Goal: Task Accomplishment & Management: Complete application form

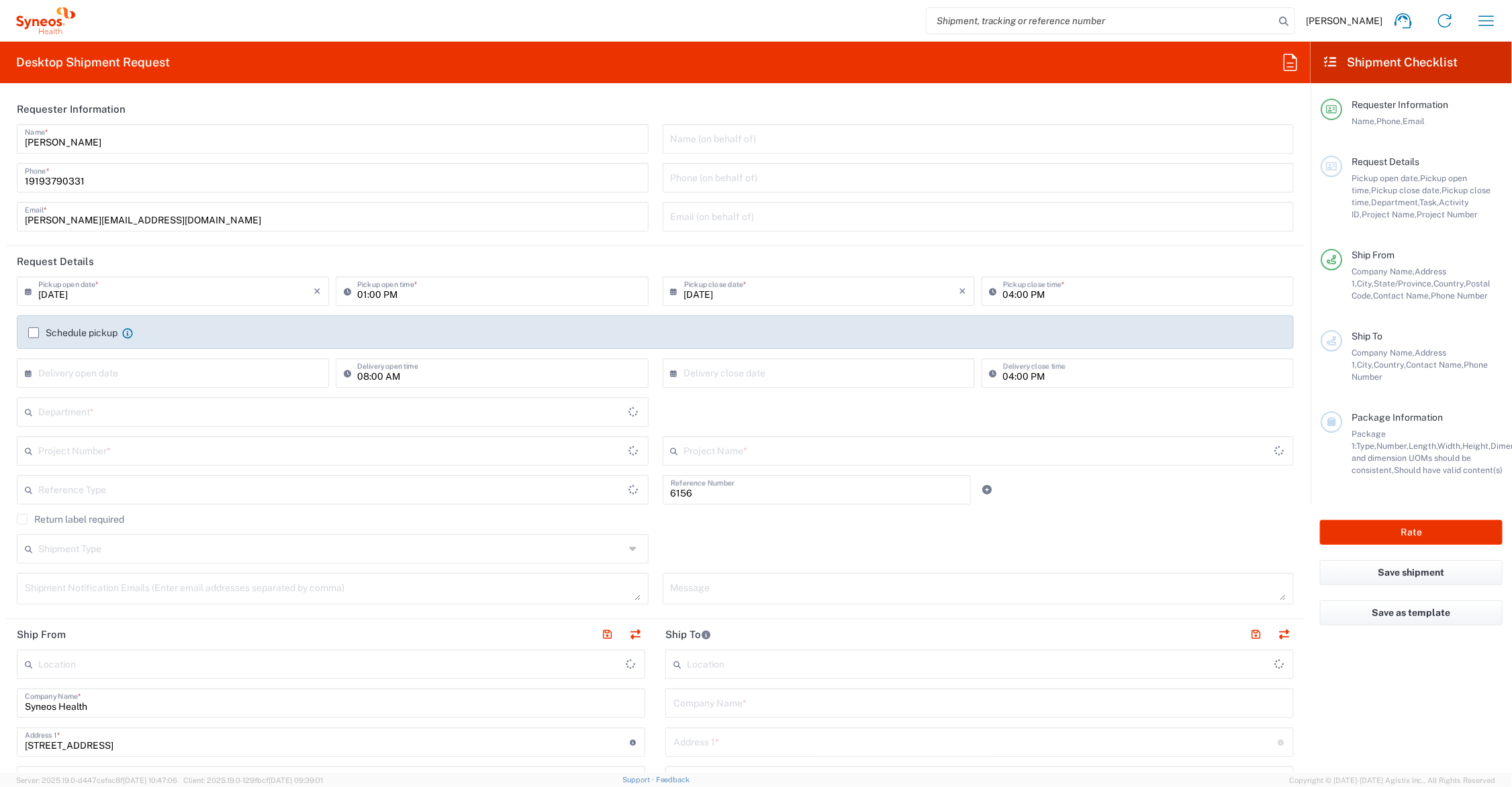
type input "Department"
type input "Ohio"
type input "United States"
type input "Syneos Health Communications-Westerville OH"
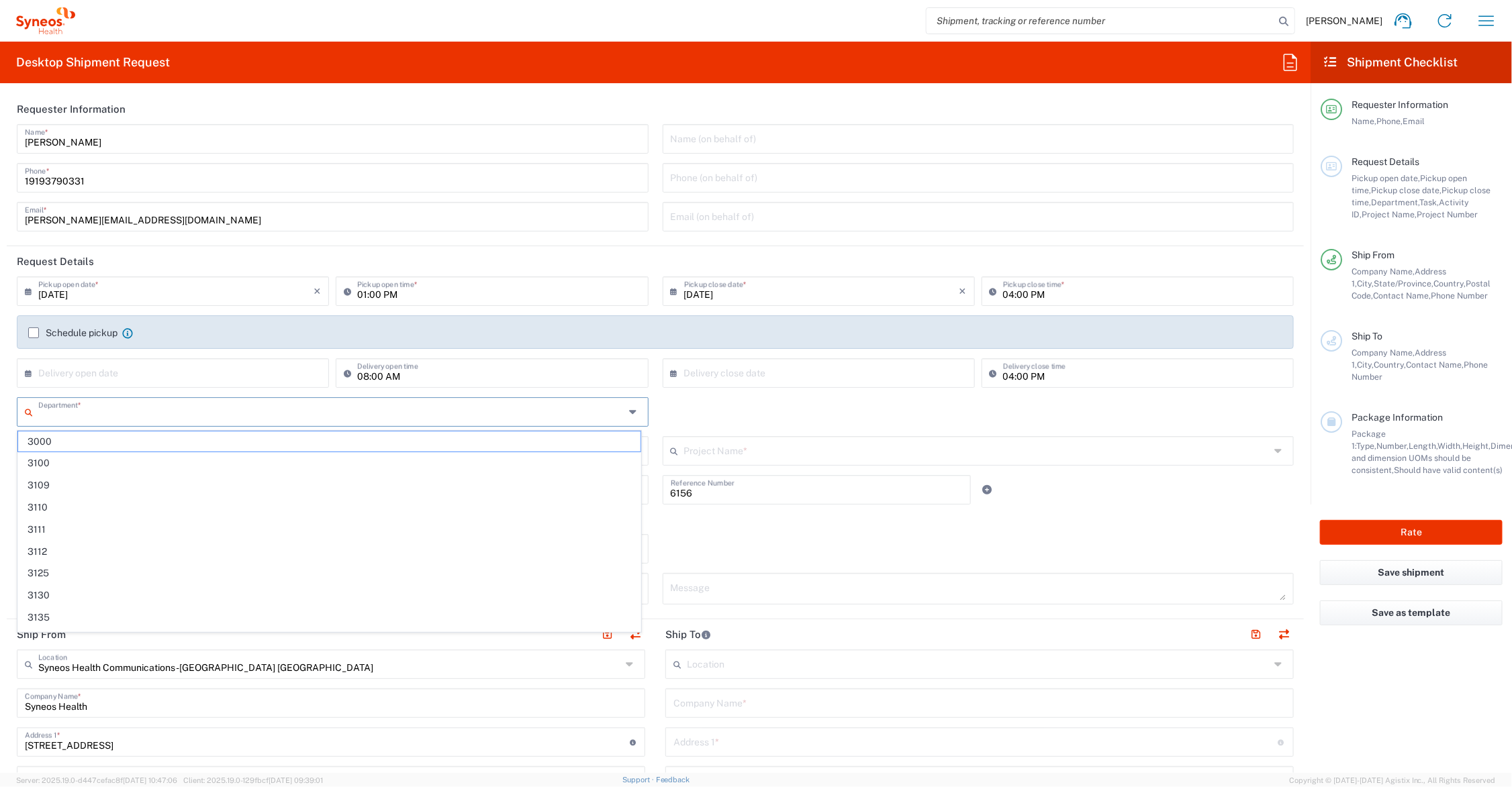
click at [125, 415] on input "text" at bounding box center [332, 411] width 586 height 23
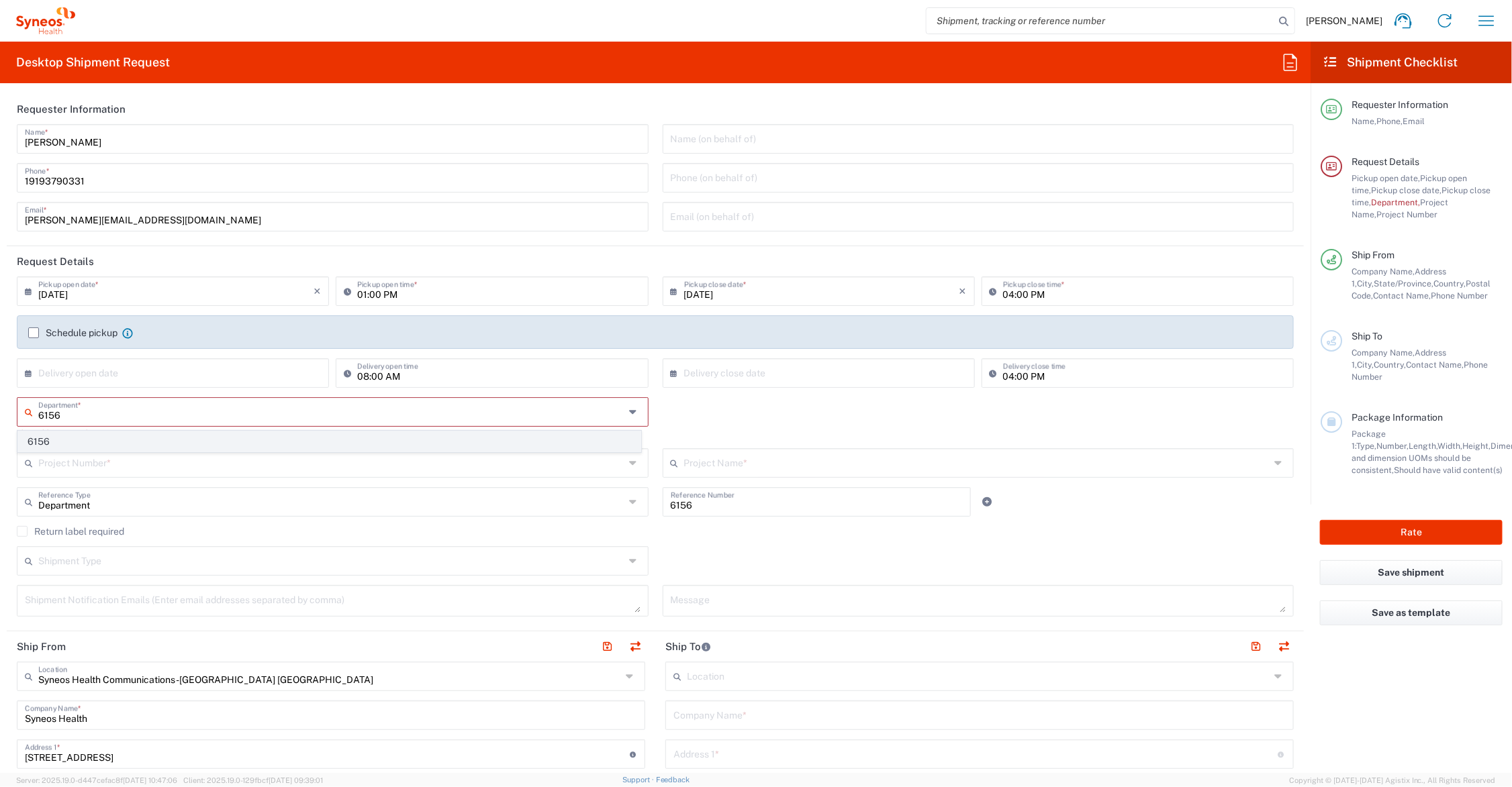
type input "6156"
click at [35, 440] on span "6156" at bounding box center [329, 442] width 623 height 21
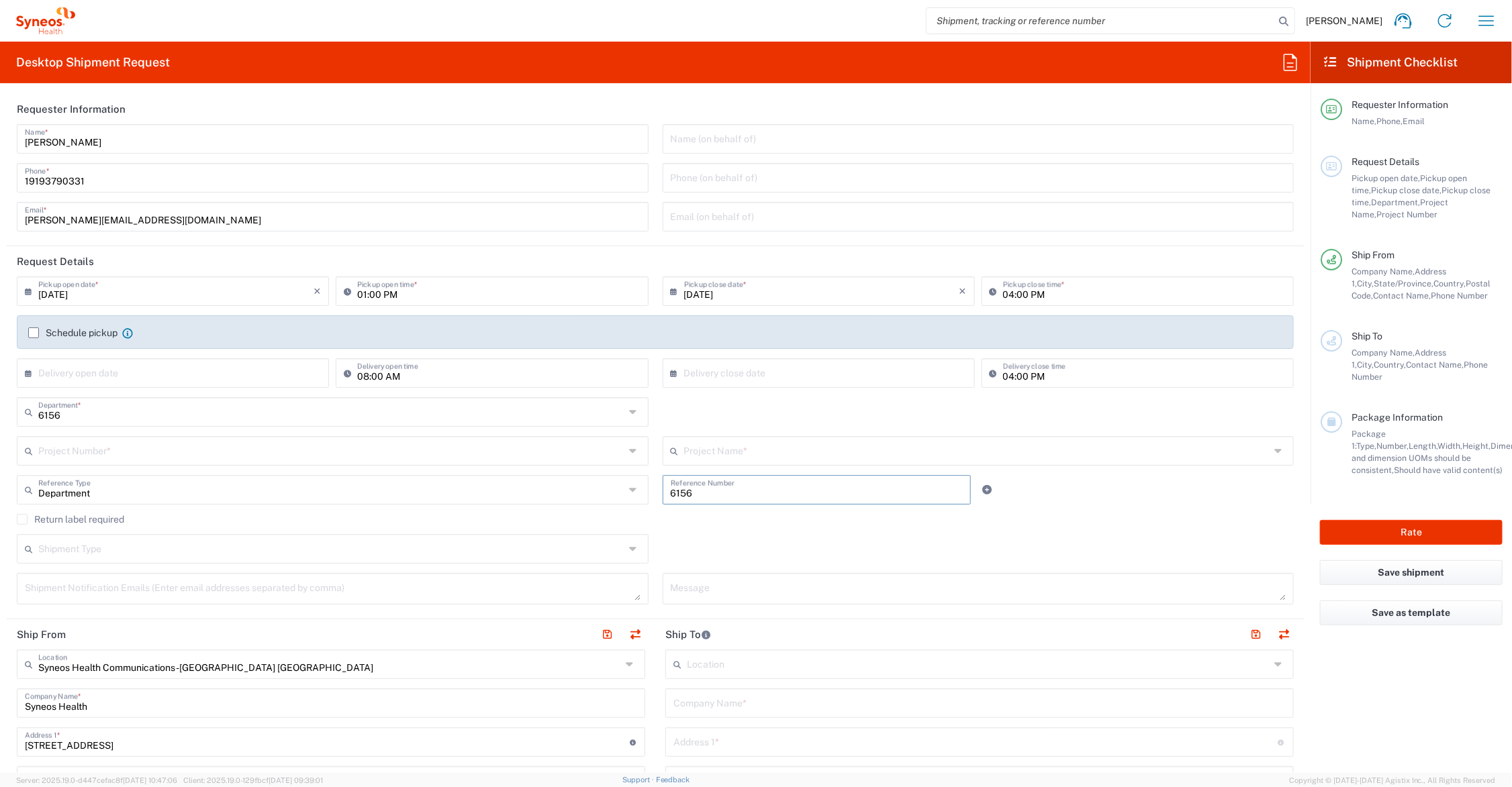
drag, startPoint x: 671, startPoint y: 486, endPoint x: 642, endPoint y: 486, distance: 29.0
click at [642, 486] on div "Department Reference Type Department Account Type Activity ID Airline Appointme…" at bounding box center [655, 495] width 1291 height 39
click at [702, 449] on input "text" at bounding box center [977, 449] width 586 height 23
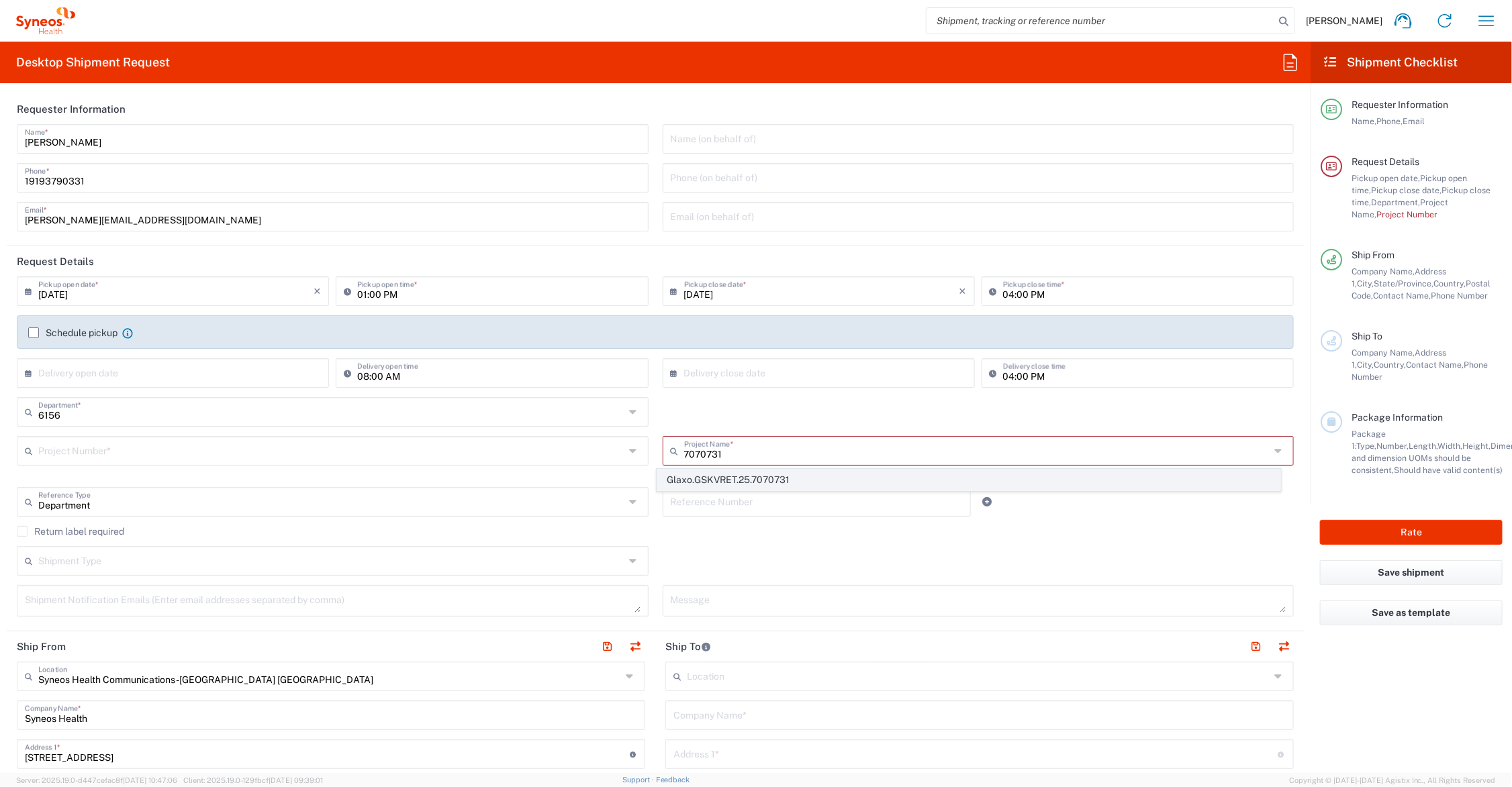
click at [731, 478] on span "Glaxo.GSKVRET.25.7070731" at bounding box center [969, 480] width 623 height 21
type input "Glaxo.GSKVRET.25.7070731"
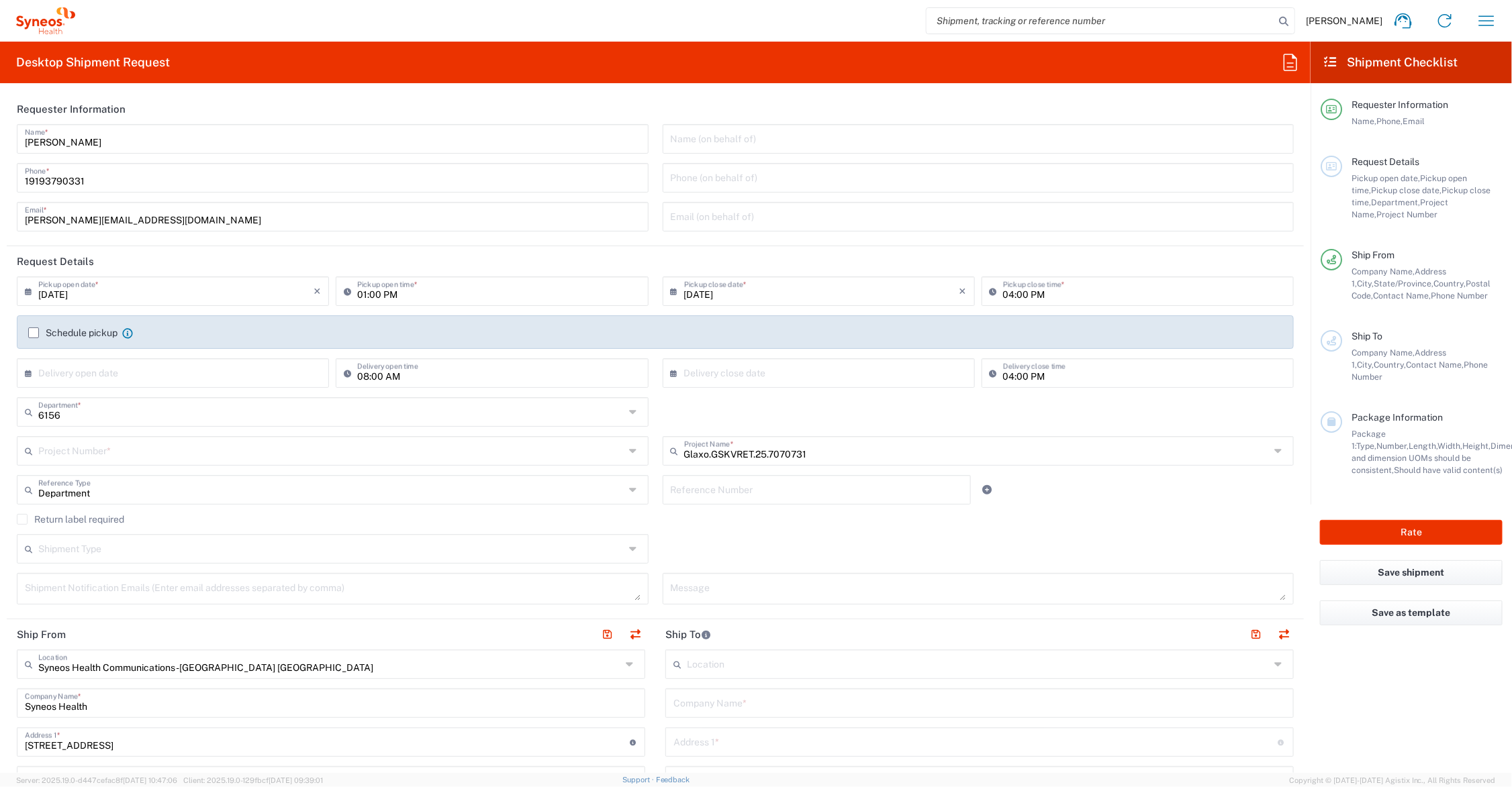
type input "PRUS.CCAUS.CL.7070731"
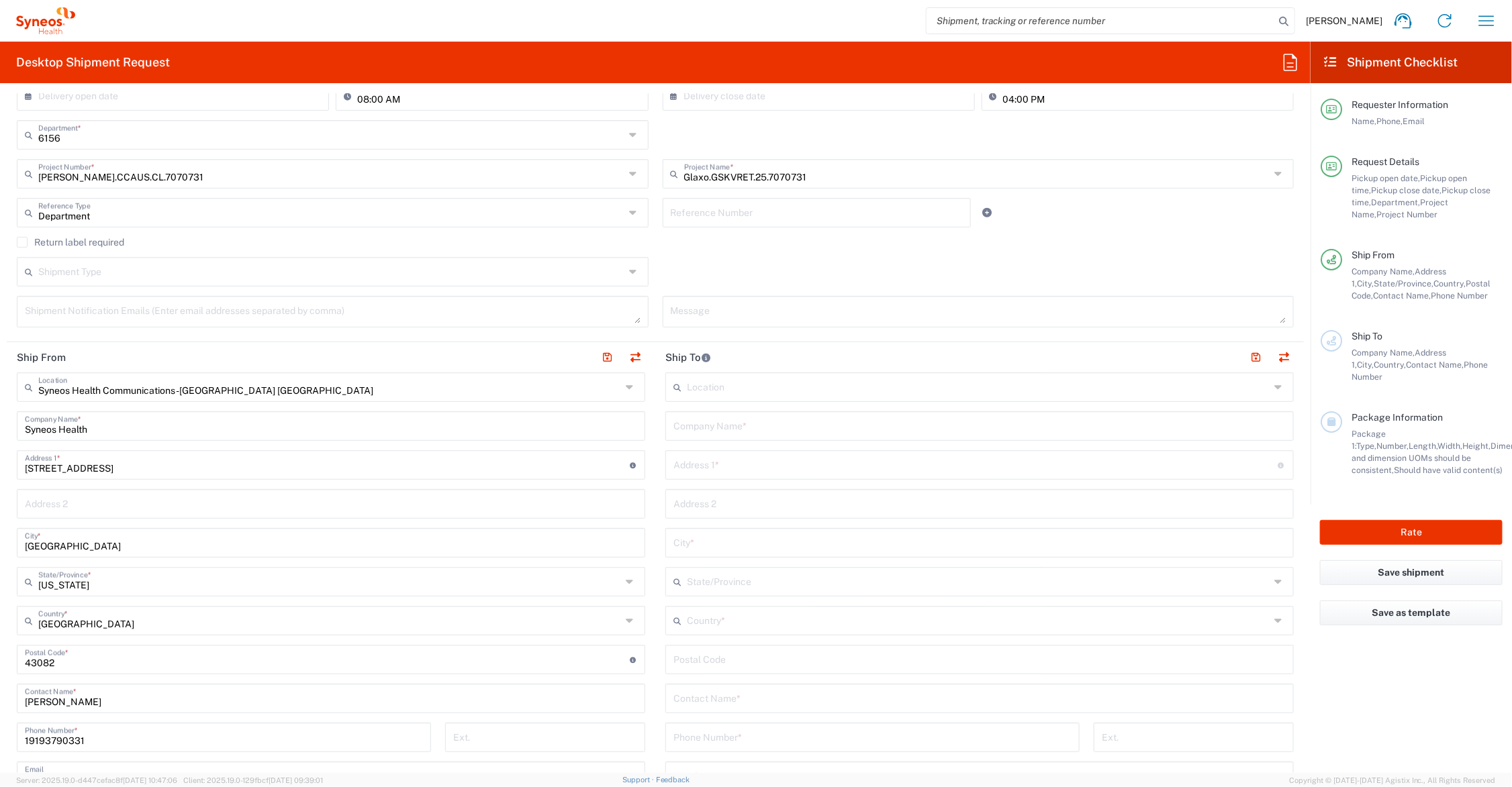
scroll to position [335, 0]
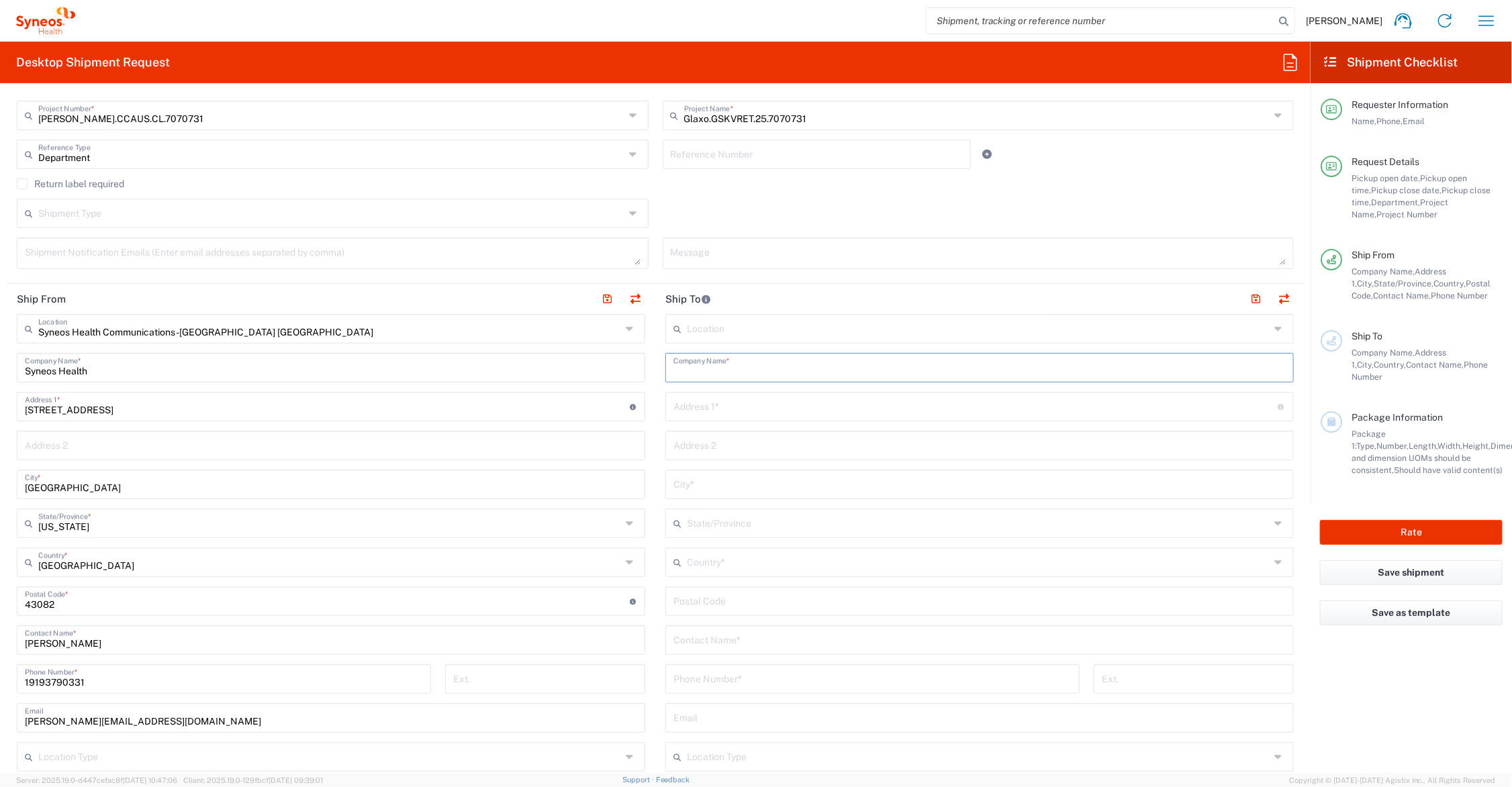
click at [766, 370] on input "text" at bounding box center [979, 366] width 612 height 23
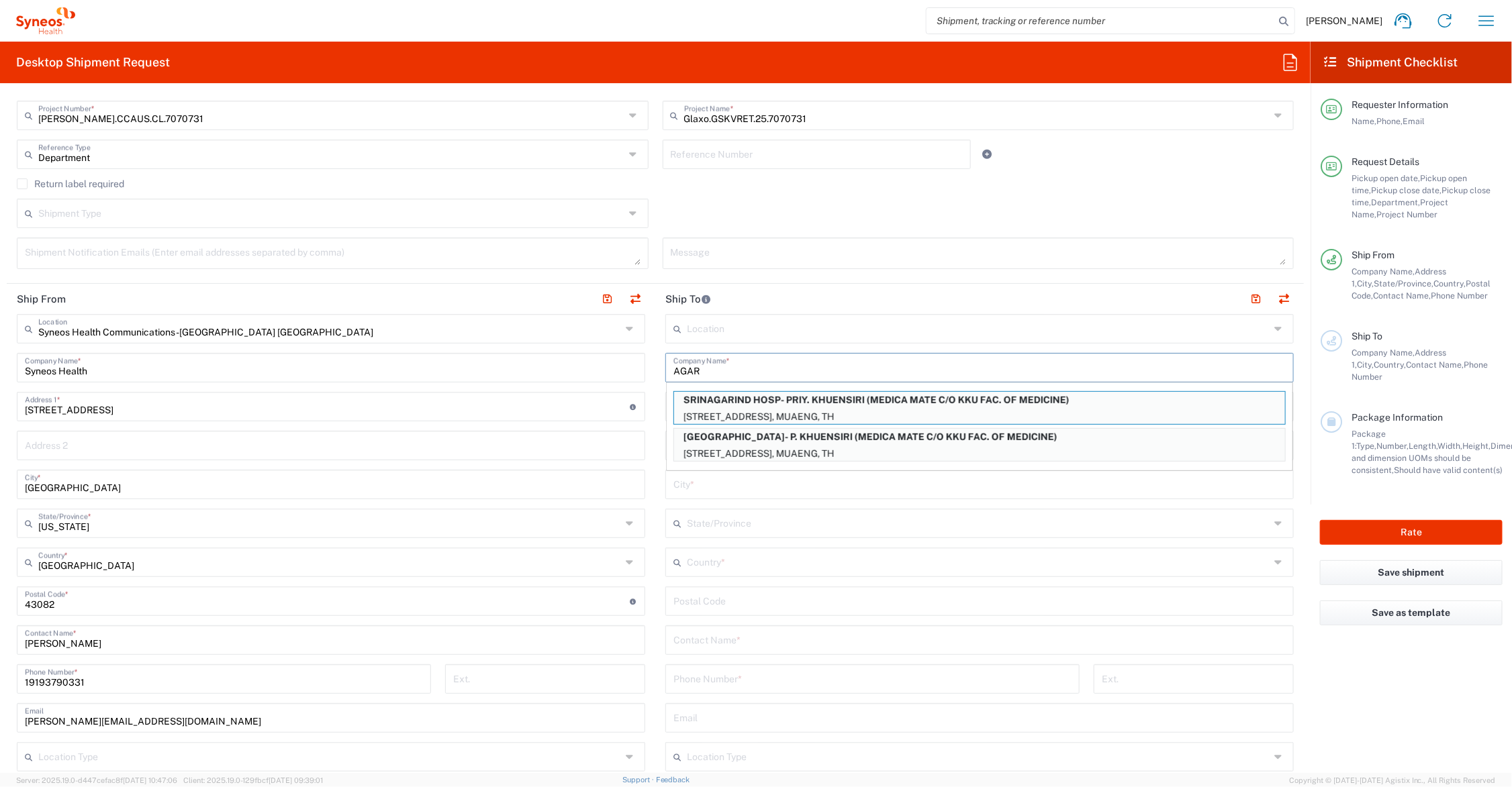
type input "AGAR"
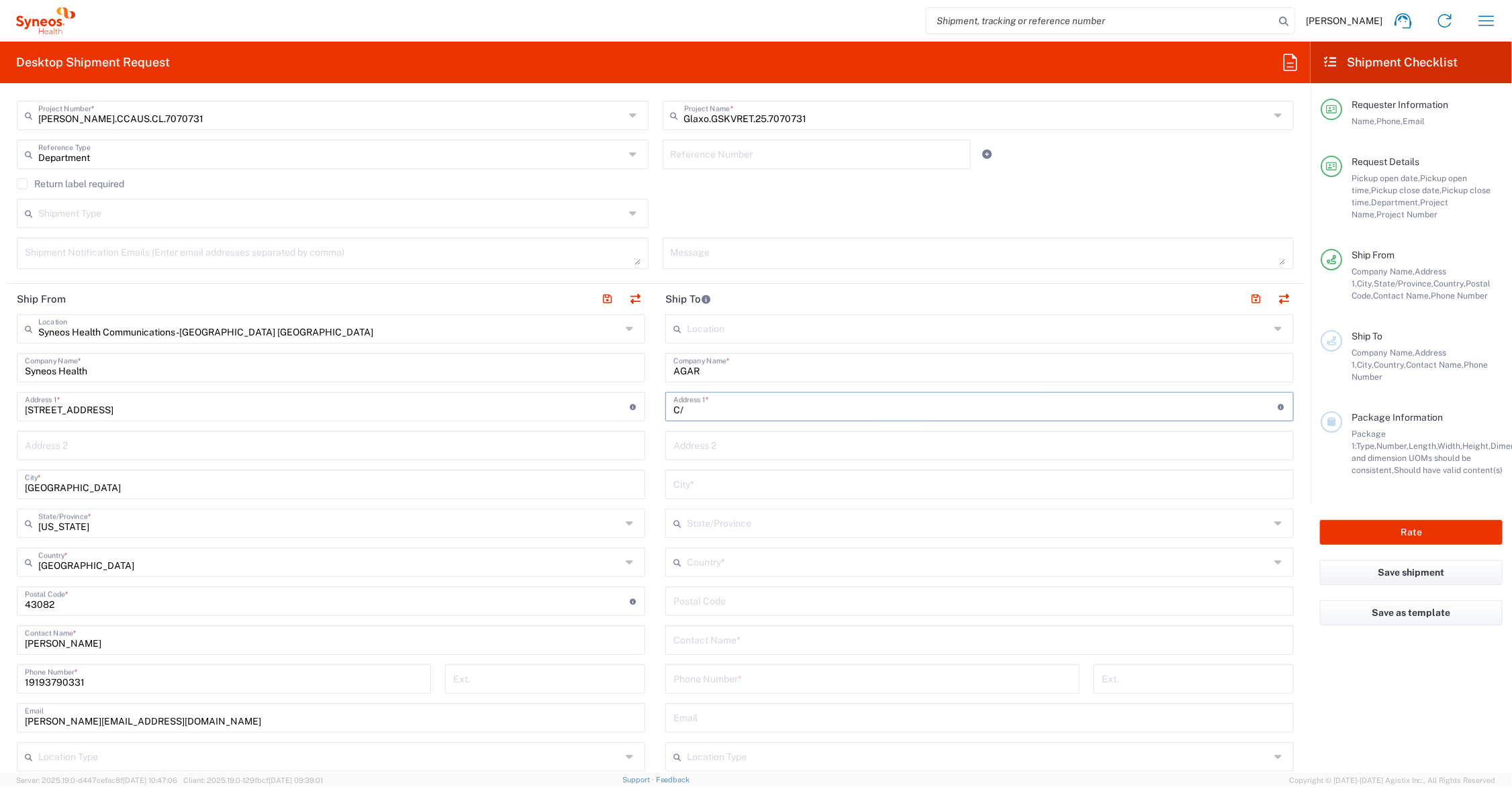
type input "C"
click at [746, 642] on input "text" at bounding box center [979, 651] width 612 height 23
type input "C/O Noah Beiting"
click at [710, 458] on input "text" at bounding box center [979, 456] width 612 height 23
click at [712, 400] on input "text" at bounding box center [976, 406] width 605 height 23
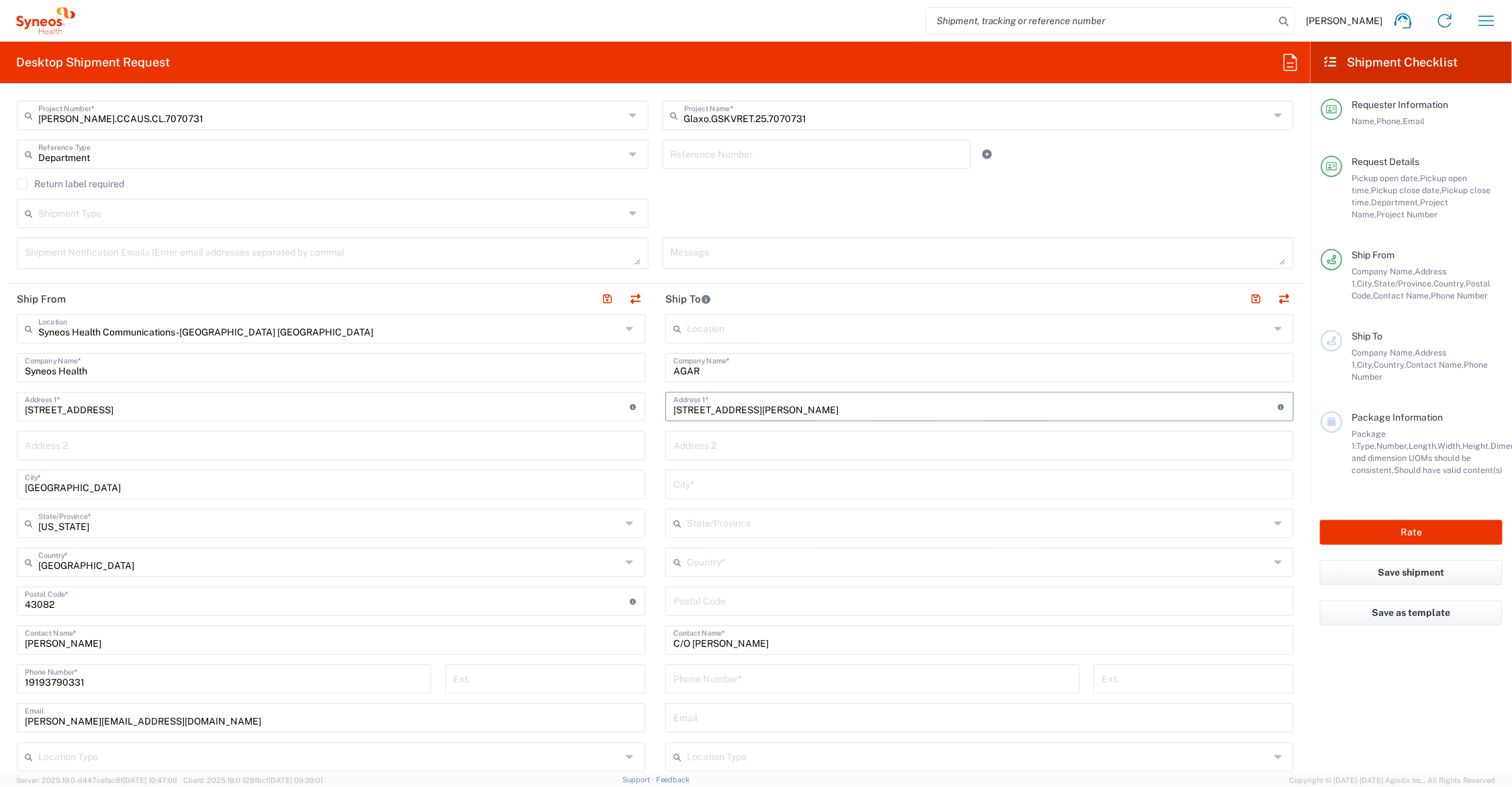
type input "6262 Wiehe Road"
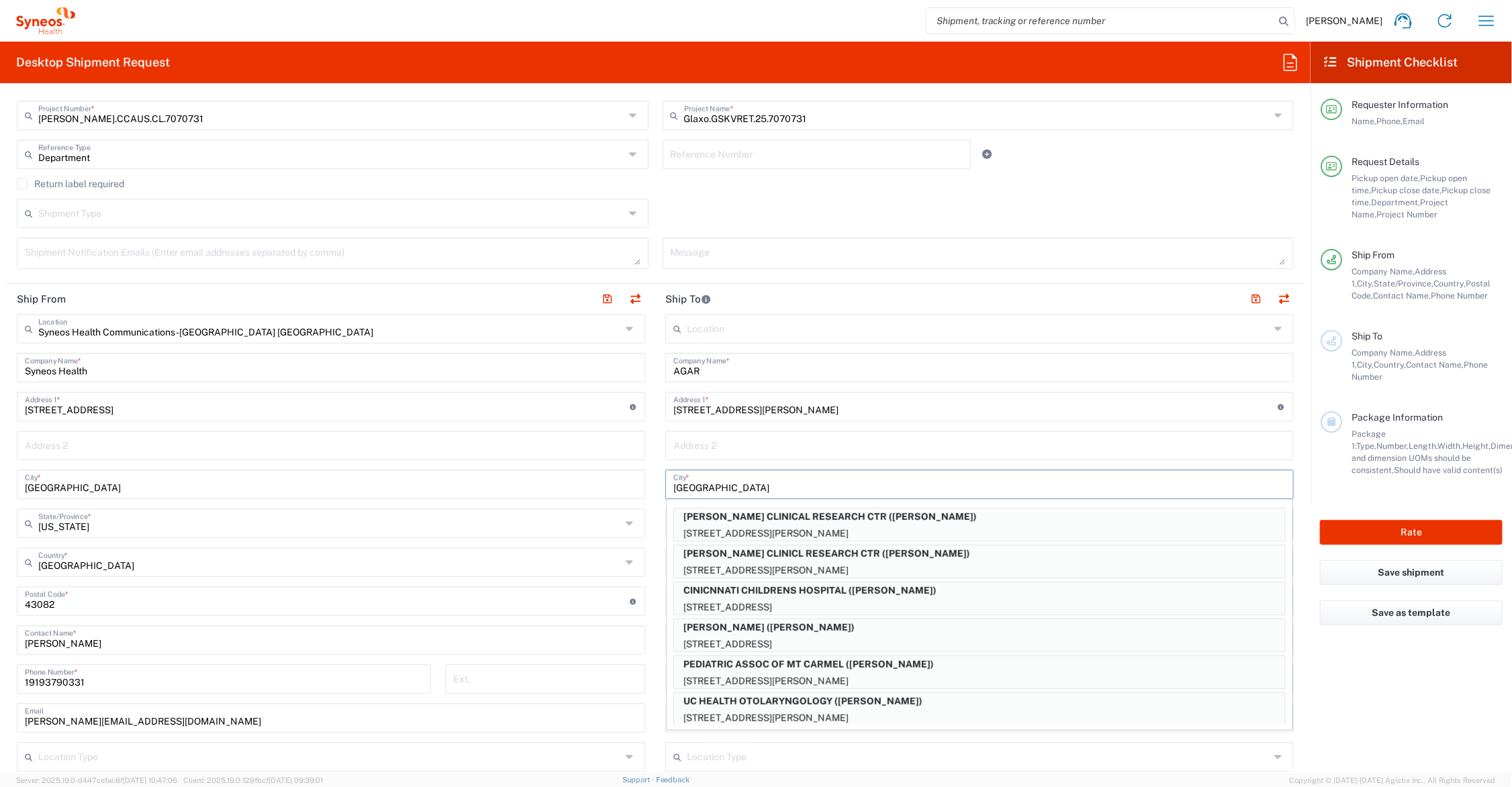
type input "Cincinnati"
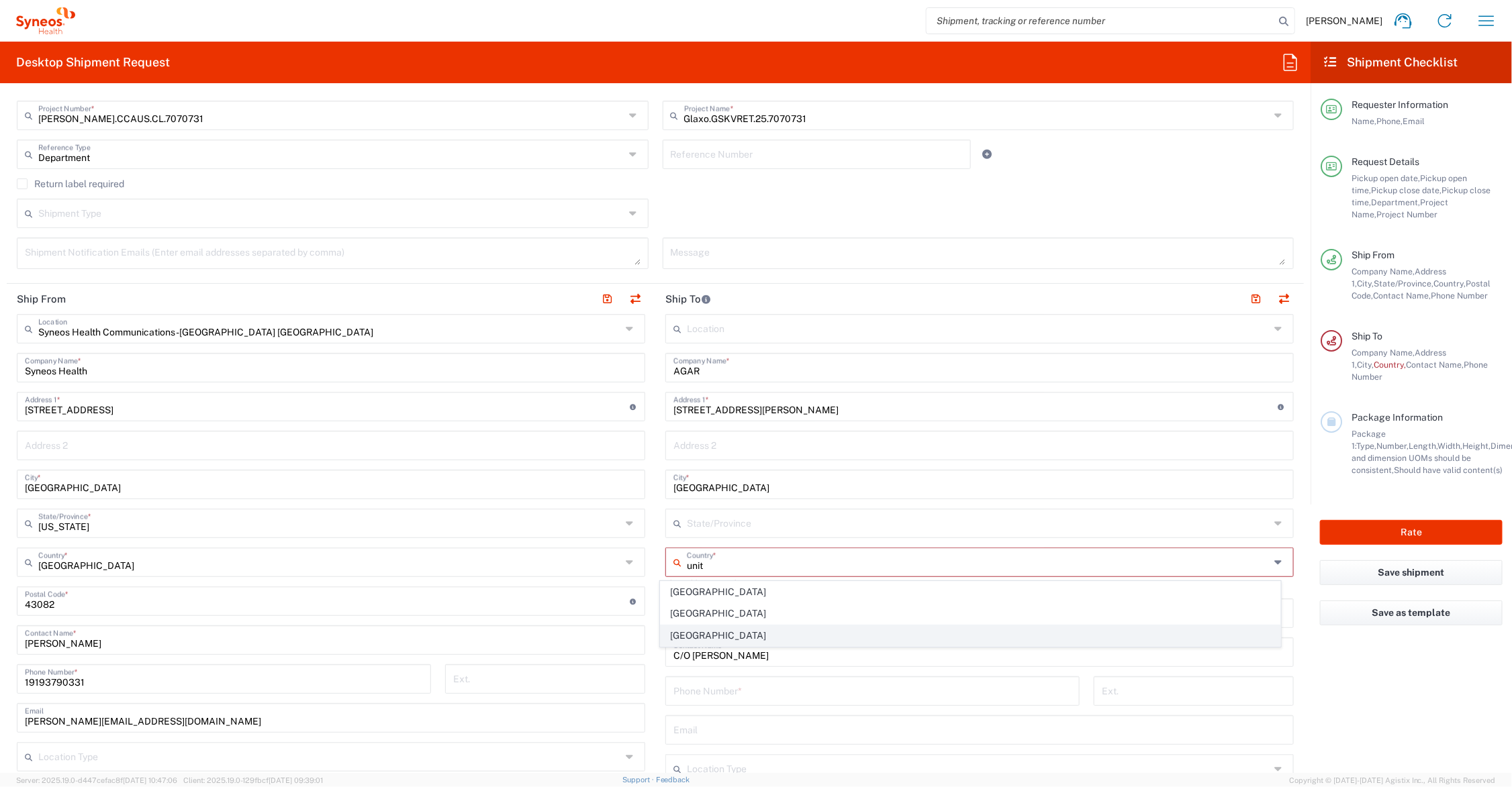
click at [710, 631] on span "United States" at bounding box center [970, 636] width 620 height 21
type input "United States"
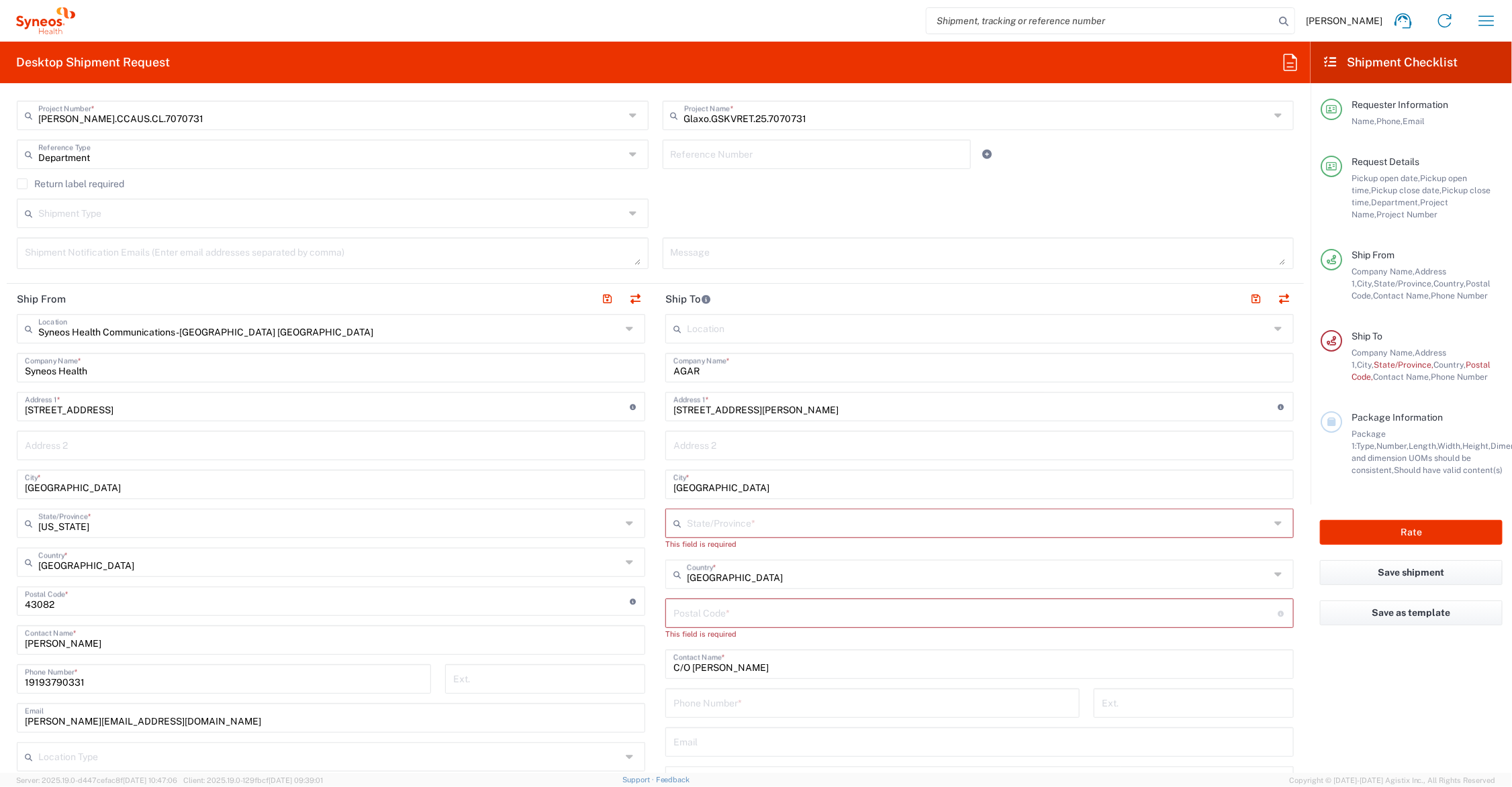
click at [737, 517] on input "text" at bounding box center [978, 522] width 583 height 23
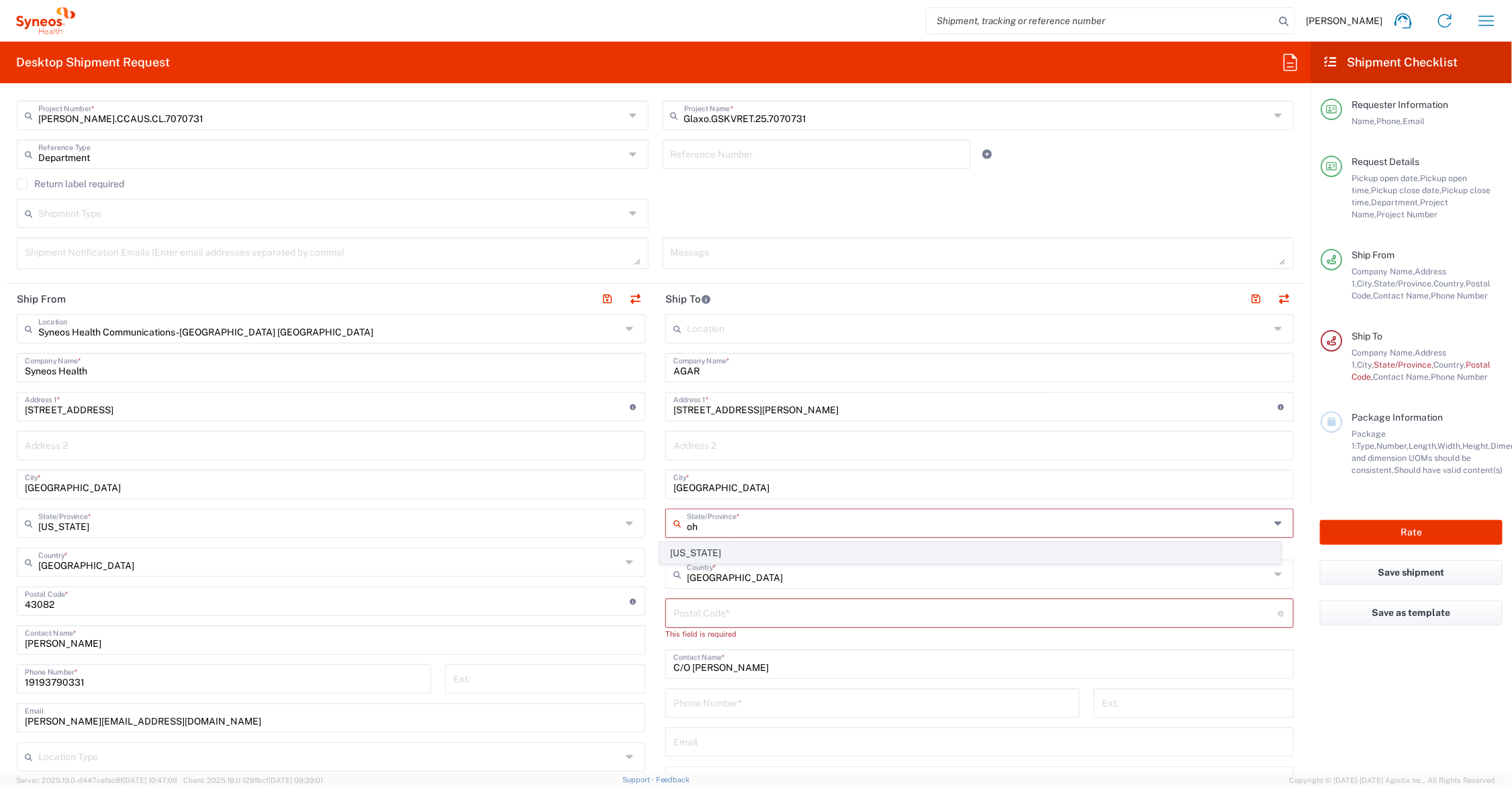
click at [685, 554] on span "Ohio" at bounding box center [970, 554] width 620 height 21
type input "Ohio"
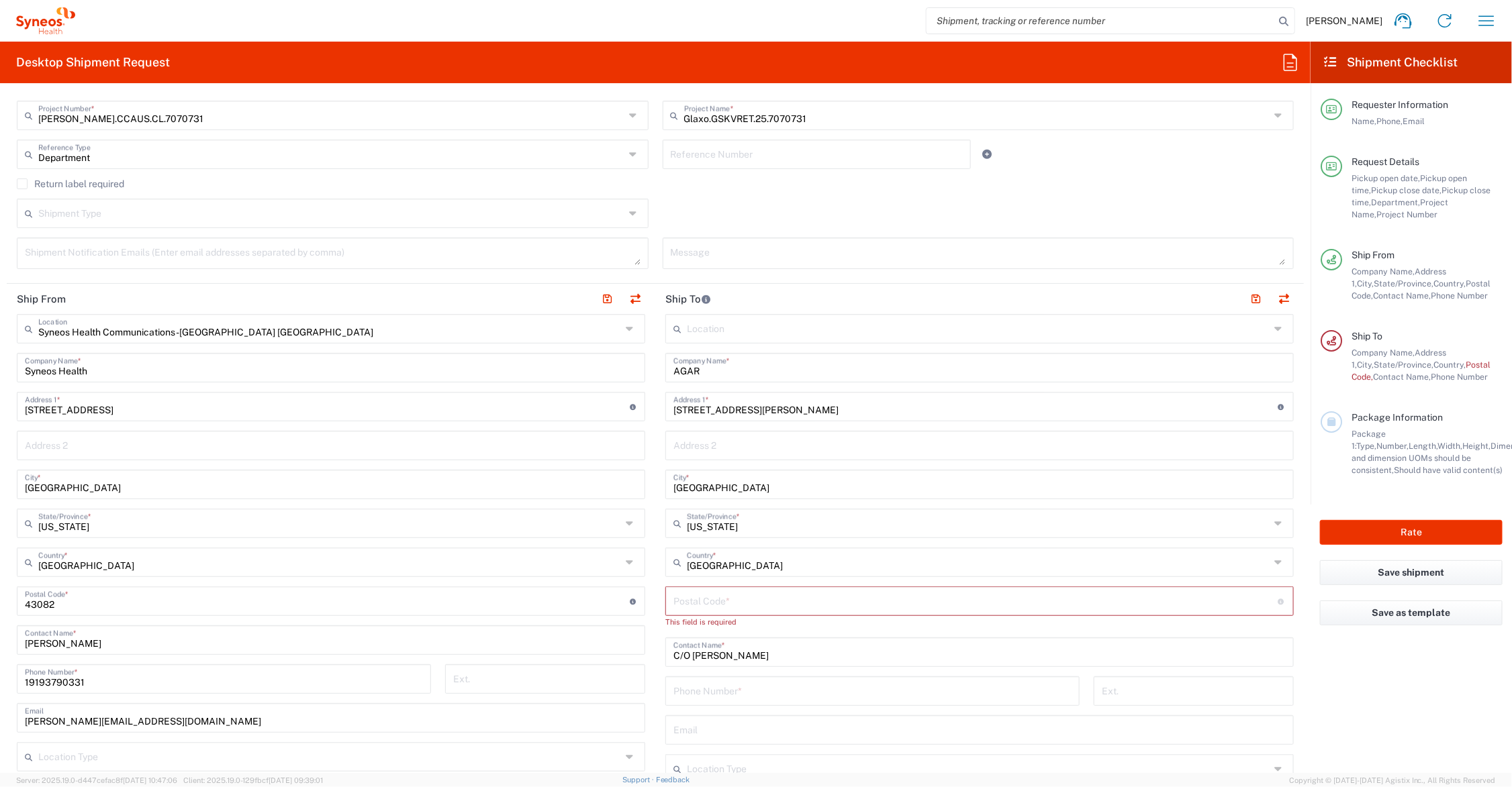
click at [686, 603] on input "undefined" at bounding box center [976, 600] width 605 height 23
type input "45237"
click at [708, 679] on input "tel" at bounding box center [872, 677] width 398 height 23
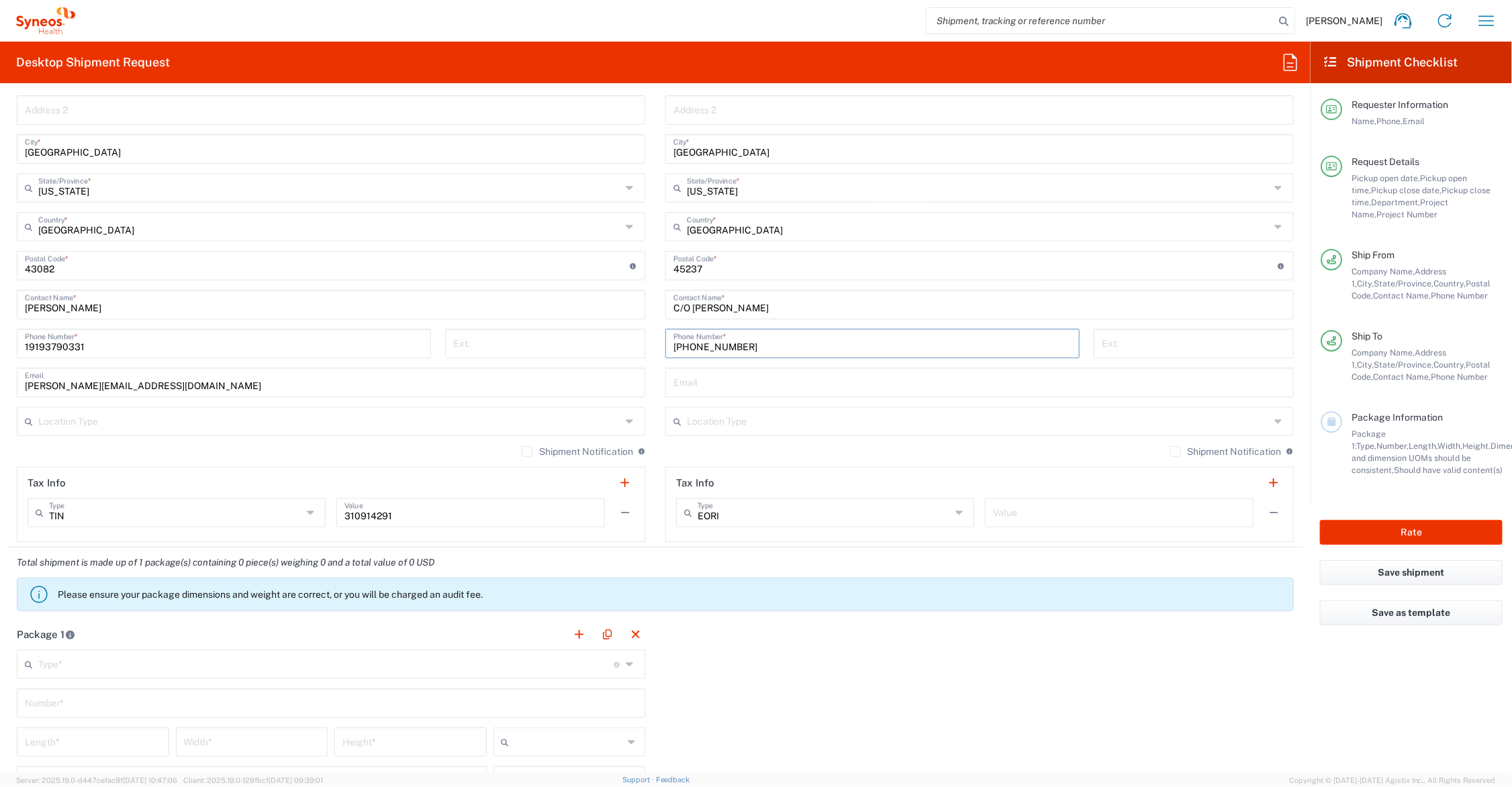
scroll to position [839, 0]
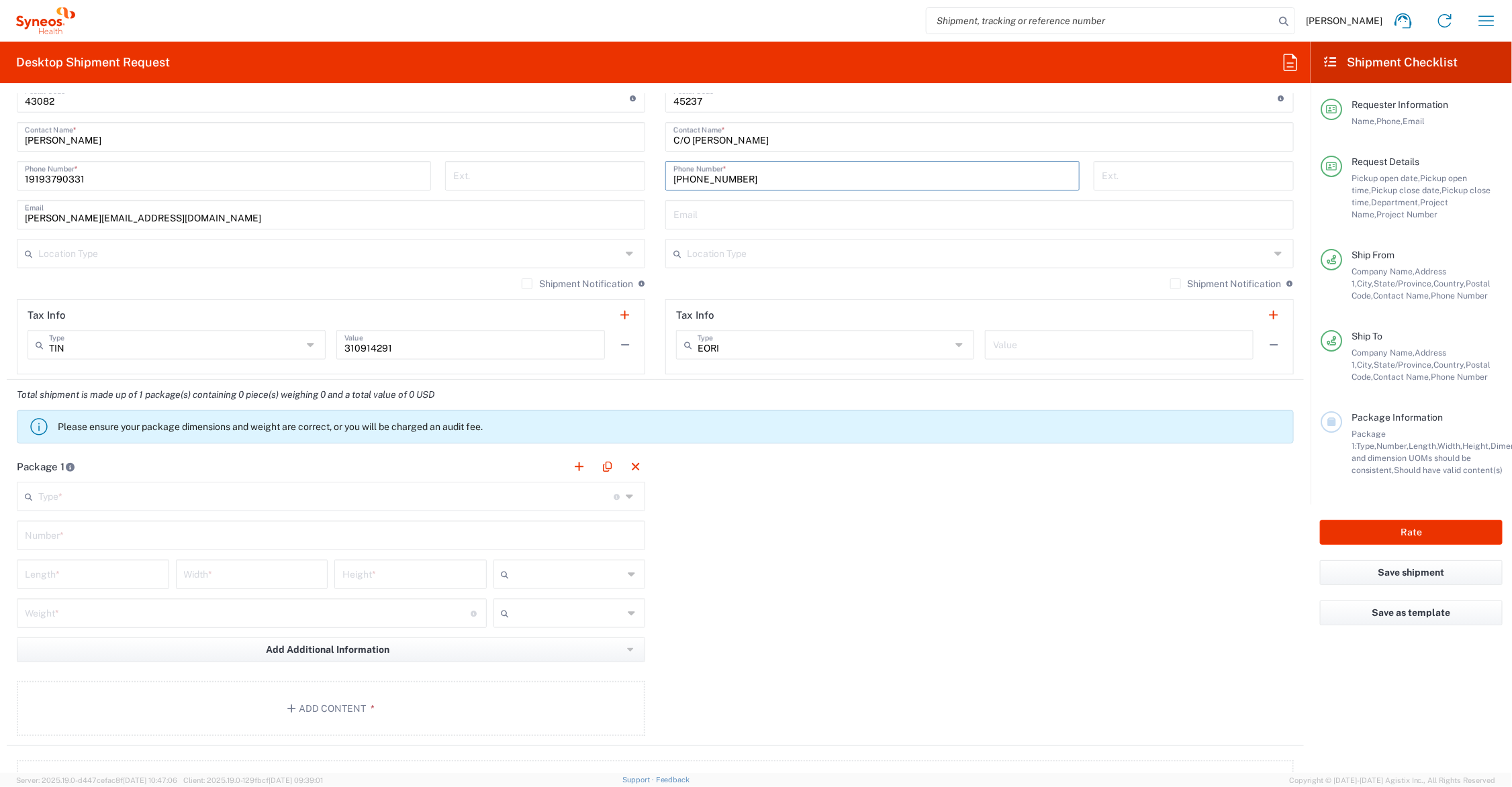
type input "513-549-4576"
click at [85, 495] on input "text" at bounding box center [326, 495] width 575 height 23
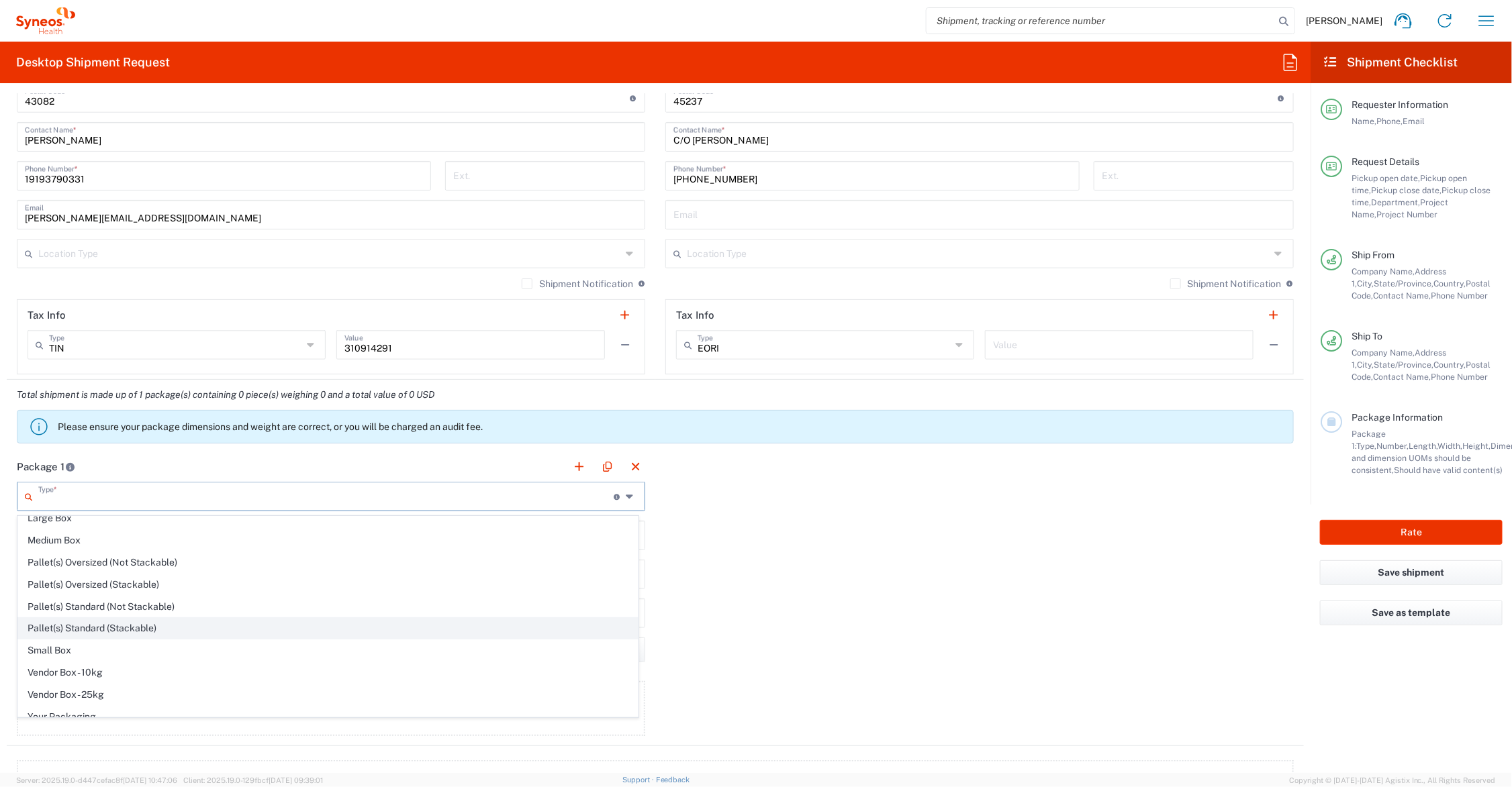
scroll to position [45, 0]
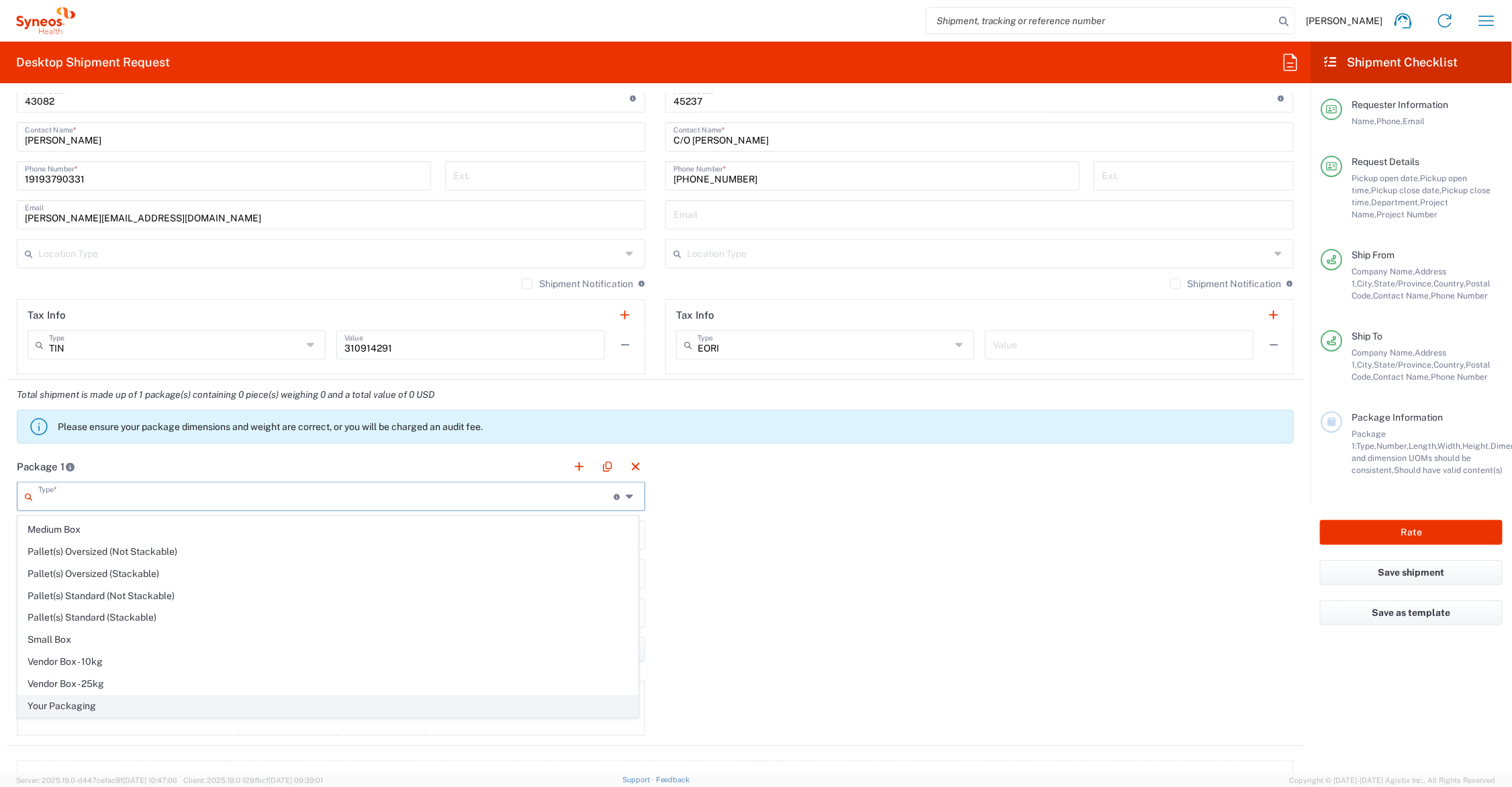
click at [82, 702] on span "Your Packaging" at bounding box center [328, 706] width 620 height 21
type input "Your Packaging"
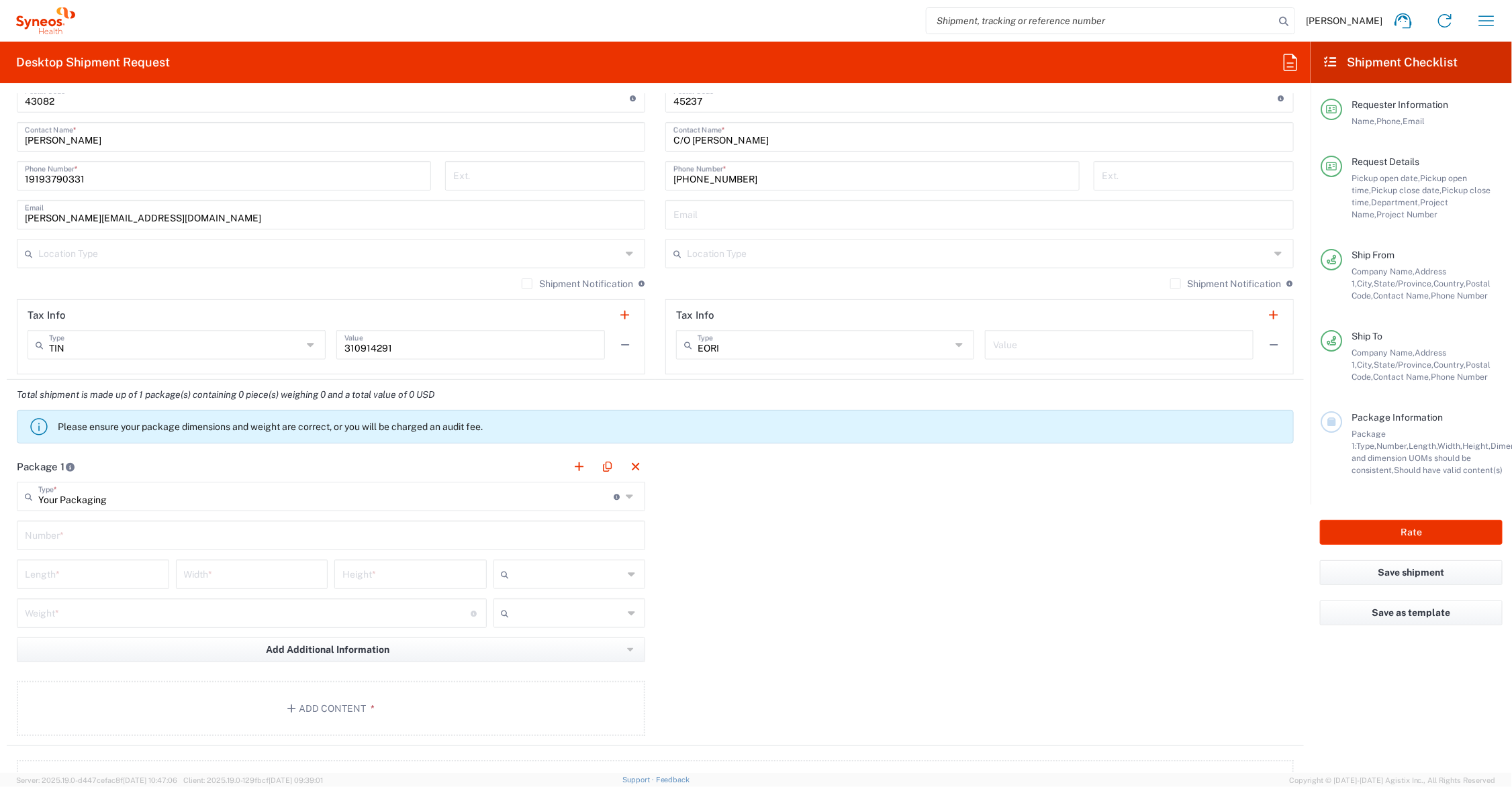
click at [94, 535] on input "text" at bounding box center [331, 534] width 612 height 23
type input "1"
click at [89, 579] on input "number" at bounding box center [93, 573] width 136 height 23
type input "20"
type input "14"
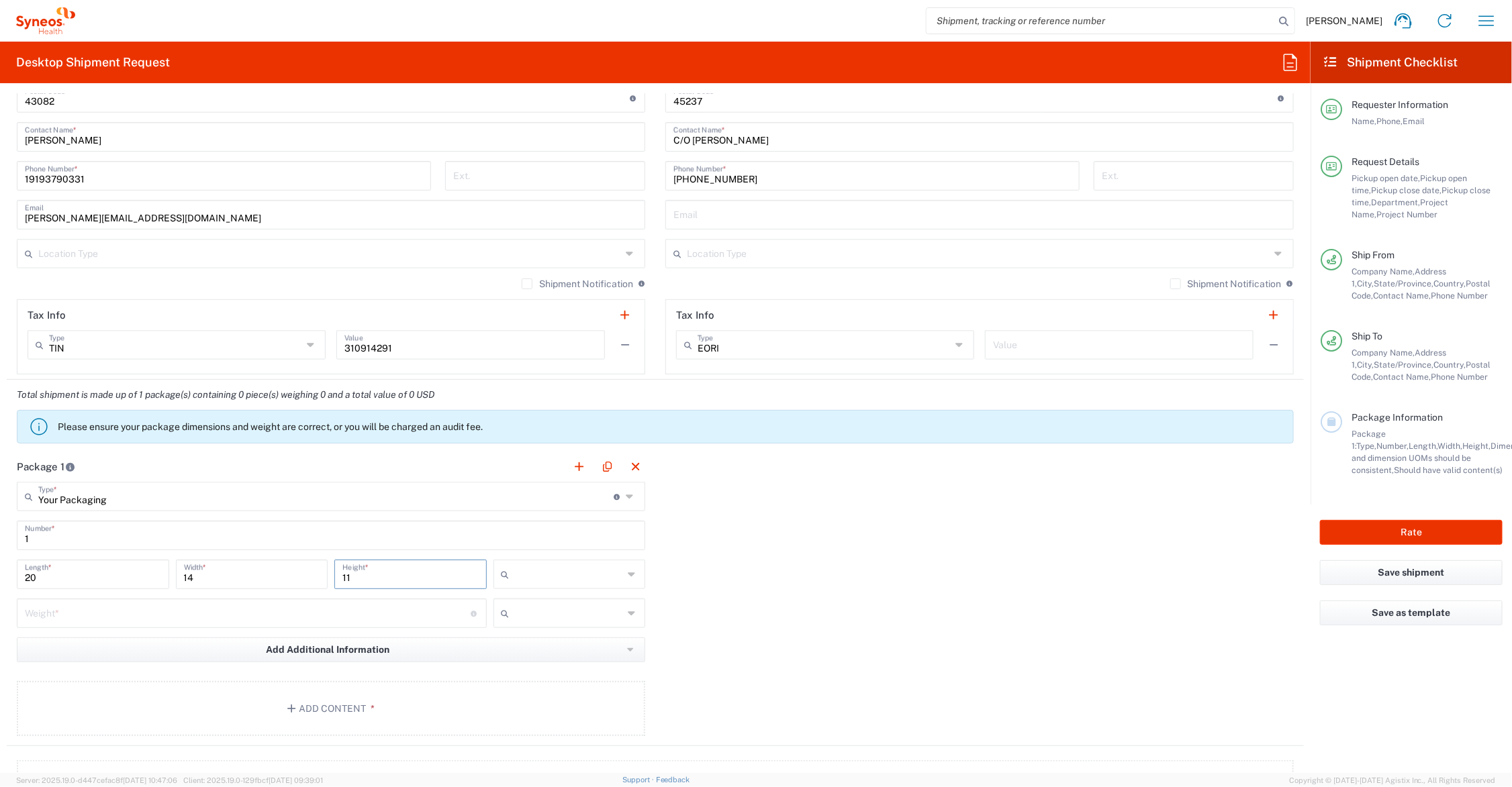
type input "11"
click at [72, 616] on input "number" at bounding box center [248, 612] width 446 height 23
type input "50"
click at [529, 570] on input "text" at bounding box center [569, 574] width 109 height 21
click at [518, 649] on span "in" at bounding box center [564, 649] width 147 height 21
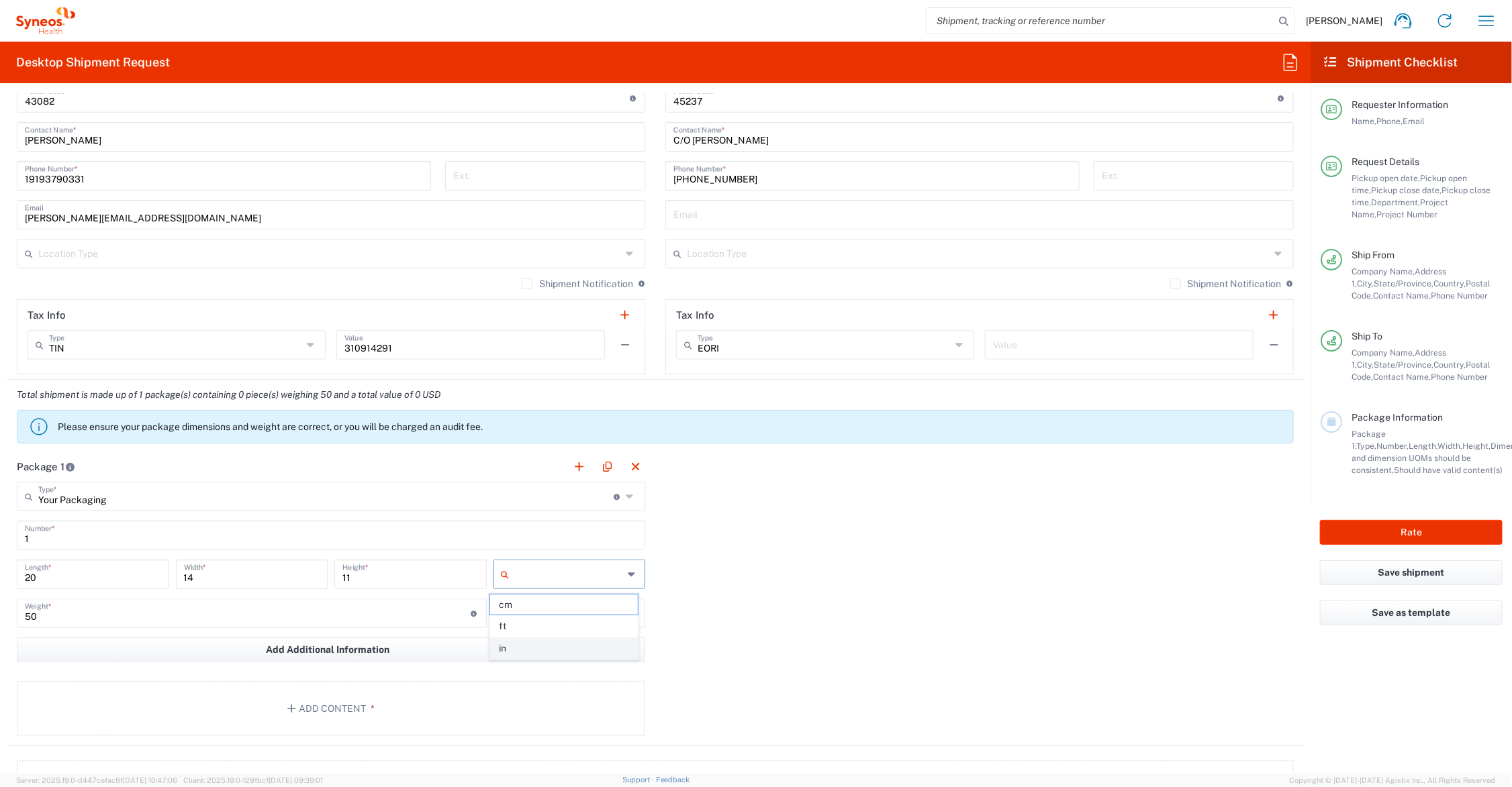
type input "in"
click at [527, 611] on input "text" at bounding box center [569, 613] width 109 height 21
click at [524, 662] on span "lbs" at bounding box center [564, 665] width 147 height 21
type input "lbs"
click at [313, 701] on button "Add Content *" at bounding box center [331, 708] width 629 height 55
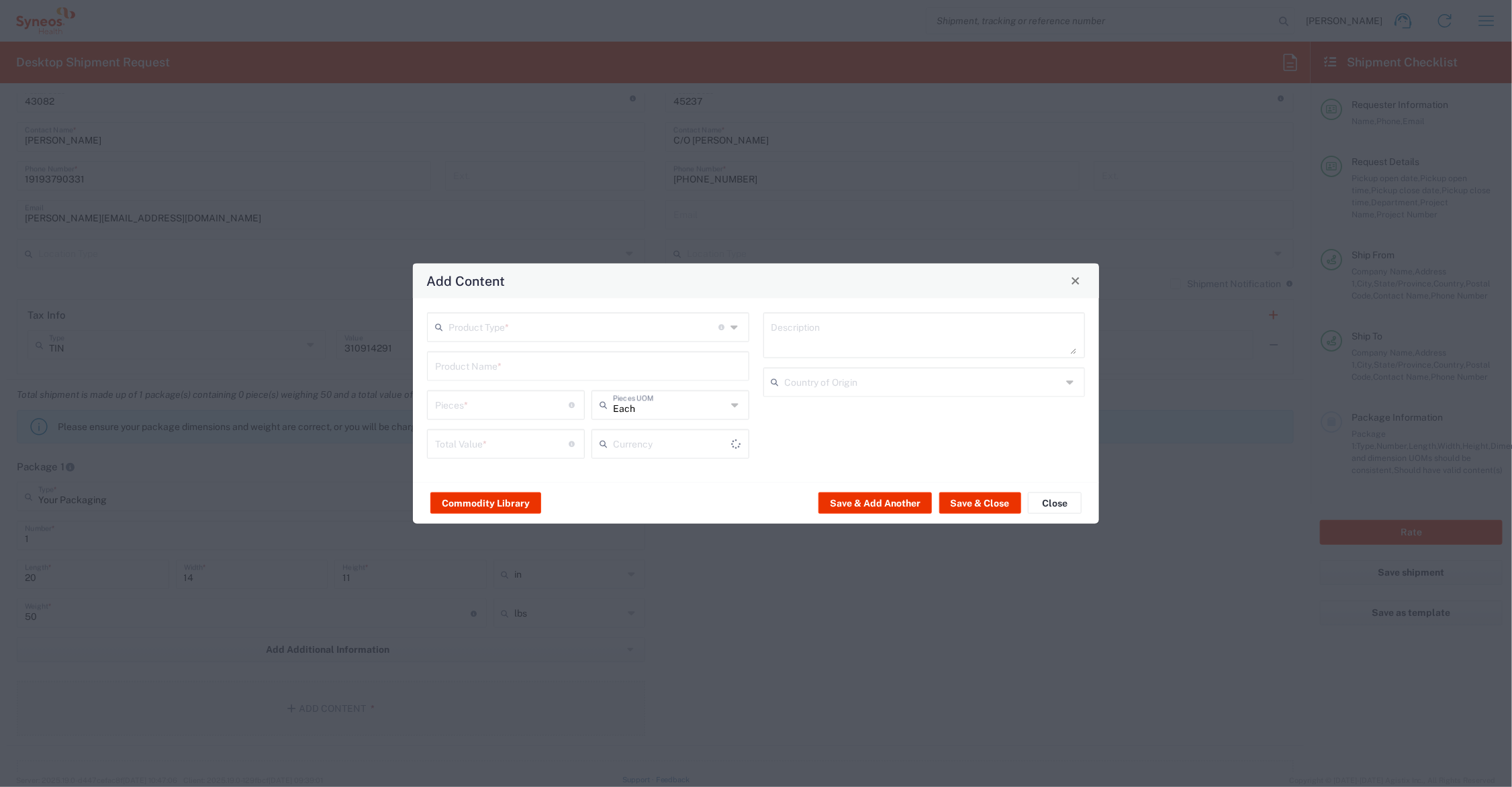
type input "US Dollar"
click at [494, 324] on input "text" at bounding box center [583, 326] width 270 height 23
click at [488, 354] on span "Documents" at bounding box center [589, 356] width 319 height 21
type input "Documents"
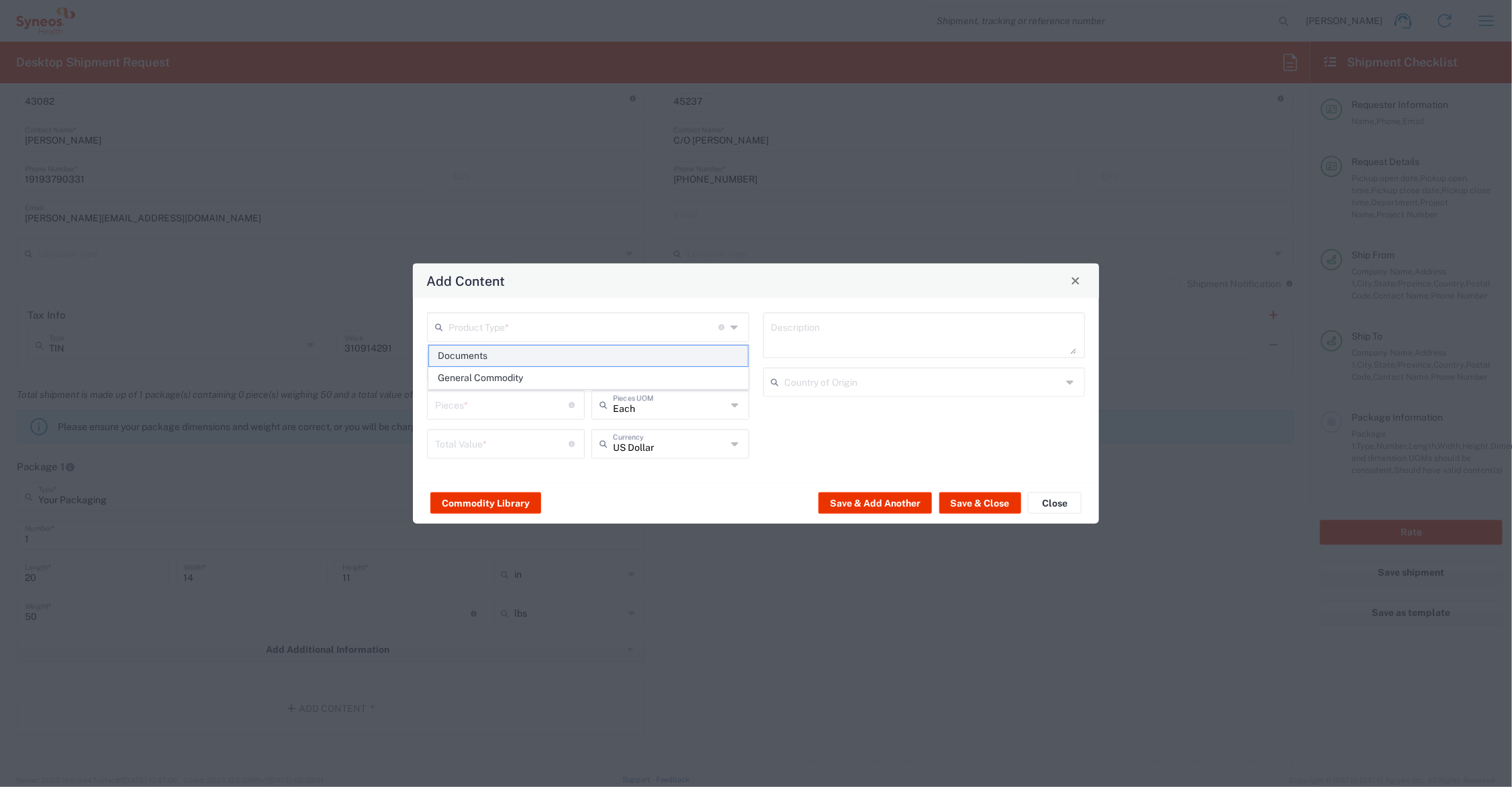
type input "1"
type textarea "Documents"
drag, startPoint x: 461, startPoint y: 407, endPoint x: 428, endPoint y: 407, distance: 33.0
click at [428, 407] on div "1 Pieces * Number of pieces inside all the packages" at bounding box center [506, 404] width 158 height 29
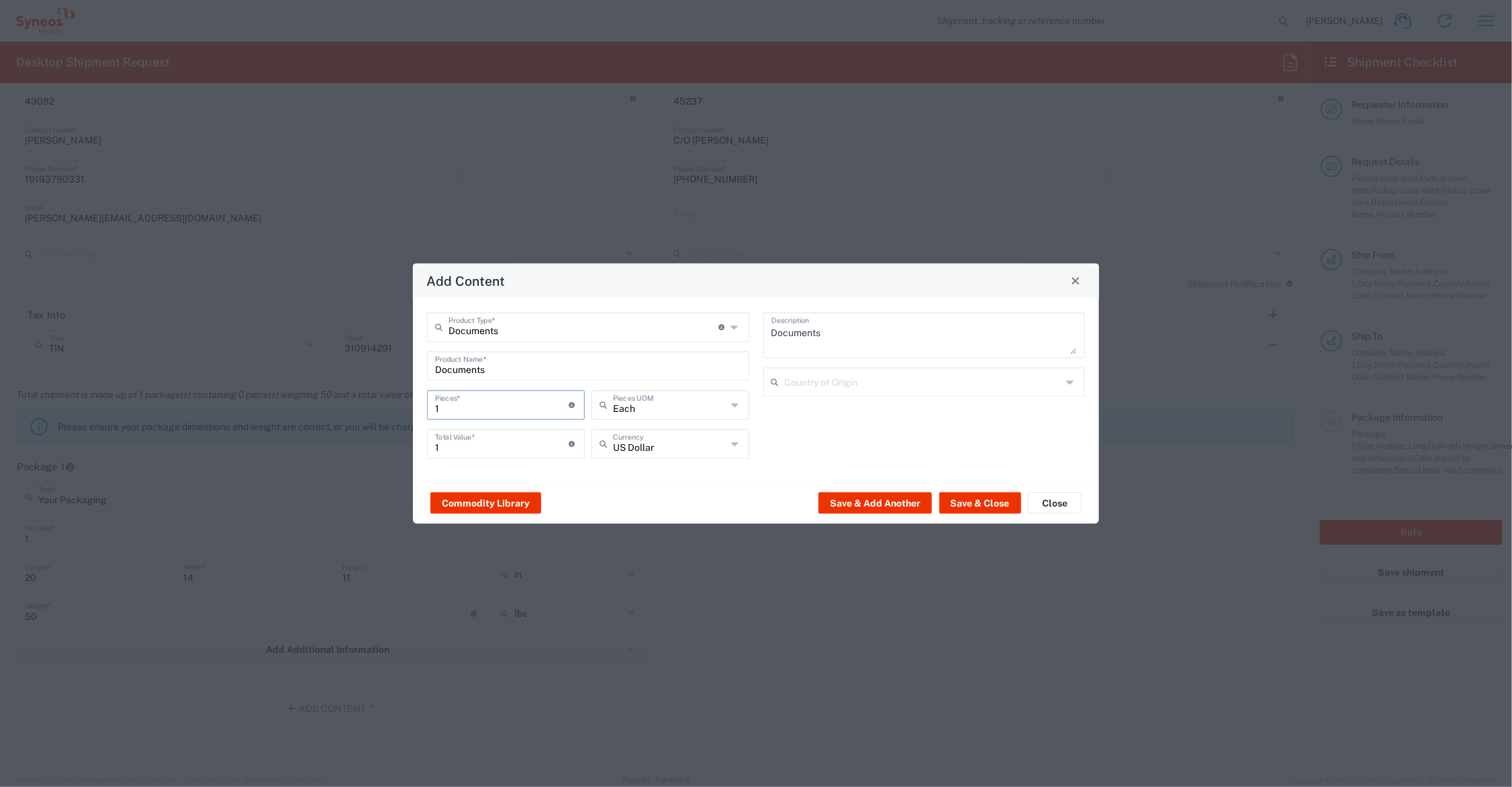
type input "4"
type input "40"
type input "400"
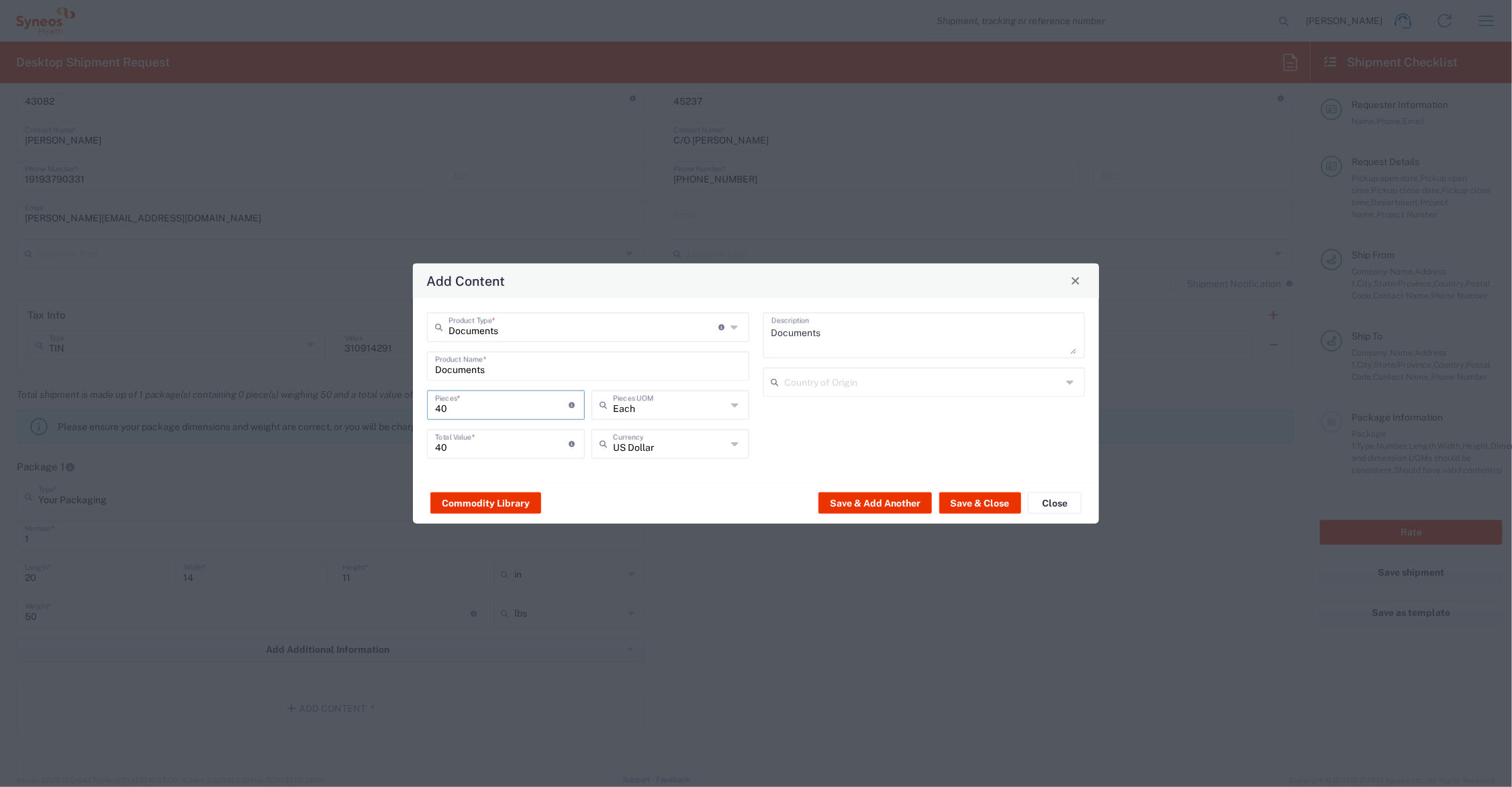
type input "400"
type input "4000"
drag, startPoint x: 472, startPoint y: 449, endPoint x: 413, endPoint y: 442, distance: 59.4
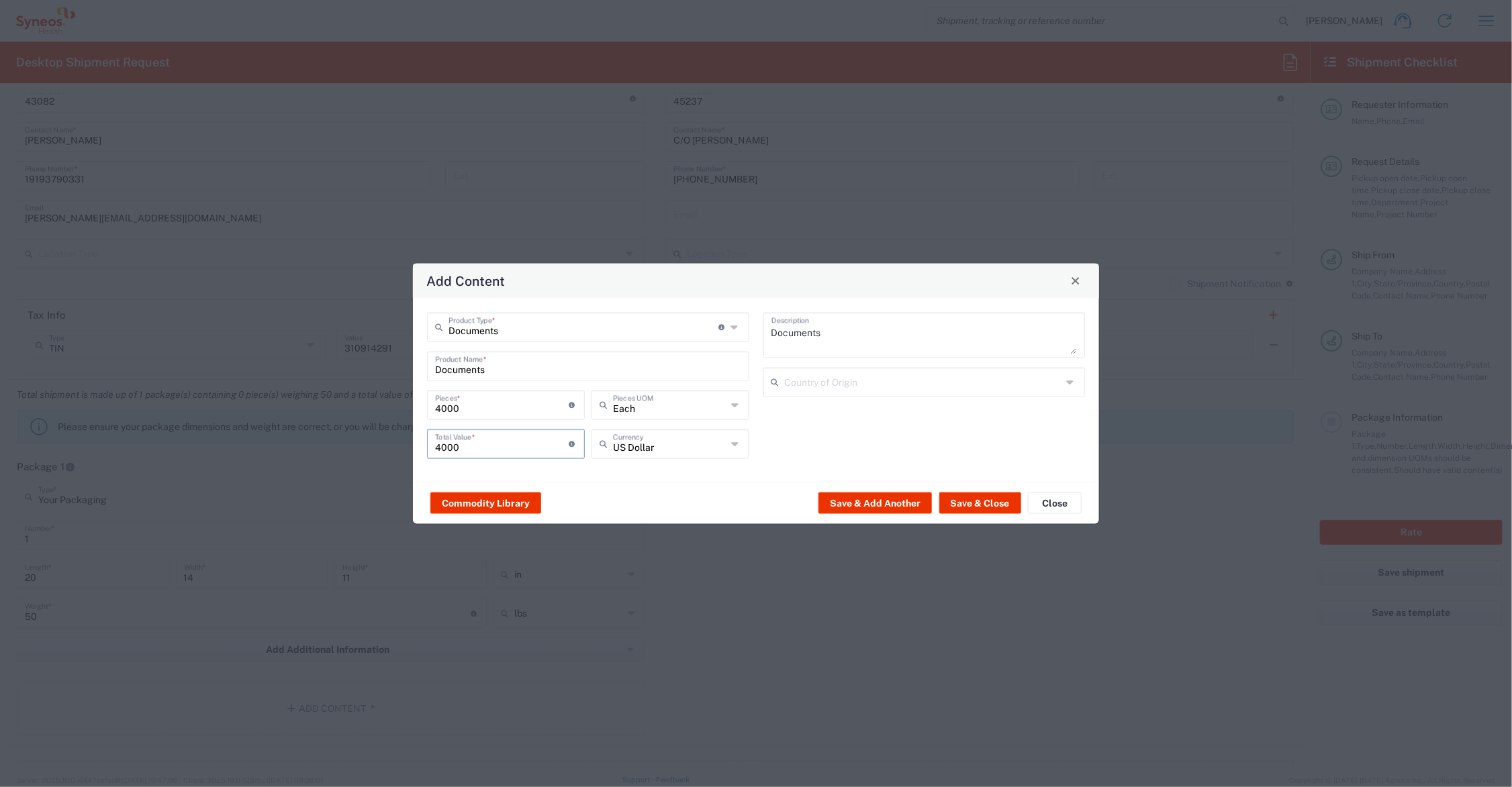
click at [414, 444] on div "Documents Product Type * Document: Paper document generated internally by Syneo…" at bounding box center [756, 389] width 686 height 184
type input "500.00"
click at [985, 497] on button "Save & Close" at bounding box center [980, 503] width 82 height 21
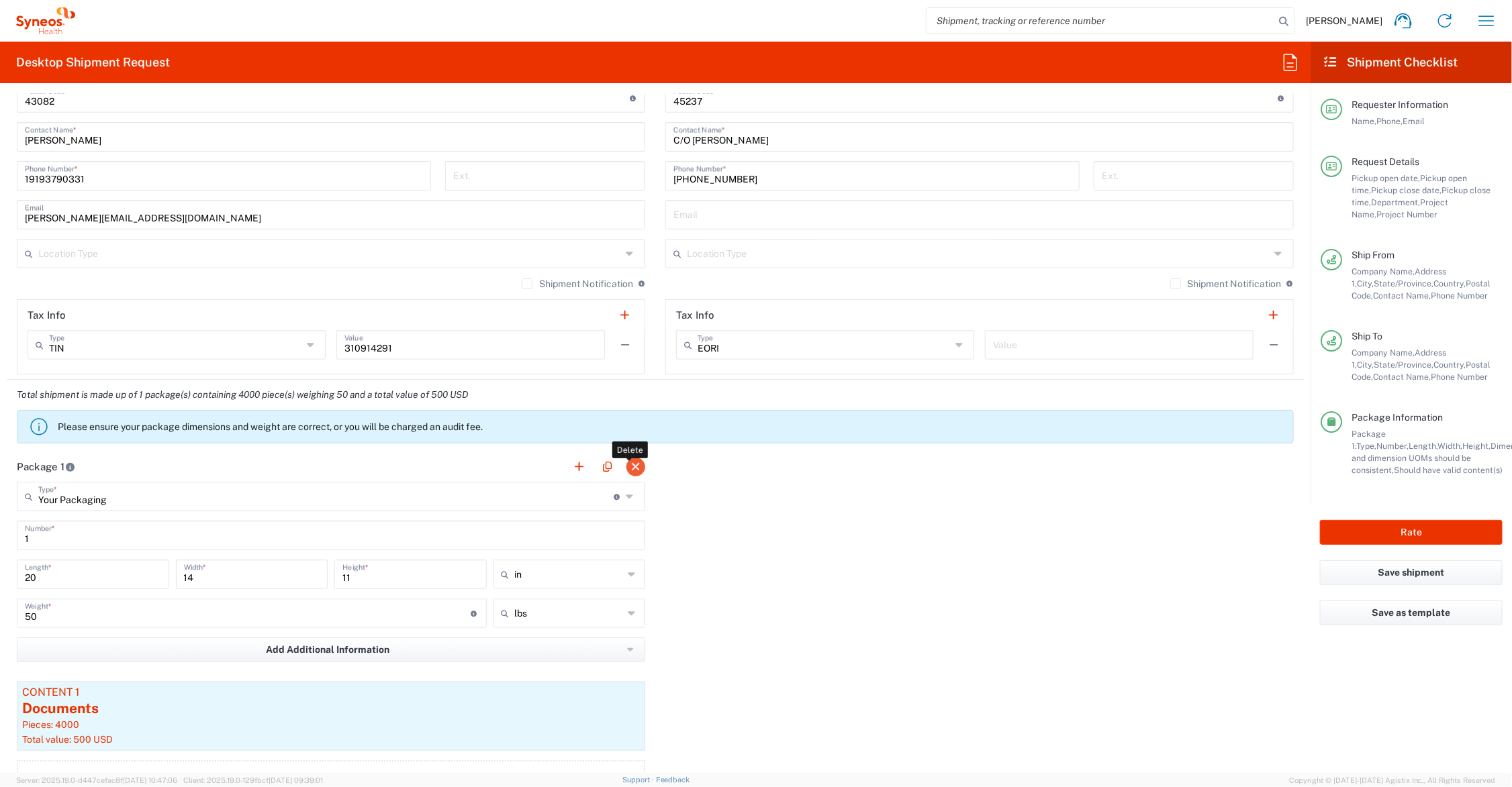
click at [631, 465] on button "button" at bounding box center [635, 467] width 19 height 19
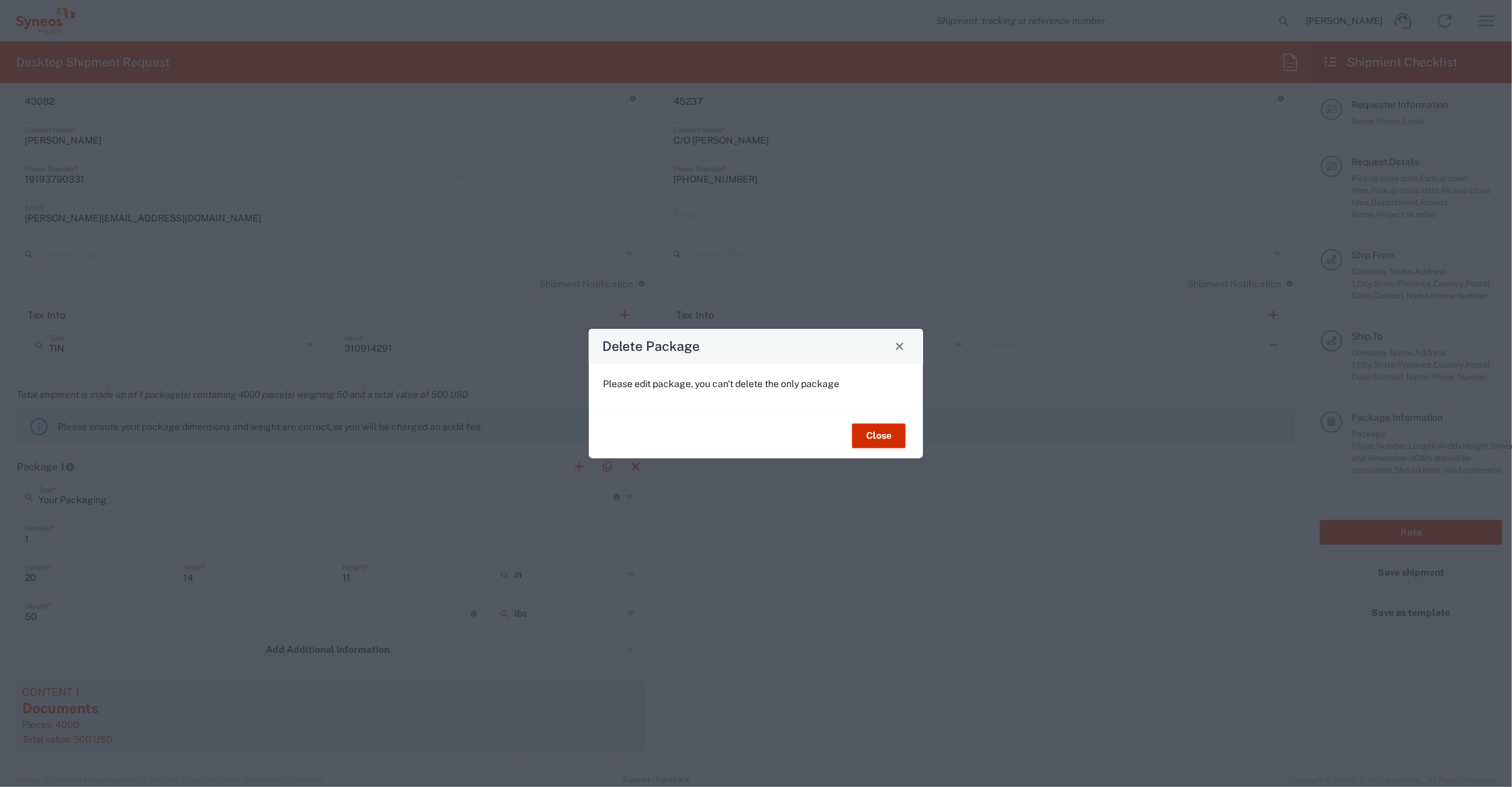
click at [877, 437] on button "Close" at bounding box center [878, 437] width 54 height 25
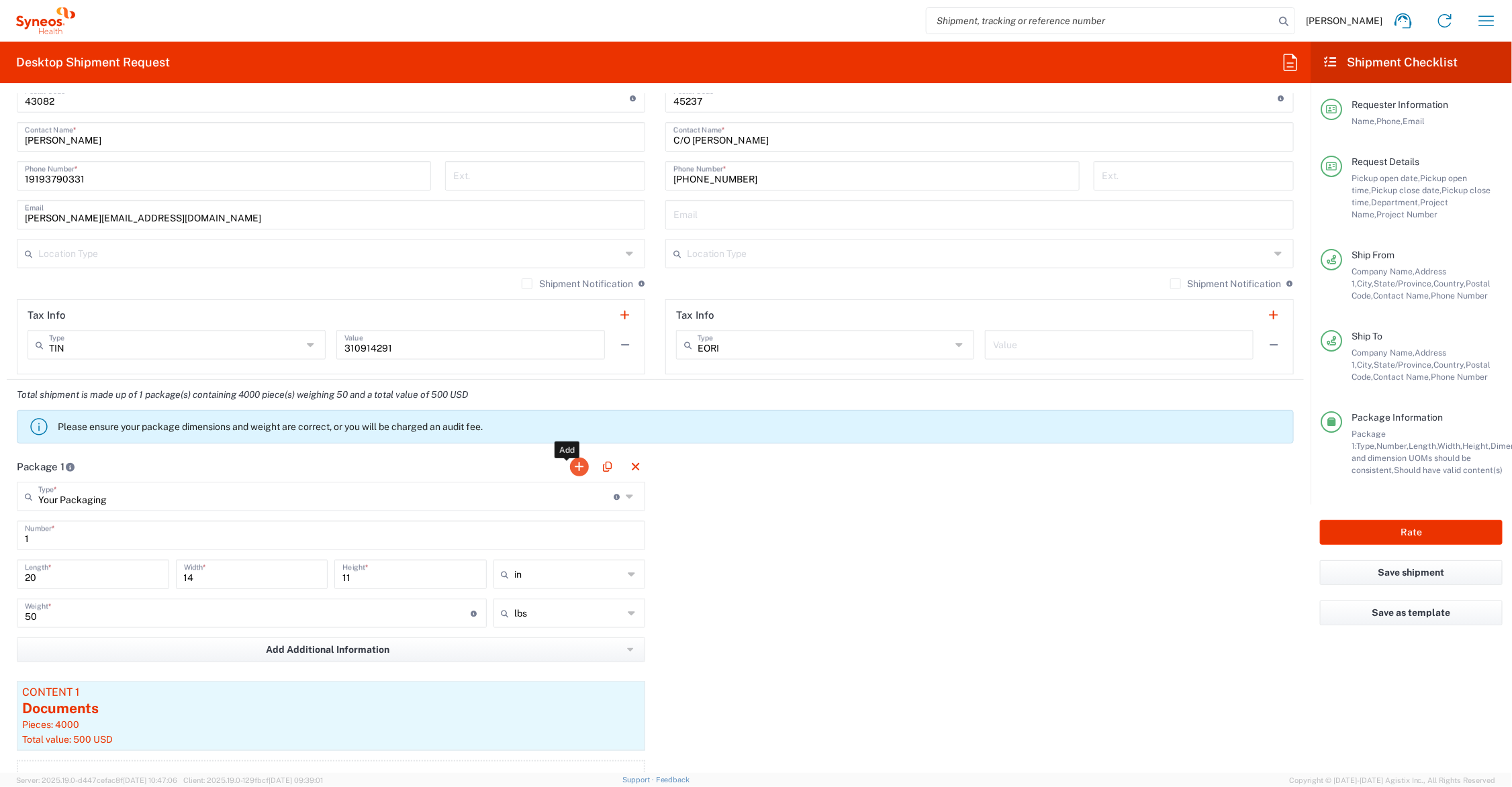
click at [572, 463] on button "button" at bounding box center [579, 467] width 19 height 19
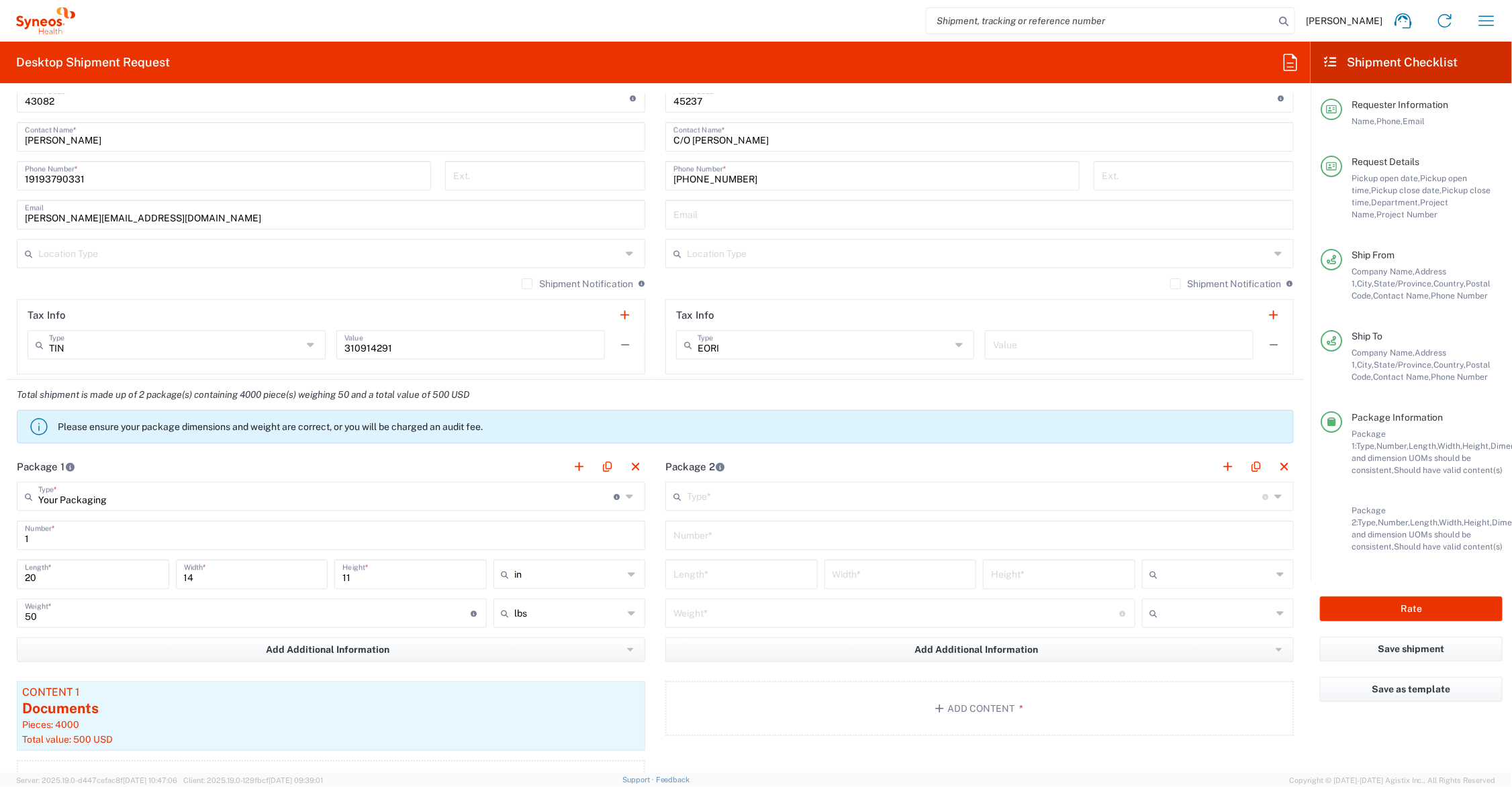
click at [796, 488] on input "text" at bounding box center [974, 495] width 575 height 23
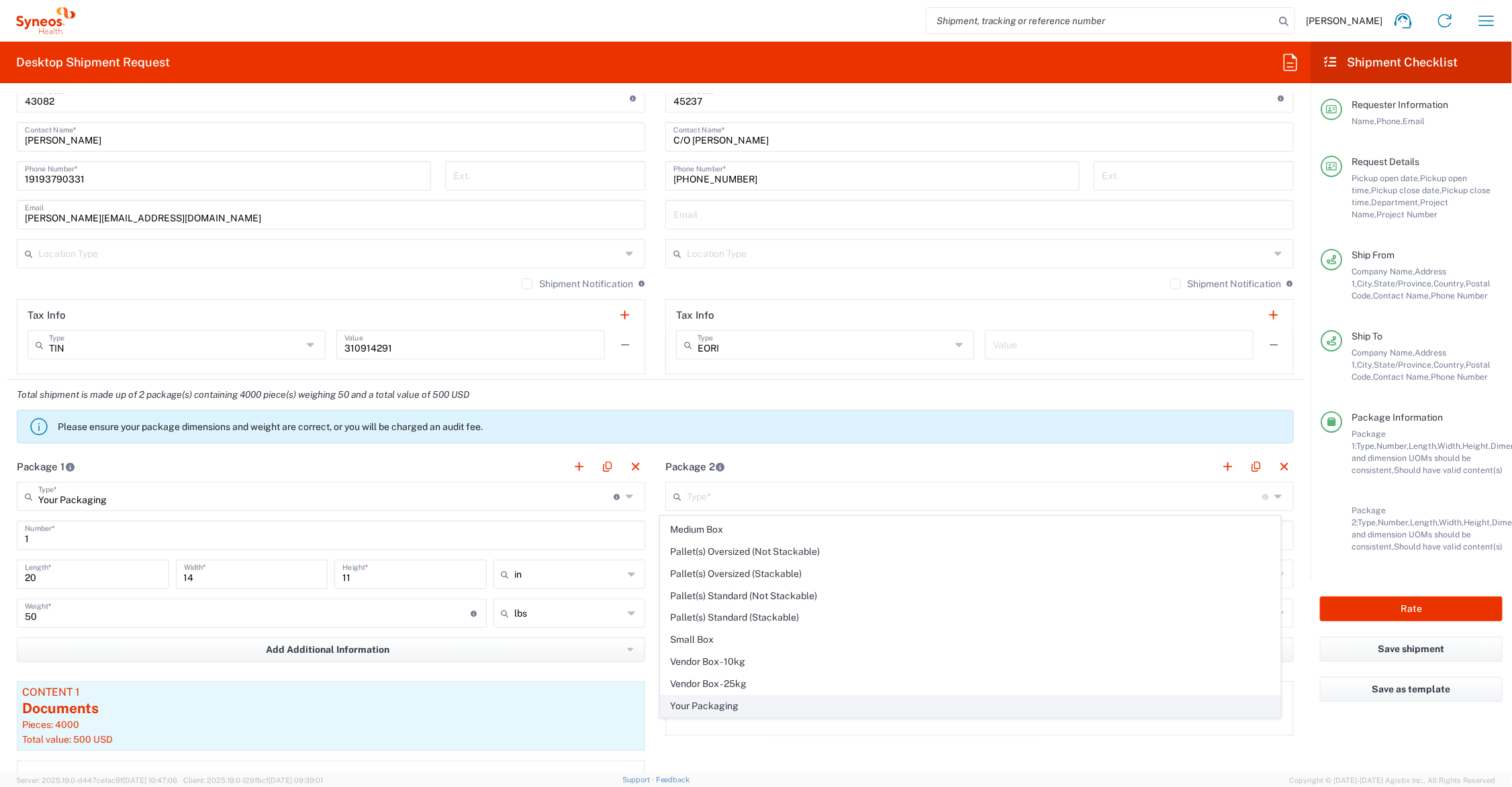
click at [756, 702] on span "Your Packaging" at bounding box center [970, 706] width 620 height 21
type input "Your Packaging"
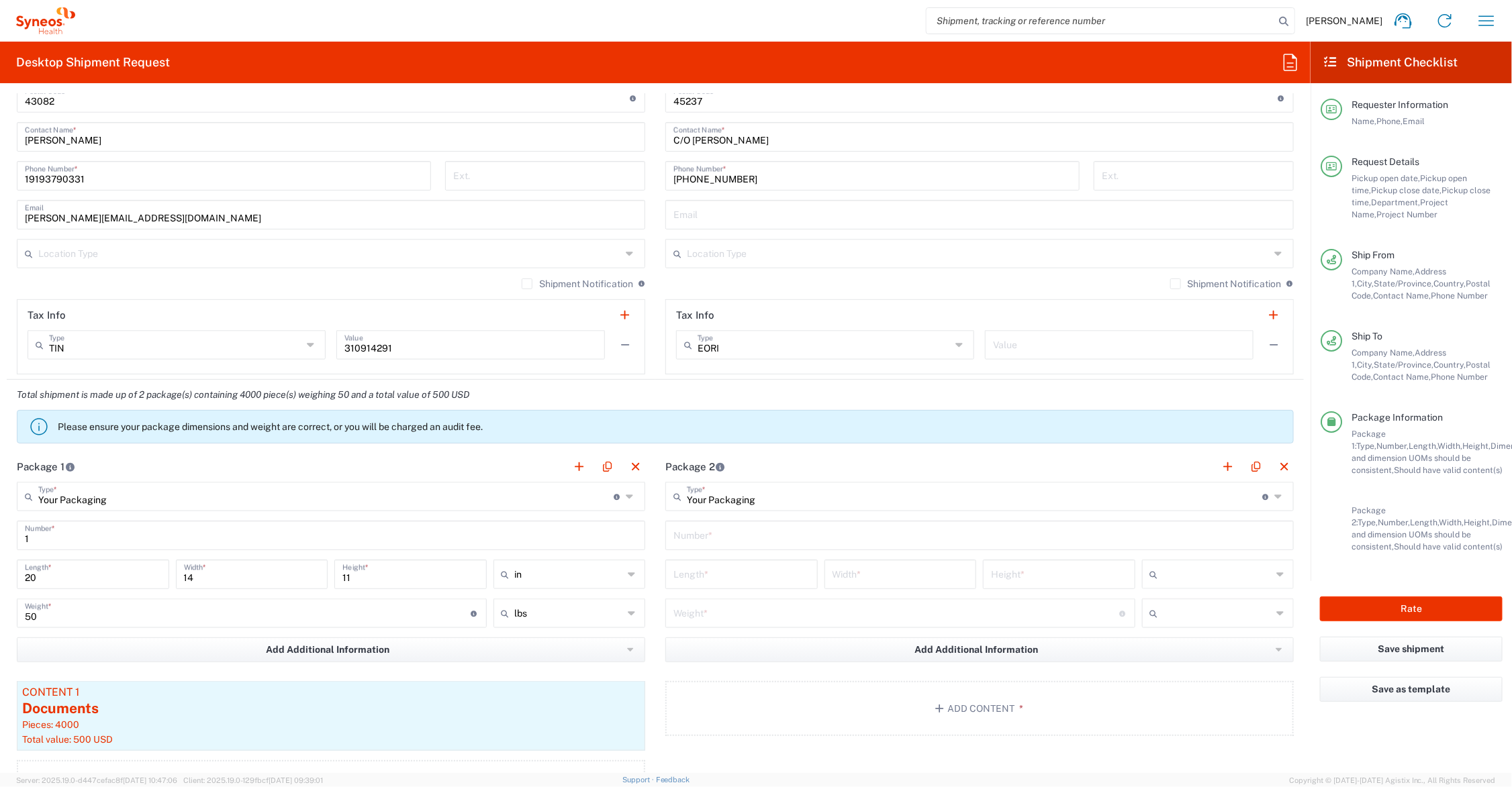
click at [729, 535] on input "text" at bounding box center [979, 534] width 612 height 23
type input "1"
click at [740, 575] on input "number" at bounding box center [741, 573] width 136 height 23
type input "20"
type input "14"
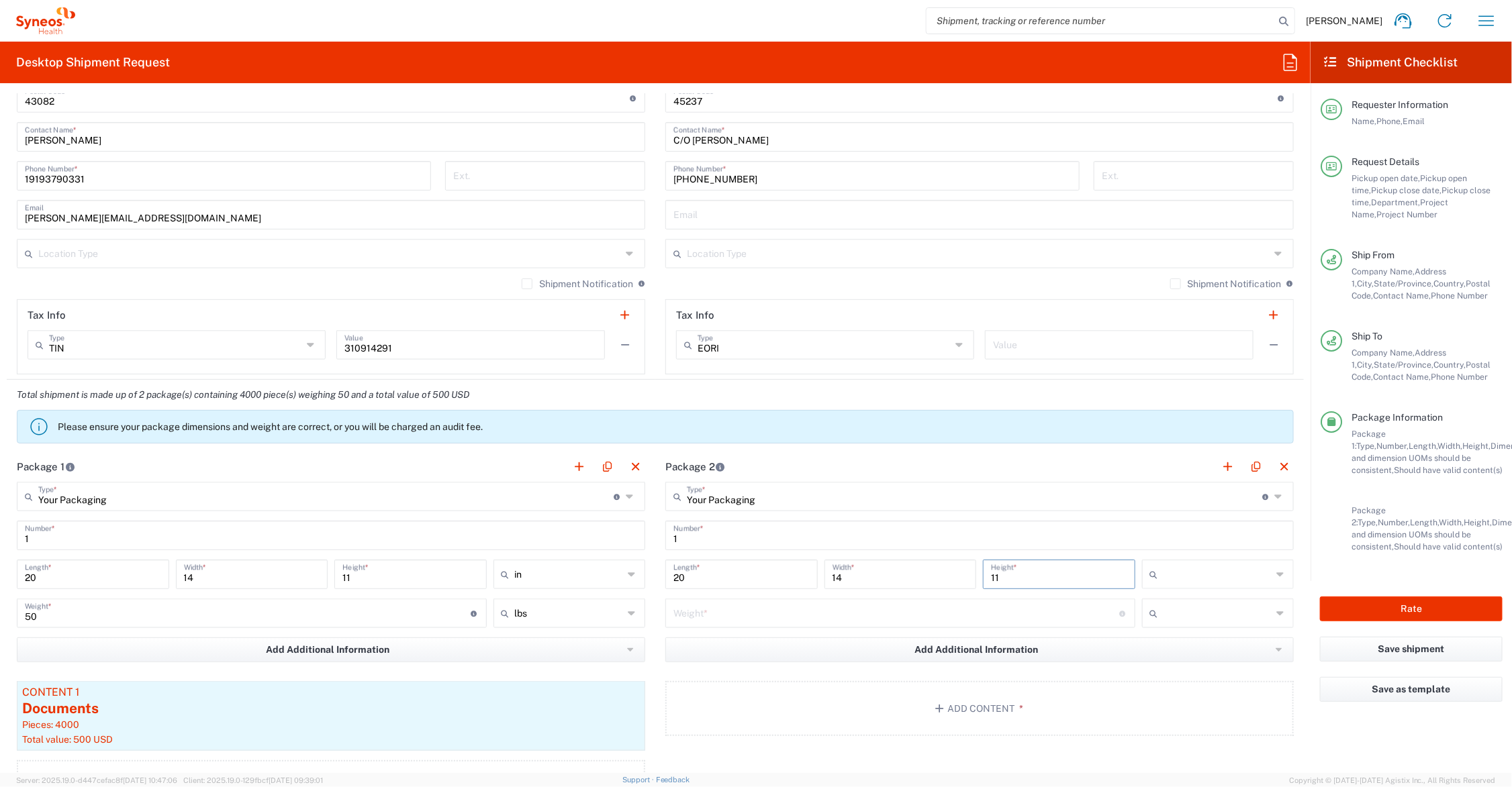
type input "11"
click at [771, 607] on input "number" at bounding box center [896, 612] width 446 height 23
type input "47"
click at [962, 706] on button "Add Content *" at bounding box center [979, 708] width 629 height 55
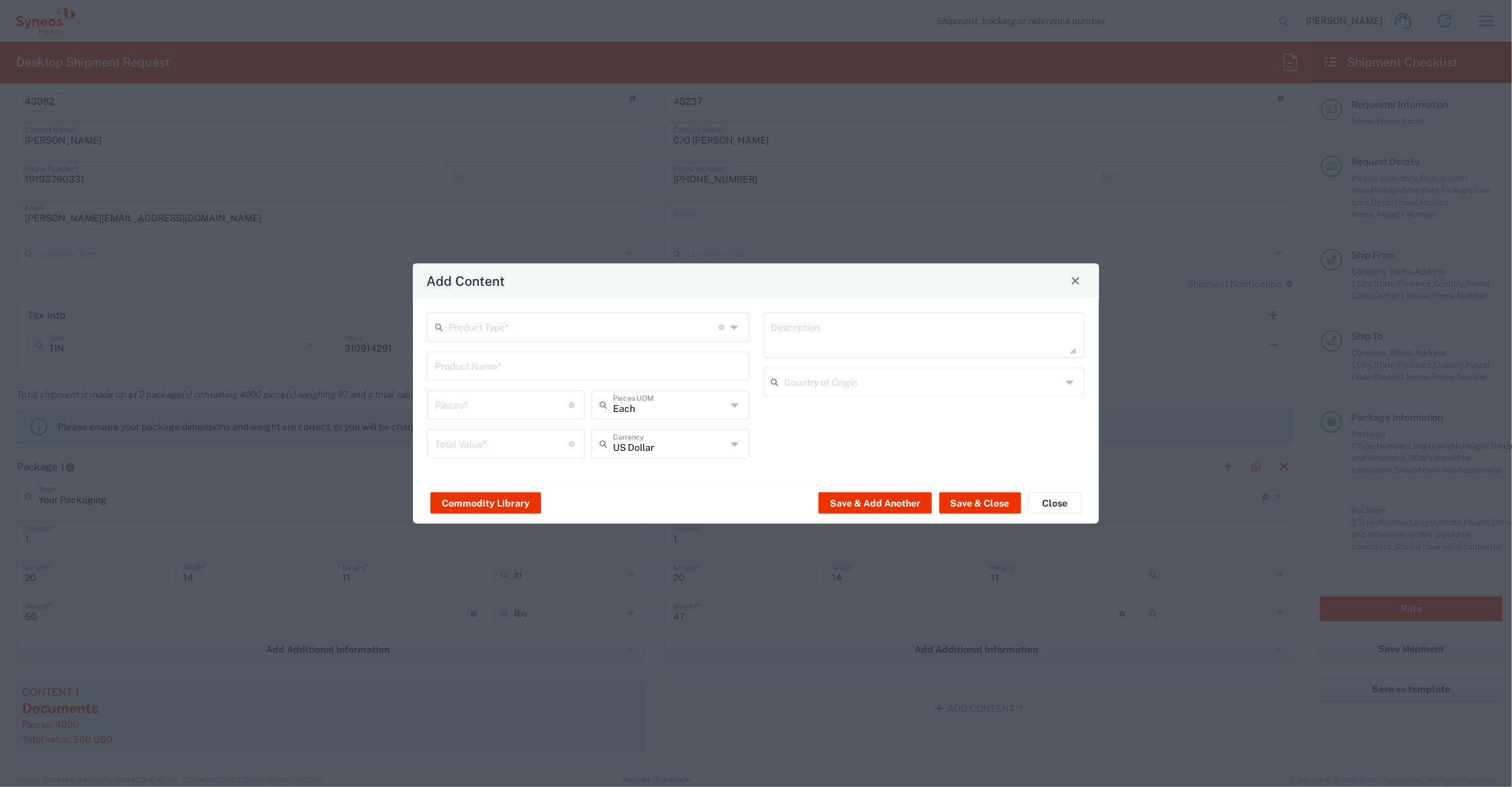
click at [481, 323] on input "text" at bounding box center [583, 326] width 270 height 23
click at [480, 350] on span "Documents" at bounding box center [589, 356] width 319 height 21
type input "Documents"
type input "1"
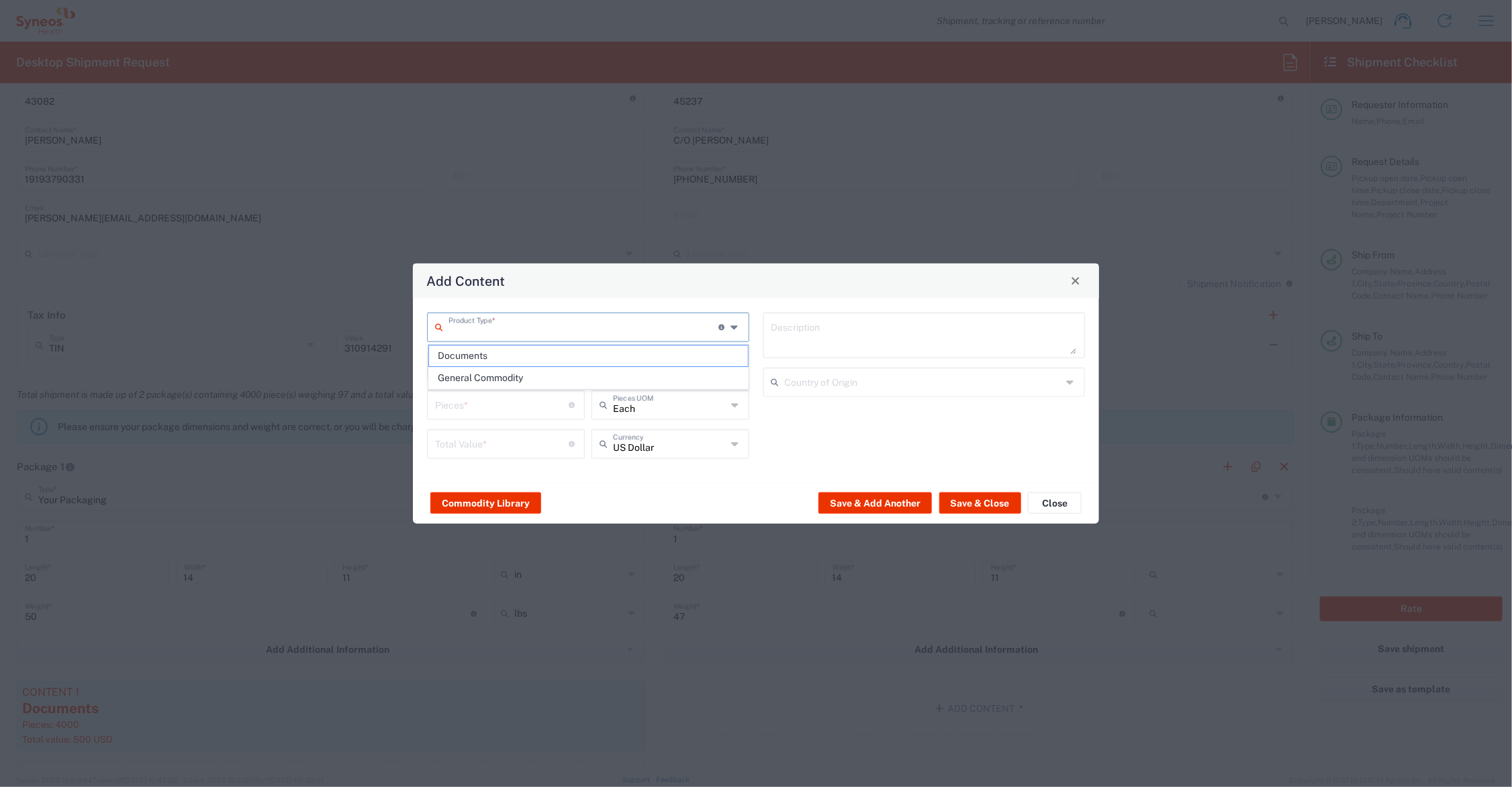
type input "1"
type textarea "Documents"
drag, startPoint x: 453, startPoint y: 404, endPoint x: 418, endPoint y: 412, distance: 35.9
click at [418, 412] on div "Documents Product Type * Document: Paper document generated internally by Syneo…" at bounding box center [756, 389] width 686 height 184
type input "4"
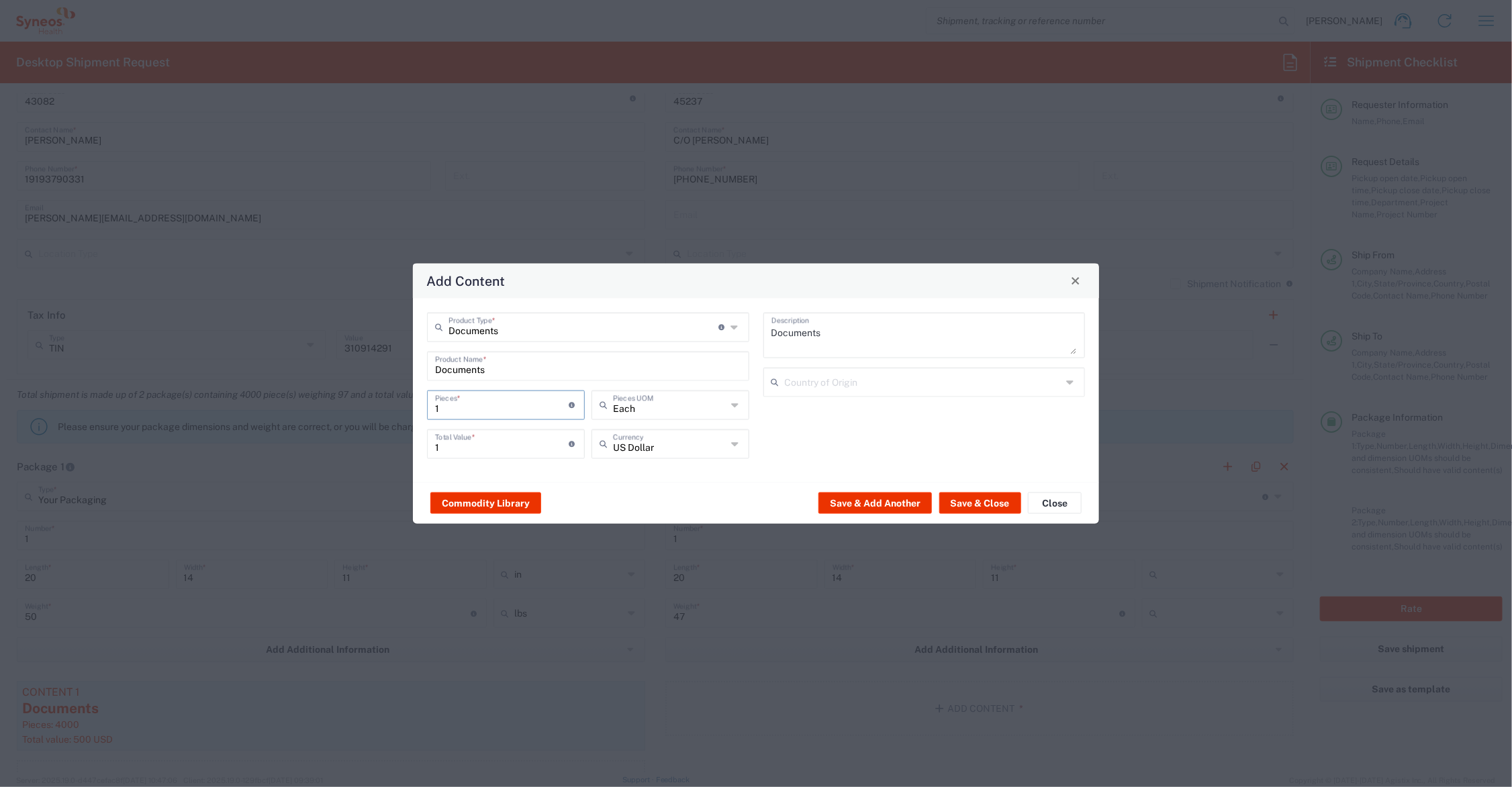
type input "4"
type input "40"
type input "400"
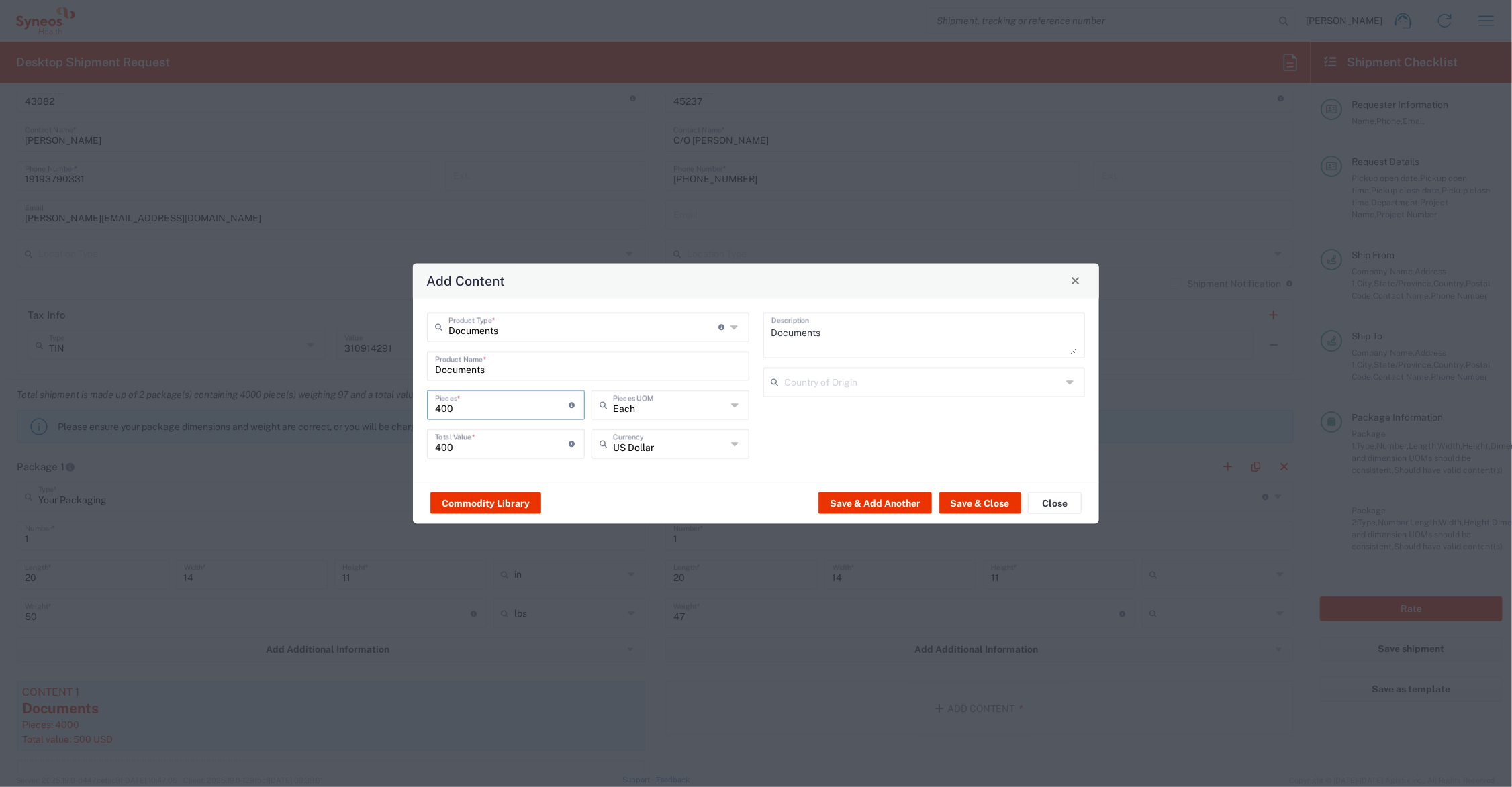
type input "4000"
drag, startPoint x: 463, startPoint y: 447, endPoint x: 410, endPoint y: 447, distance: 53.0
click at [410, 447] on div "Add Content Documents Product Type * Document: Paper document generated interna…" at bounding box center [756, 394] width 1512 height 787
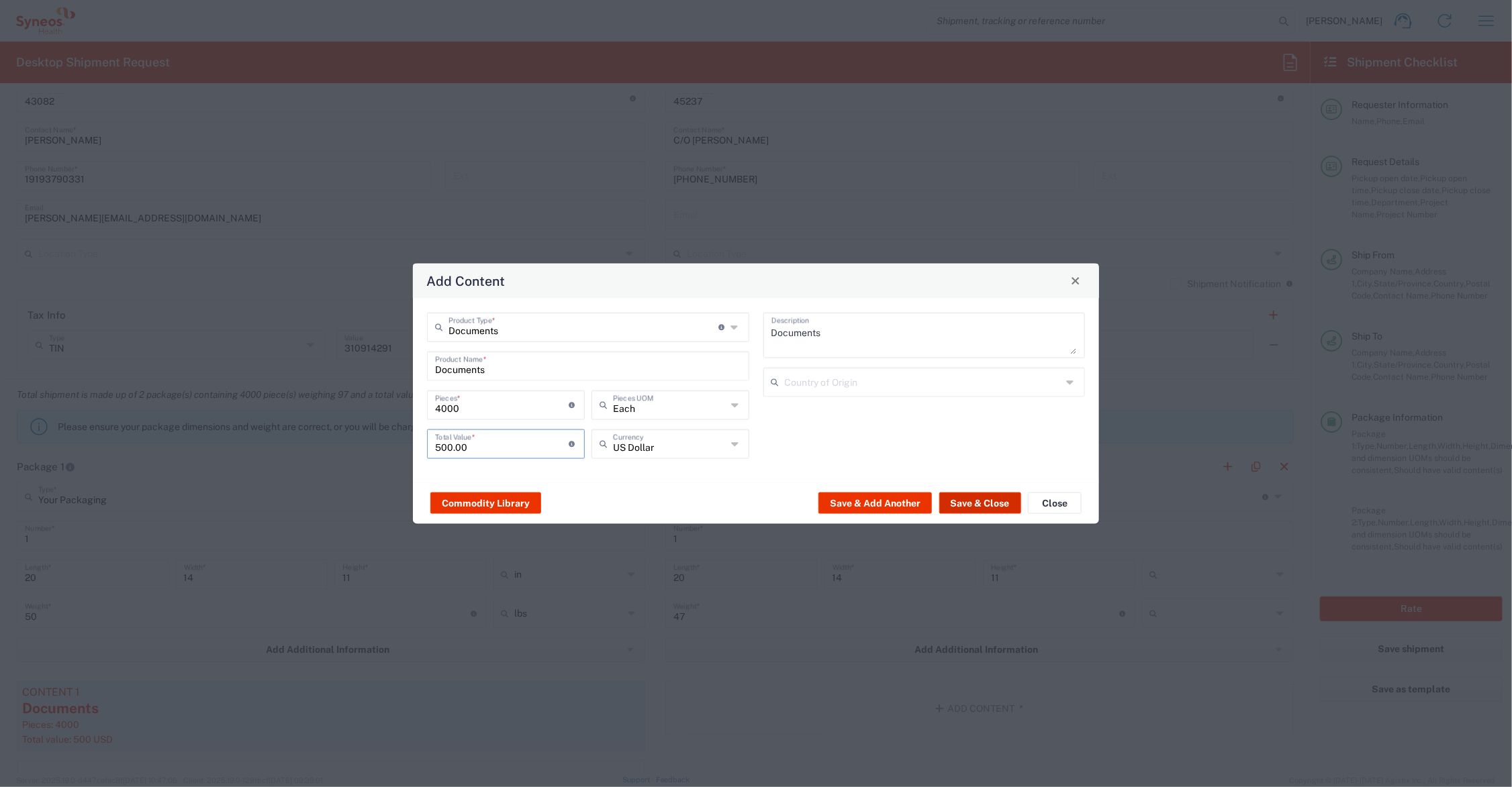
type input "500.00"
click at [968, 501] on button "Save & Close" at bounding box center [980, 503] width 82 height 21
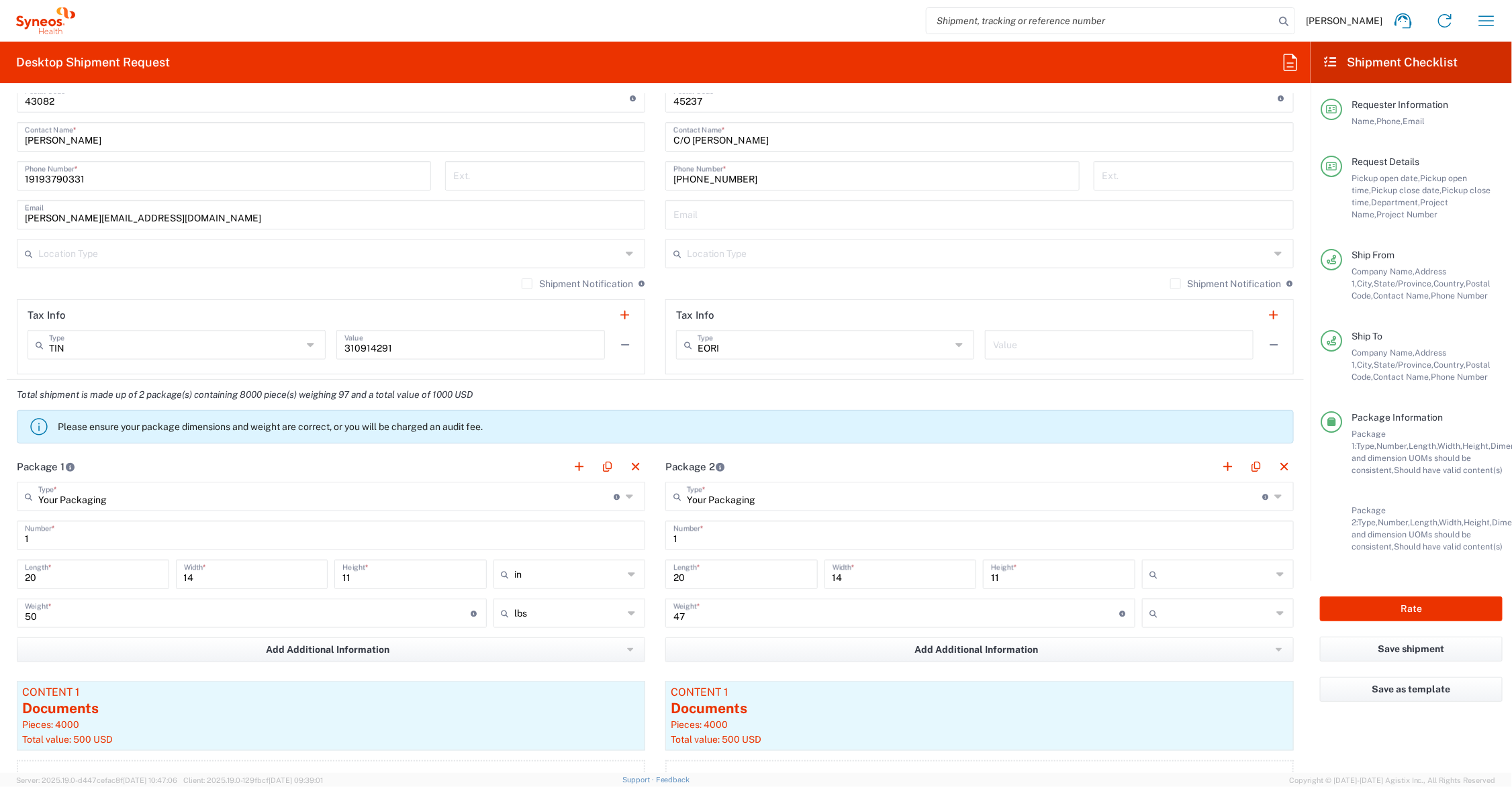
click at [1167, 576] on input "text" at bounding box center [1218, 574] width 109 height 21
click at [1169, 646] on span "in" at bounding box center [1206, 649] width 147 height 21
type input "in"
click at [1164, 614] on input "text" at bounding box center [1218, 613] width 109 height 21
click at [1162, 665] on span "lbs" at bounding box center [1206, 665] width 147 height 21
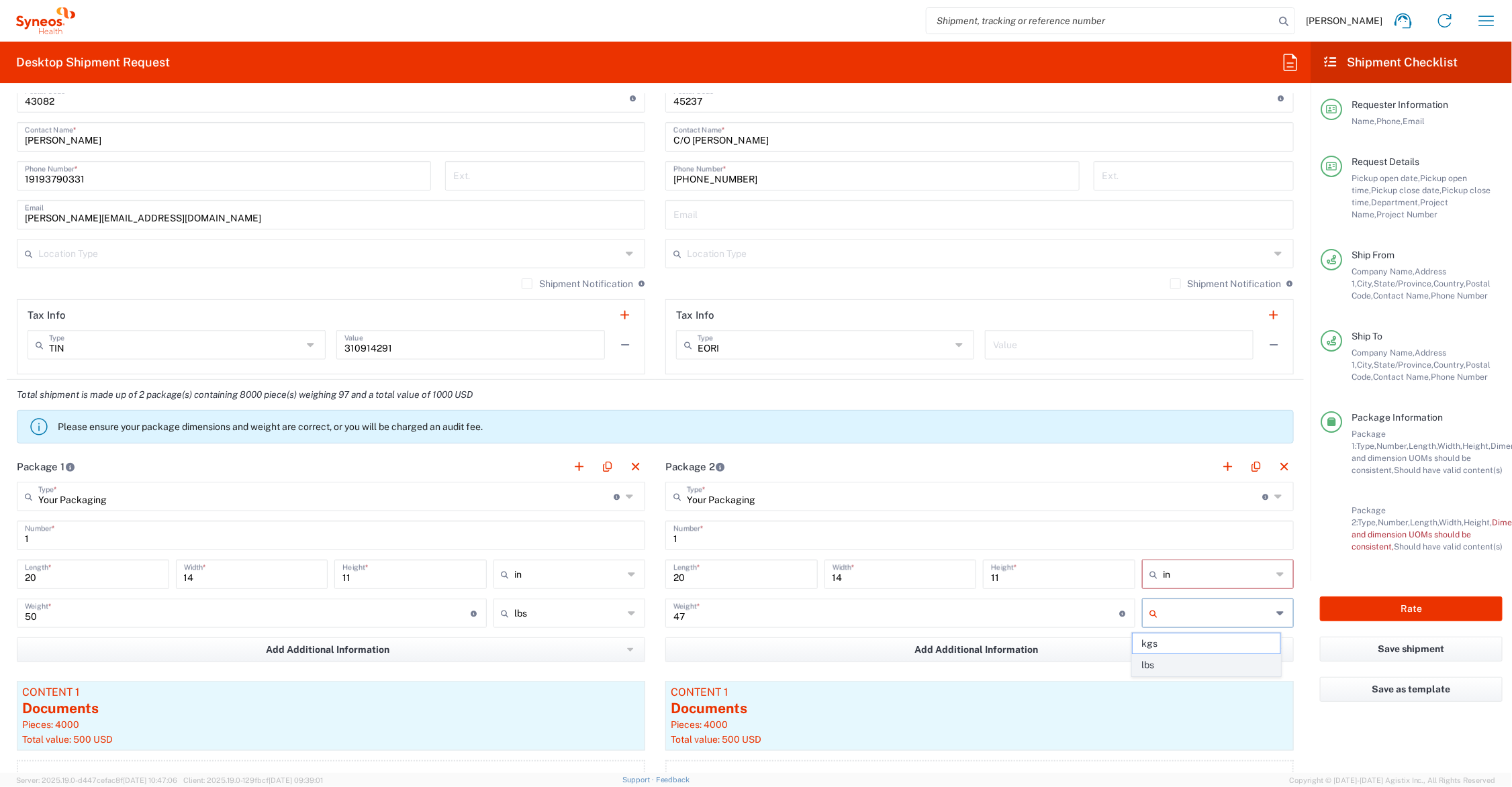
type input "lbs"
click at [1219, 464] on button "button" at bounding box center [1228, 467] width 19 height 19
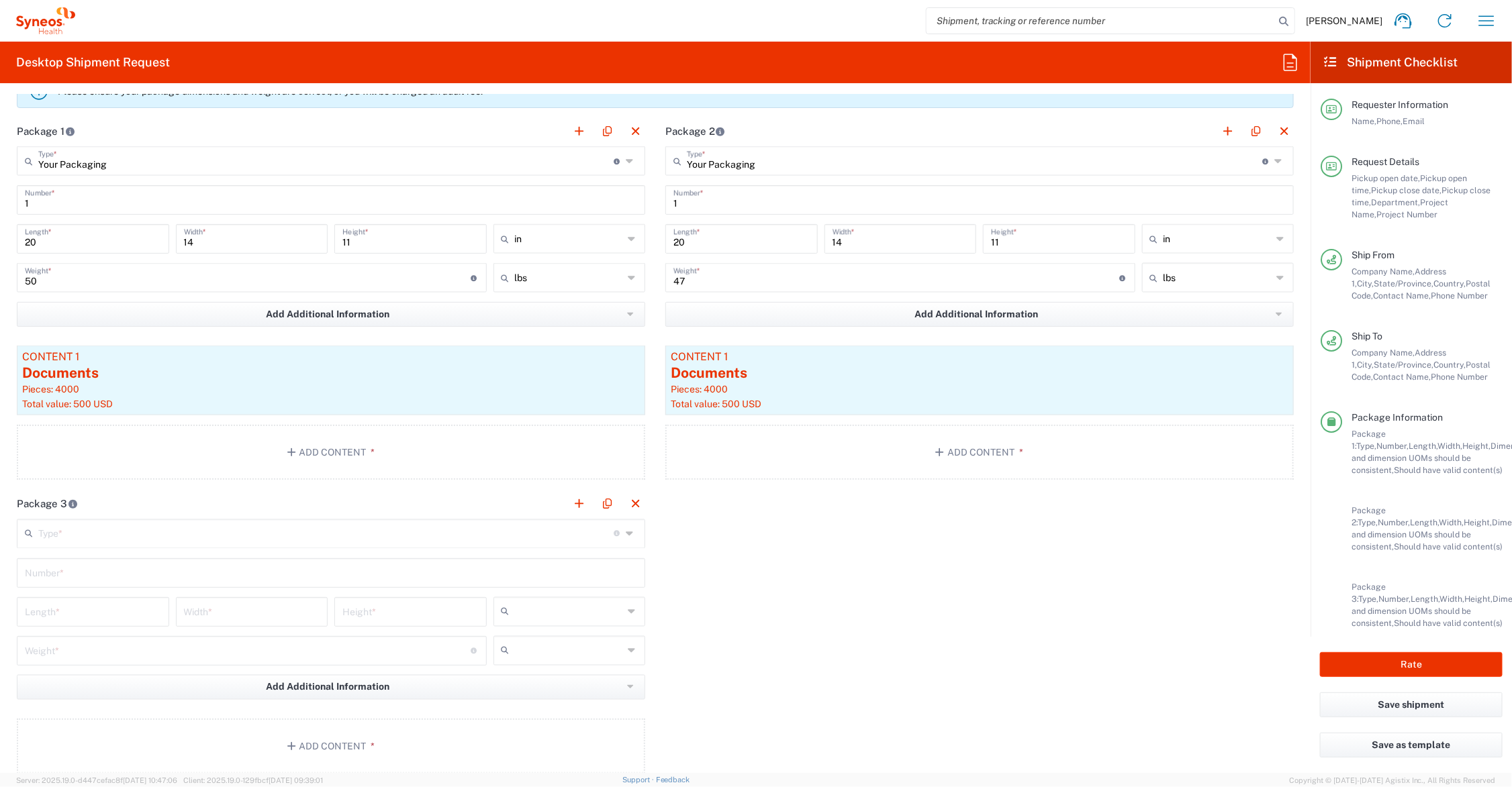
scroll to position [1342, 0]
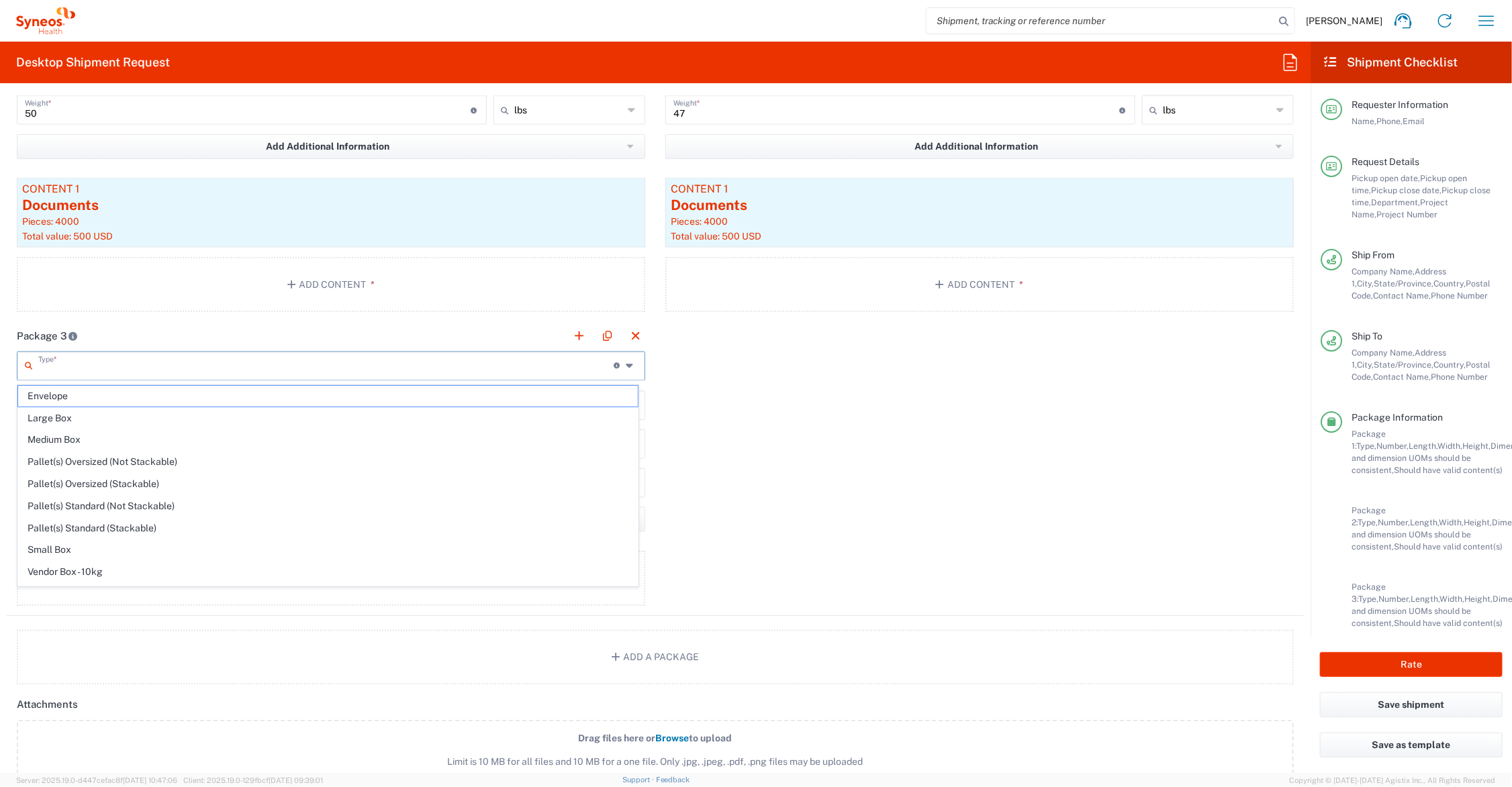
click at [114, 360] on input "text" at bounding box center [326, 365] width 575 height 23
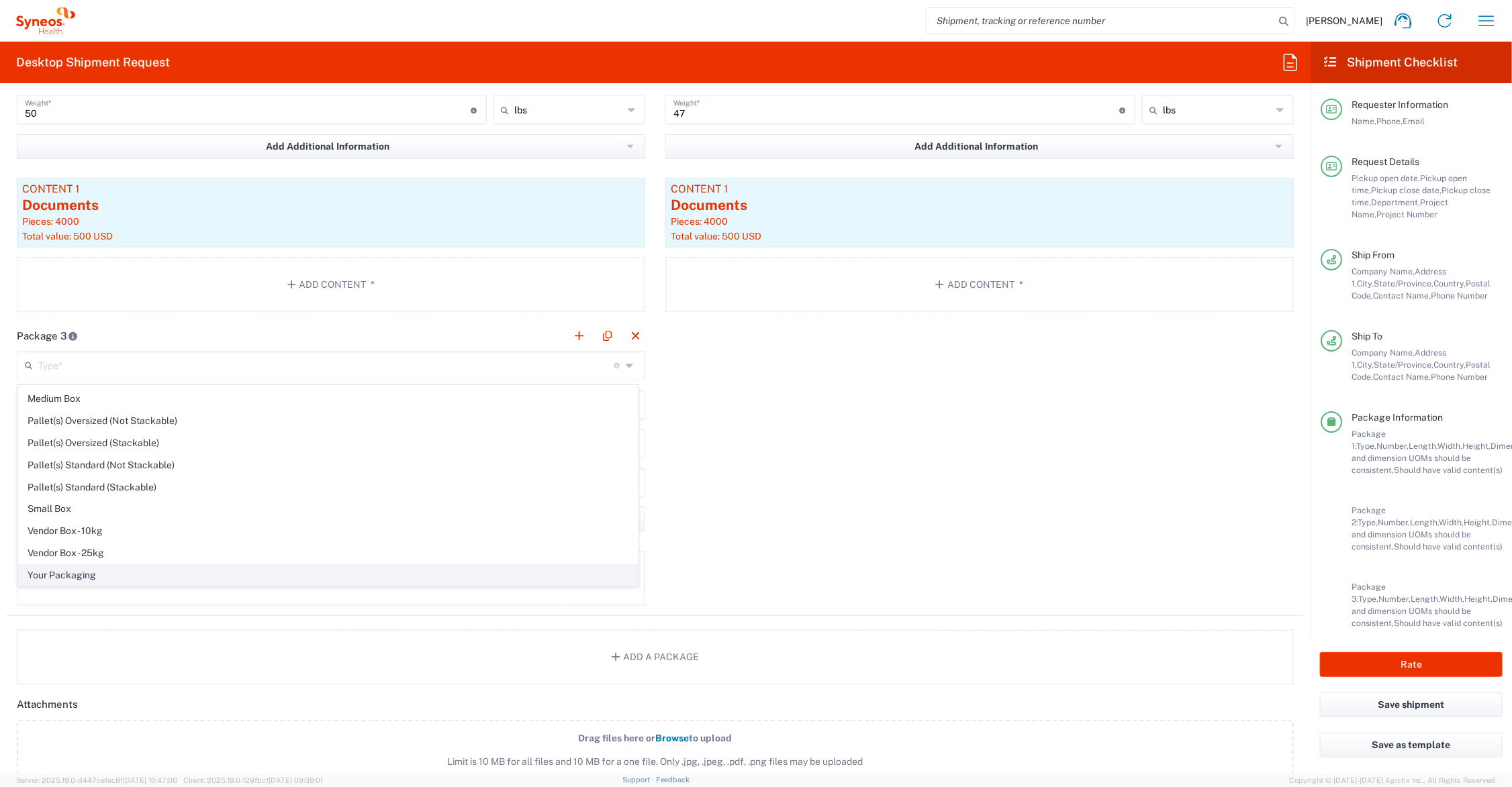
click at [104, 568] on span "Your Packaging" at bounding box center [328, 576] width 620 height 21
type input "Your Packaging"
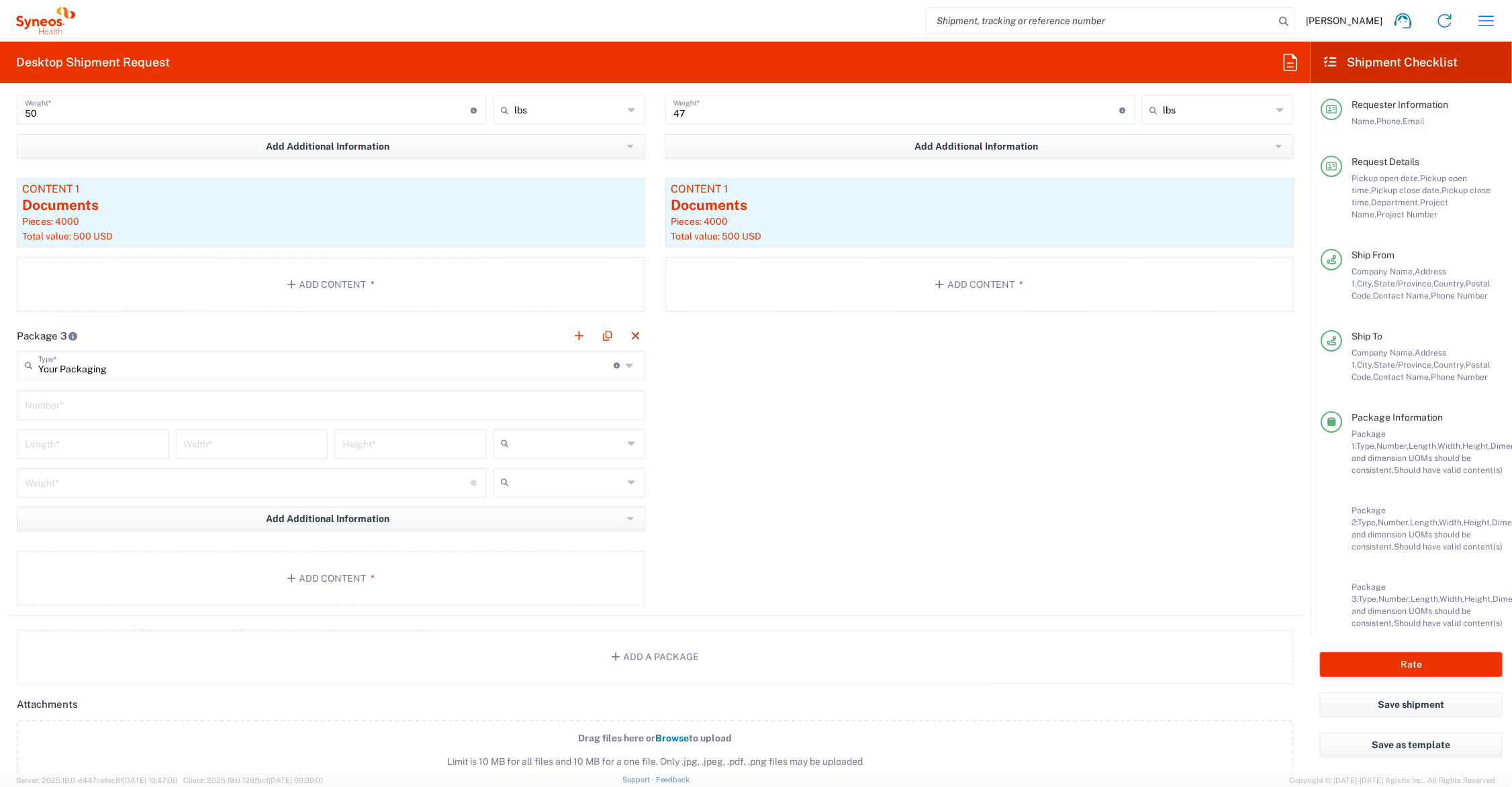
click at [73, 398] on input "text" at bounding box center [331, 404] width 612 height 23
type input "1"
click at [74, 443] on input "number" at bounding box center [93, 443] width 136 height 23
type input "20"
type input "14"
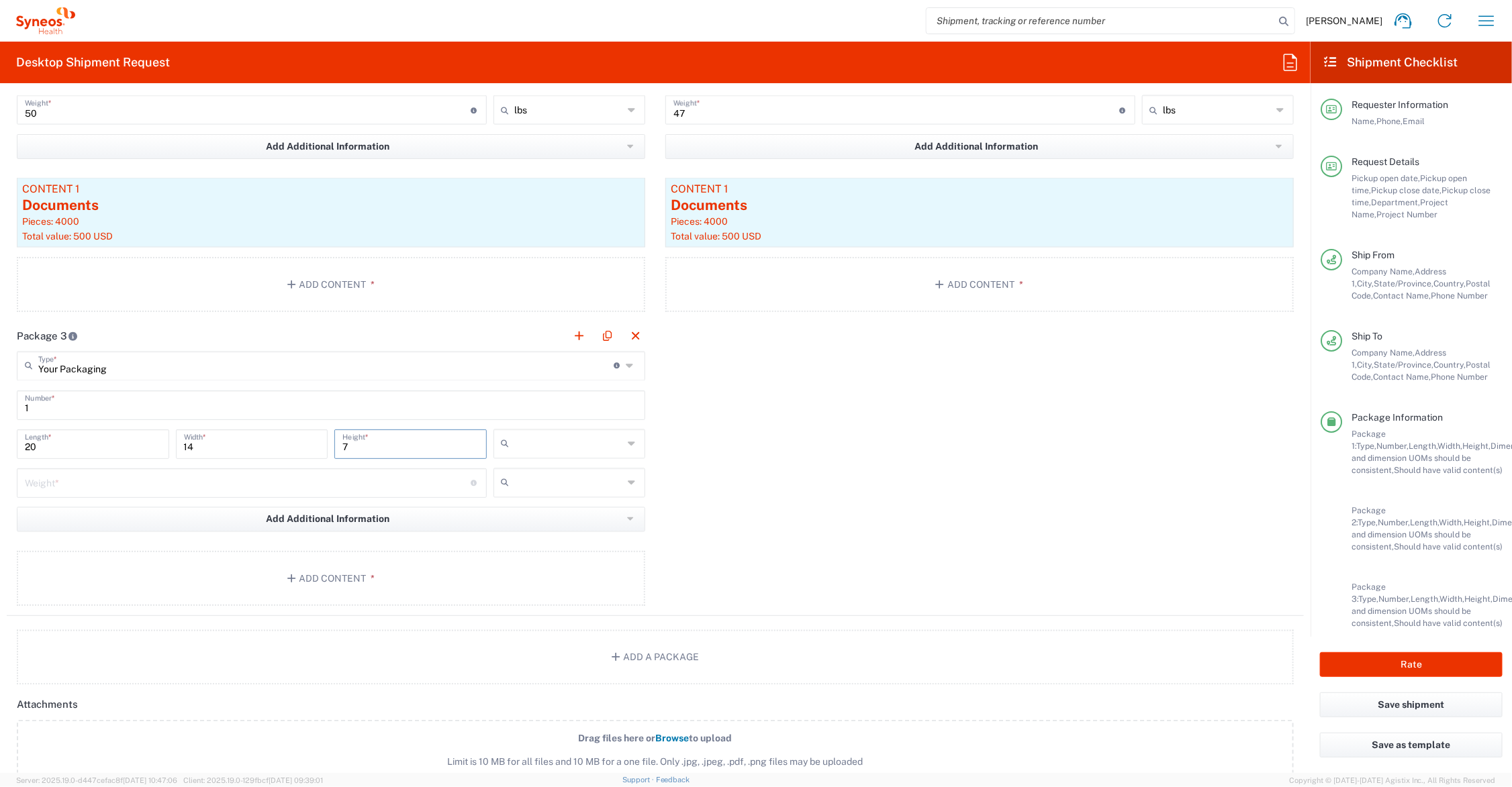
type input "7"
click at [75, 488] on input "number" at bounding box center [248, 482] width 446 height 23
type input "27"
click at [534, 438] on input "text" at bounding box center [569, 444] width 109 height 21
click at [530, 517] on span "in" at bounding box center [564, 518] width 147 height 21
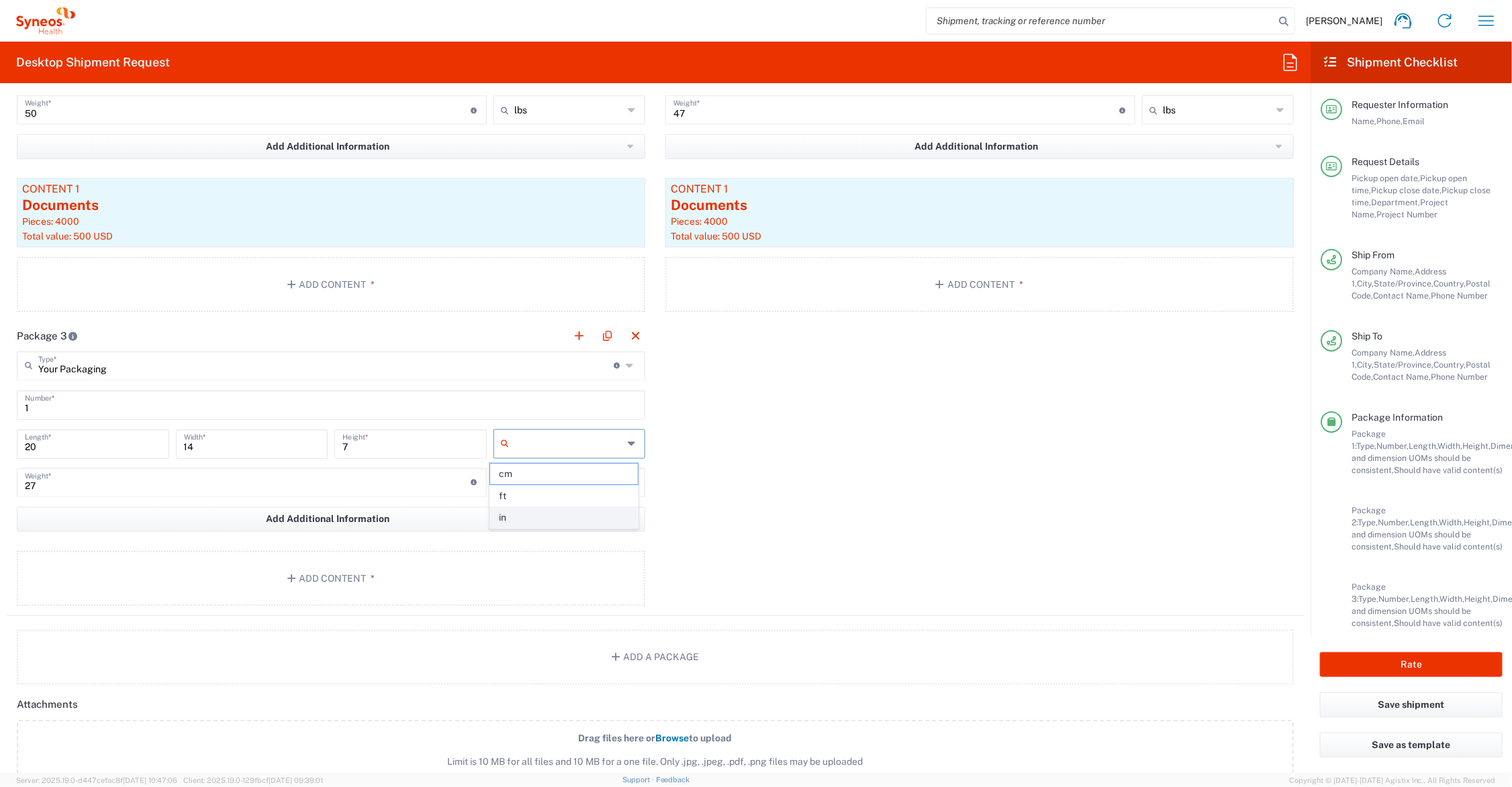
type input "in"
click at [527, 484] on input "text" at bounding box center [569, 483] width 109 height 21
click at [519, 532] on span "lbs" at bounding box center [564, 535] width 147 height 21
type input "lbs"
click at [367, 572] on button "Add Content *" at bounding box center [331, 578] width 629 height 55
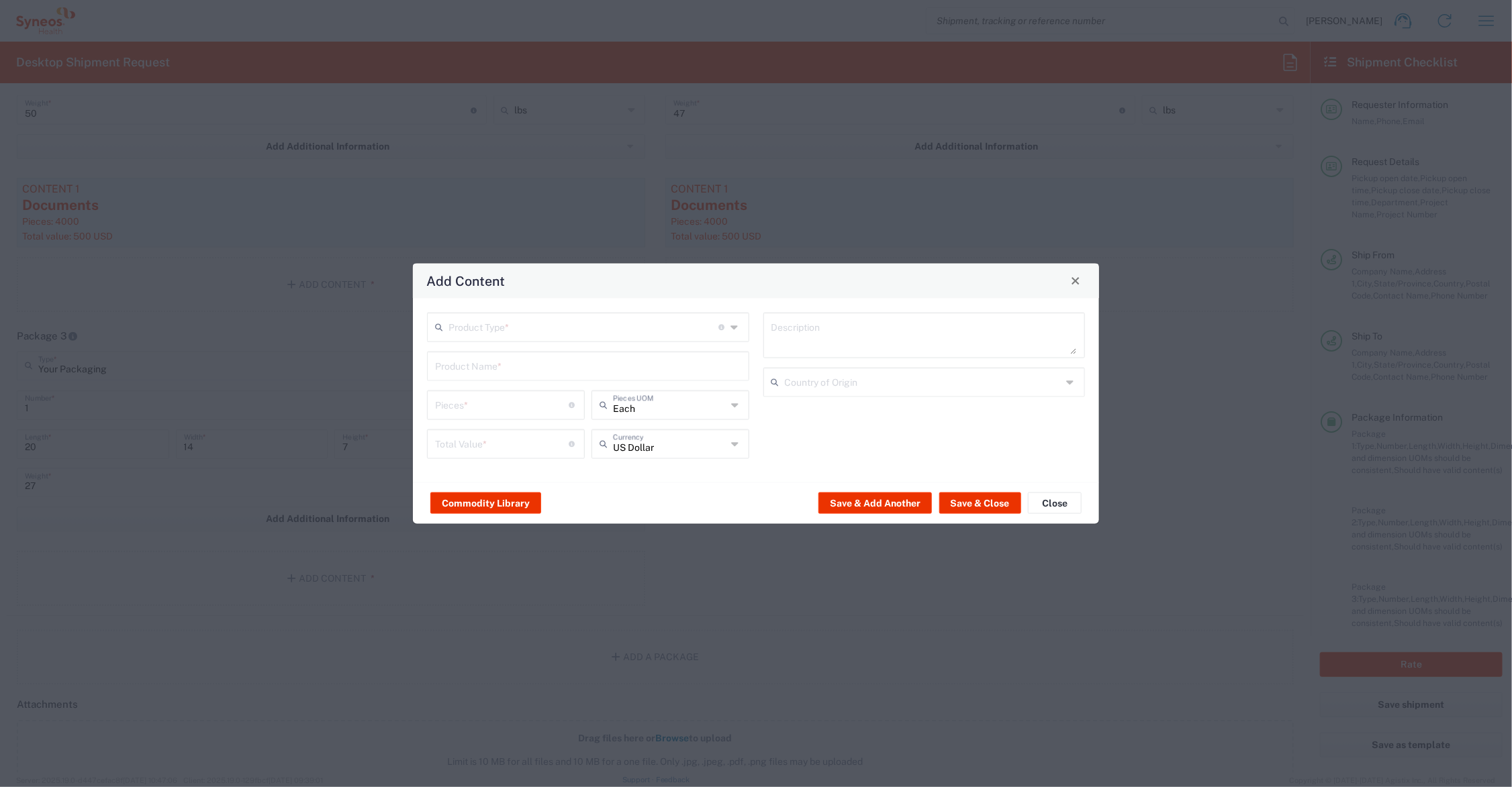
click at [478, 321] on input "text" at bounding box center [583, 326] width 270 height 23
click at [470, 357] on span "Documents" at bounding box center [589, 356] width 319 height 21
type input "Documents"
type input "1"
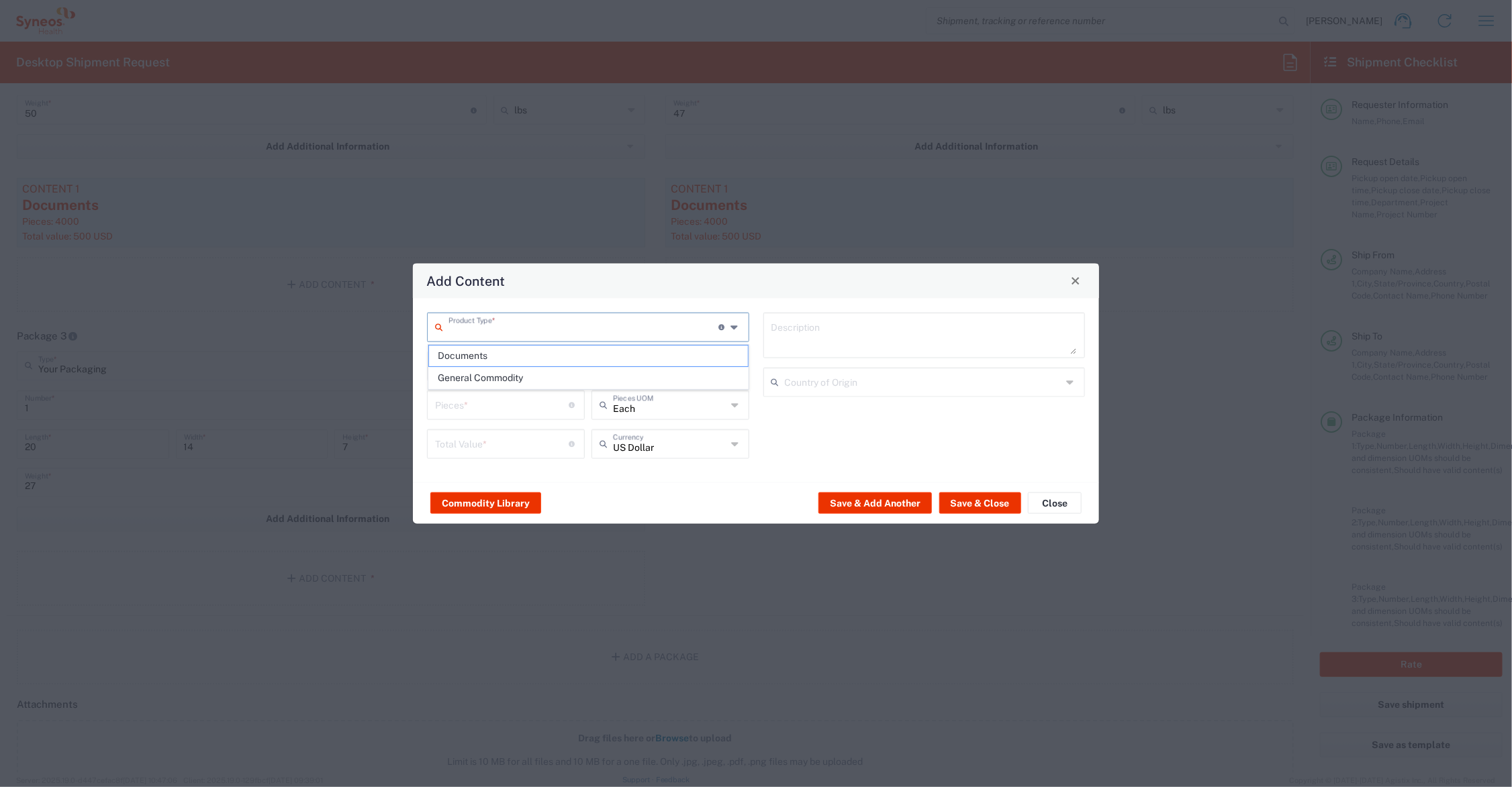
type input "1"
type textarea "Documents"
drag, startPoint x: 462, startPoint y: 406, endPoint x: 407, endPoint y: 409, distance: 55.1
click at [407, 409] on div "Add Content Documents Product Type * Document: Paper document generated interna…" at bounding box center [756, 394] width 1512 height 787
type input "2"
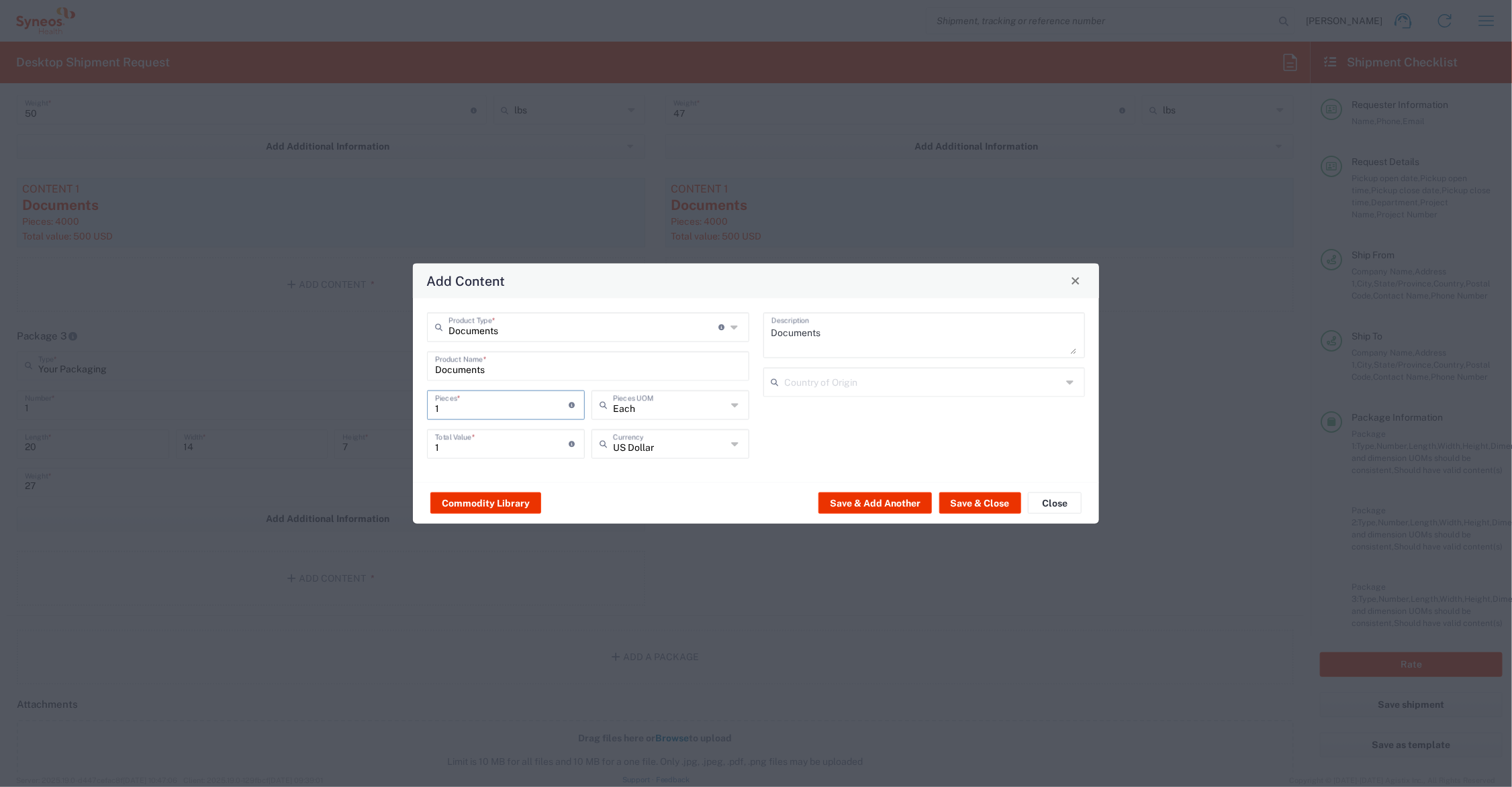
type input "2"
type input "20"
type input "200"
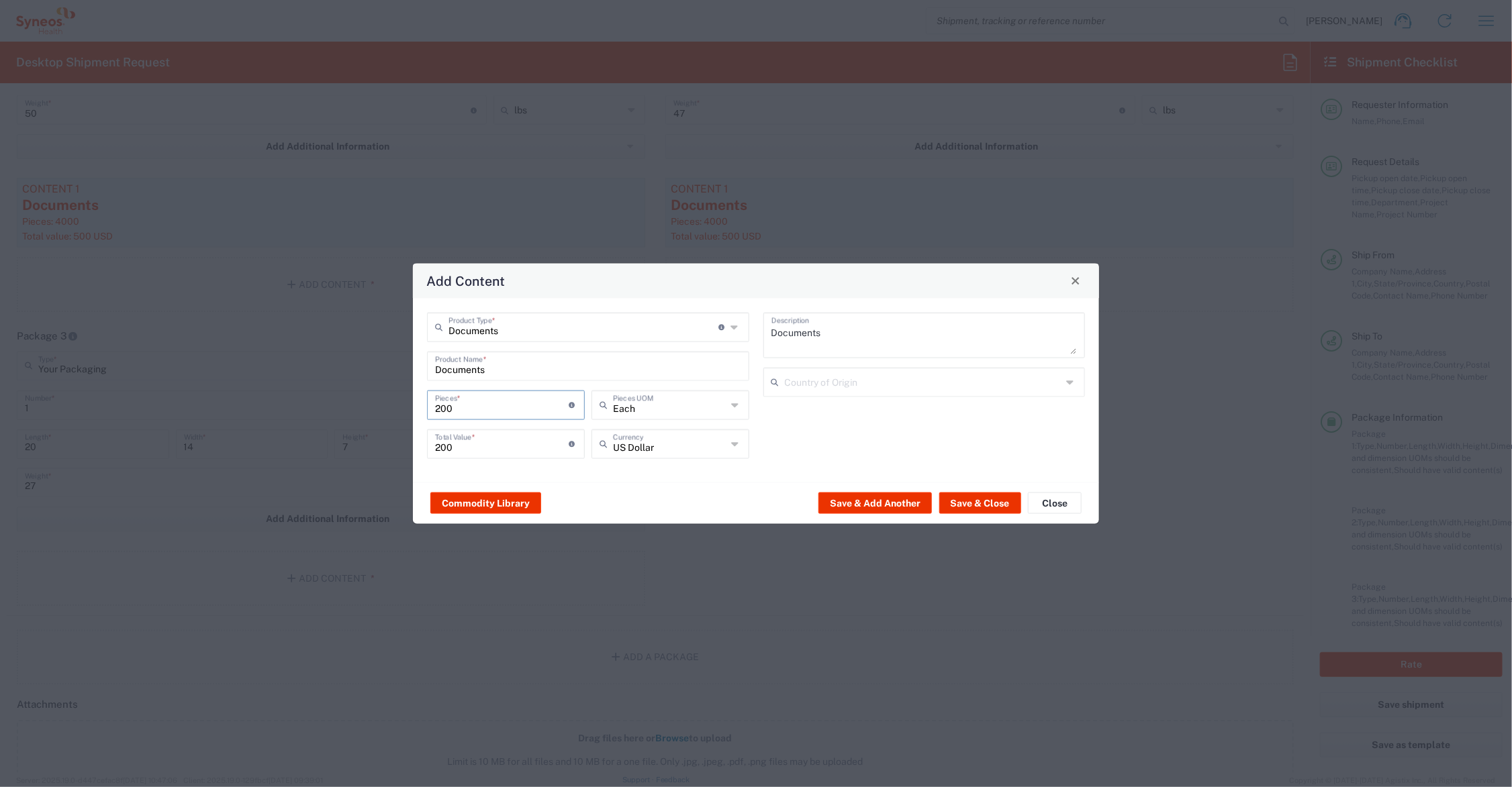
type input "2000"
drag, startPoint x: 460, startPoint y: 405, endPoint x: 442, endPoint y: 405, distance: 18.0
click at [442, 405] on input "2000" at bounding box center [502, 403] width 135 height 23
type input "21"
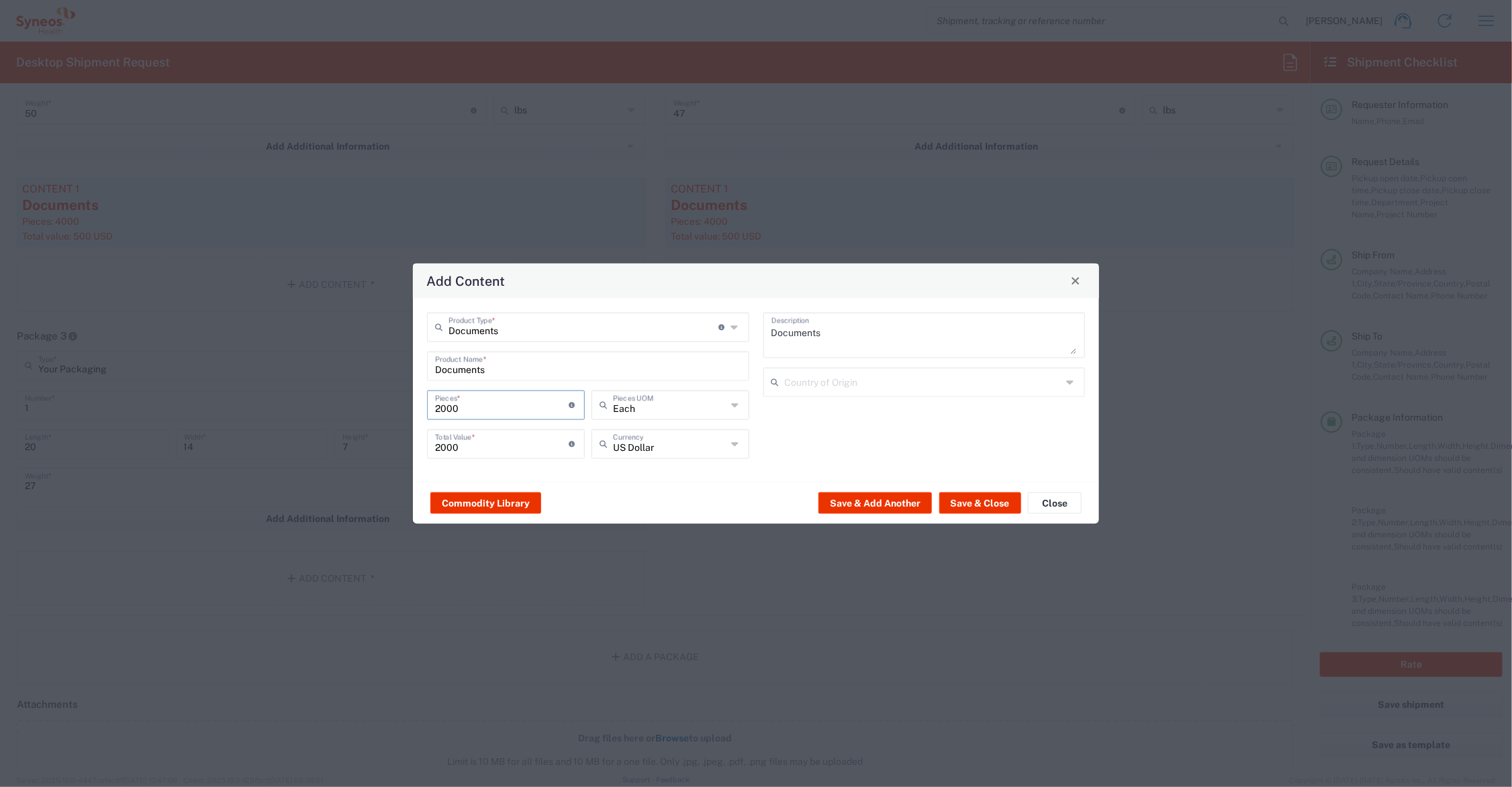
type input "21"
type input "210"
type input "2100"
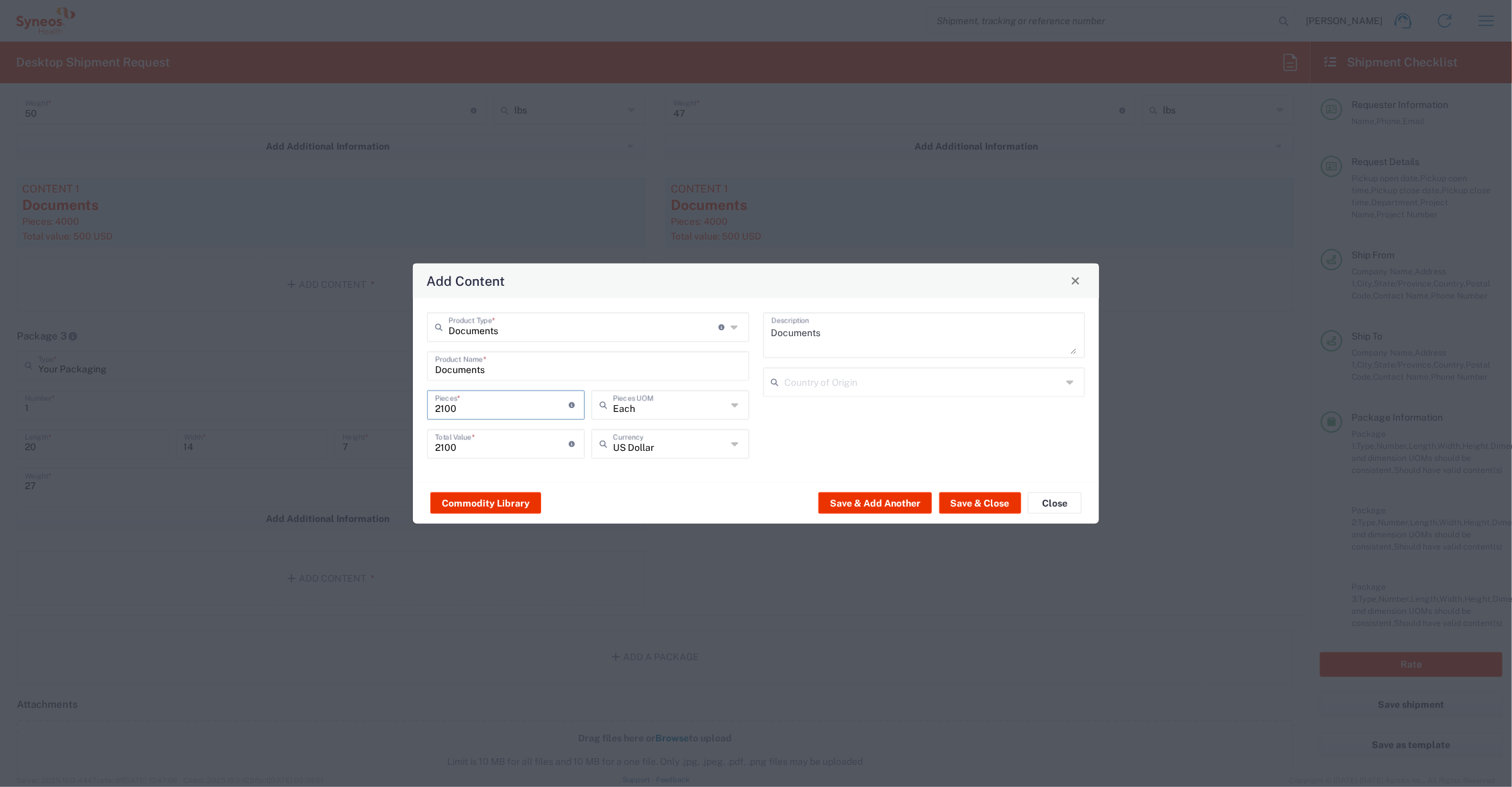
type input "2100"
drag, startPoint x: 462, startPoint y: 442, endPoint x: 431, endPoint y: 443, distance: 31.0
click at [431, 443] on div "2100 Total Value * Total value of all the pieces" at bounding box center [506, 443] width 158 height 29
type input "200.00"
click at [1000, 500] on button "Save & Close" at bounding box center [980, 503] width 82 height 21
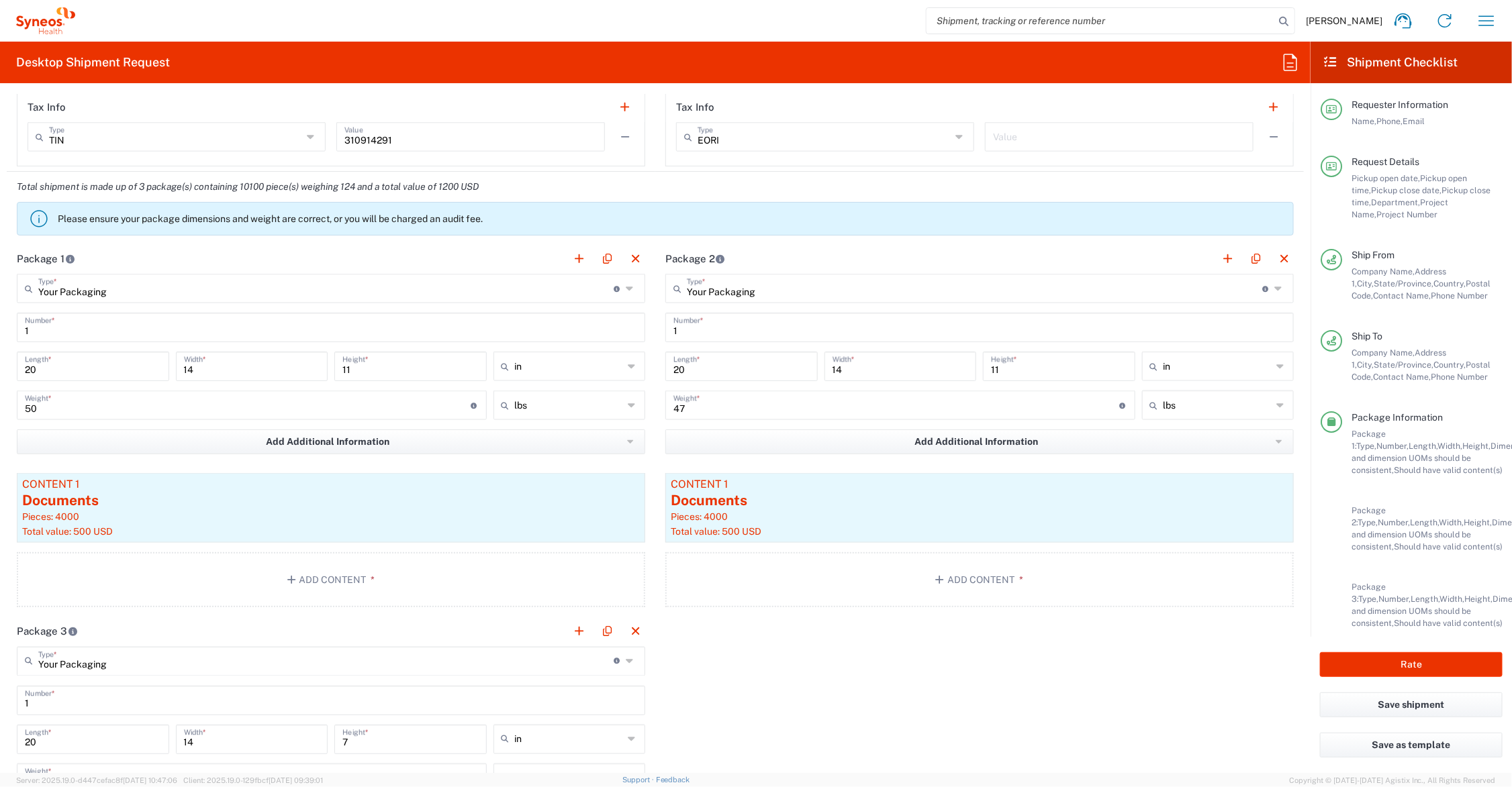
scroll to position [1007, 0]
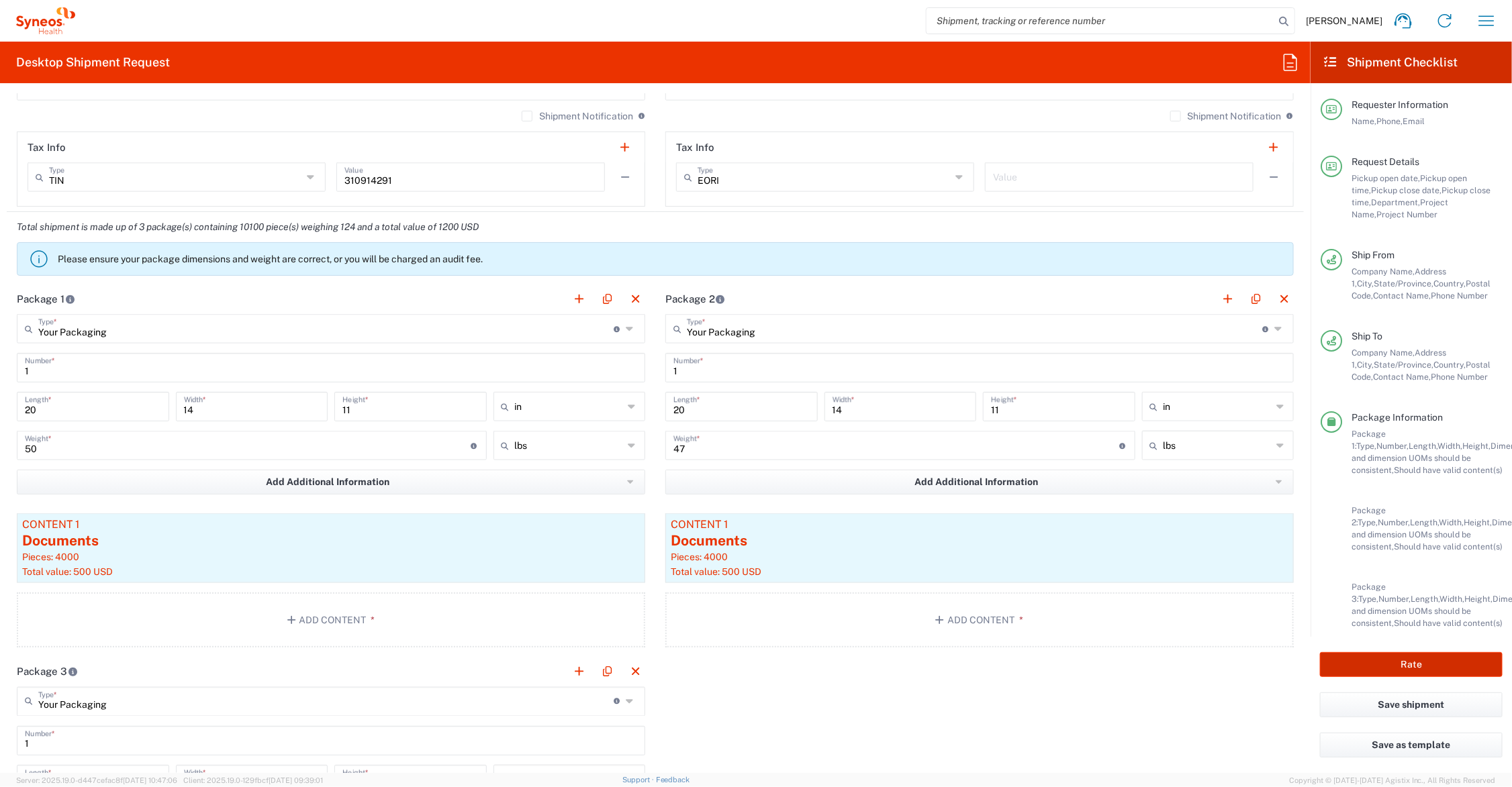
click at [1373, 662] on button "Rate" at bounding box center [1412, 665] width 183 height 25
type input "6156"
type input "Glaxo.GSKVRET.25.7070731"
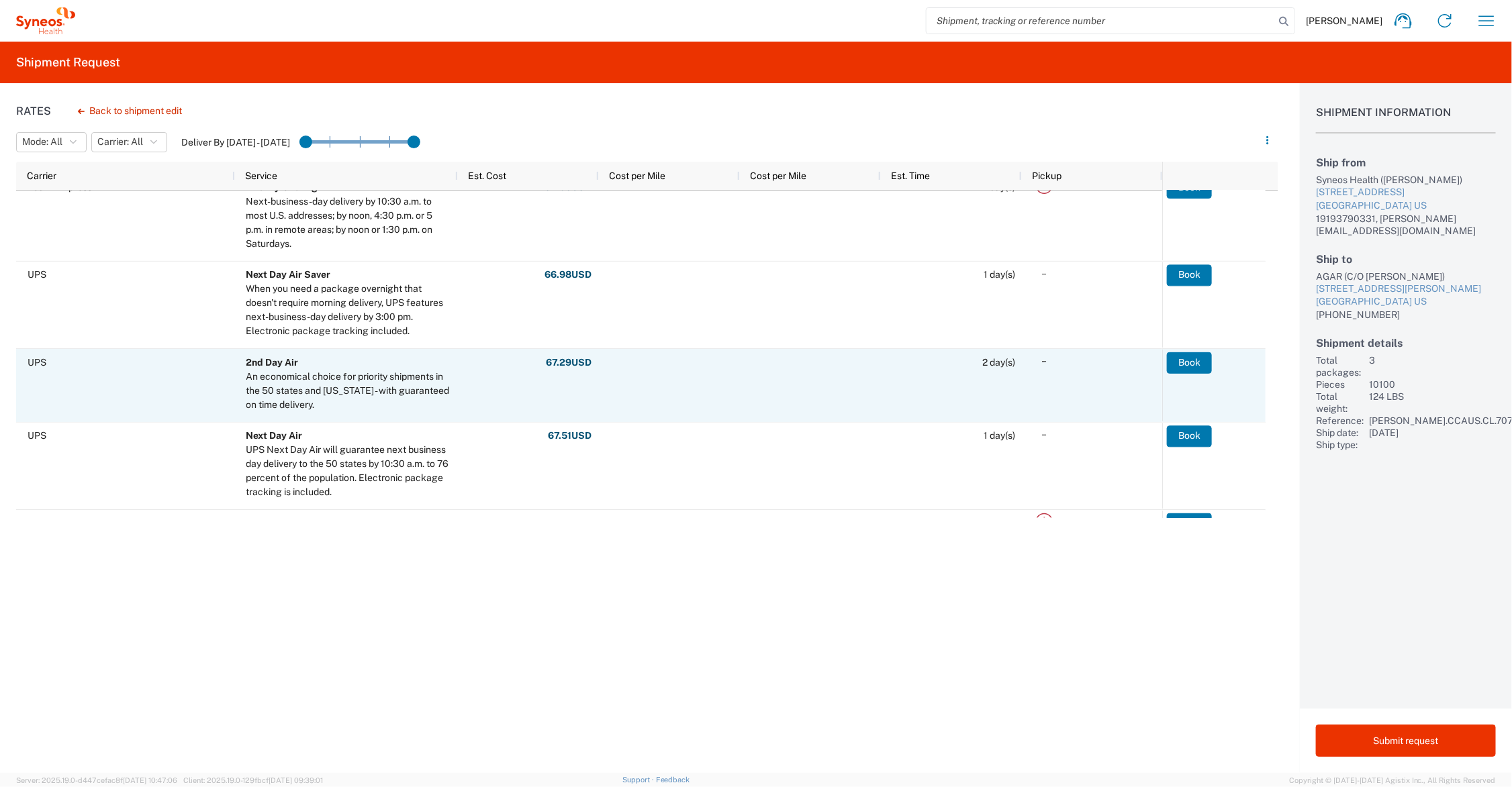
scroll to position [335, 0]
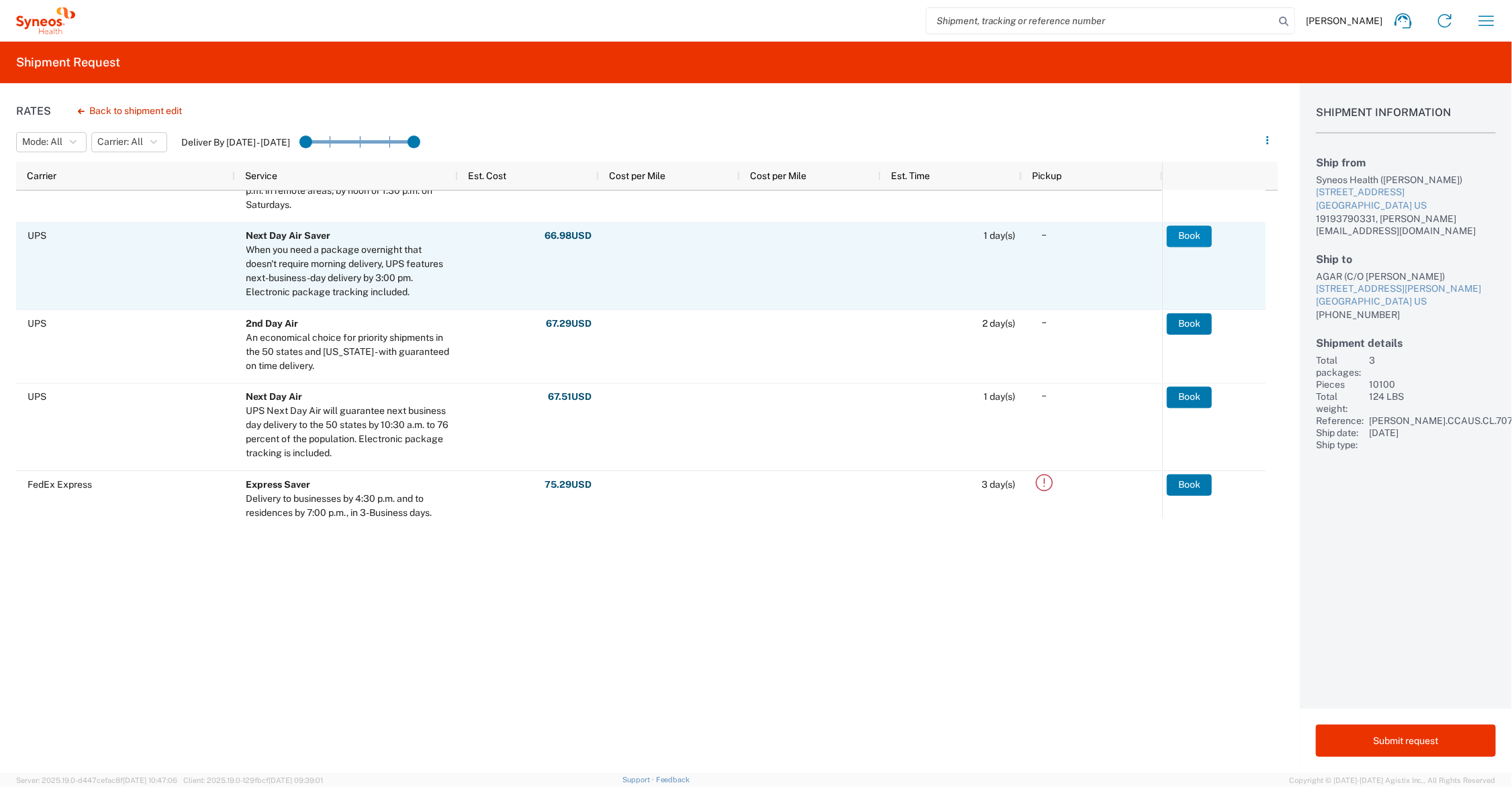
click at [1189, 237] on button "Book" at bounding box center [1189, 236] width 45 height 21
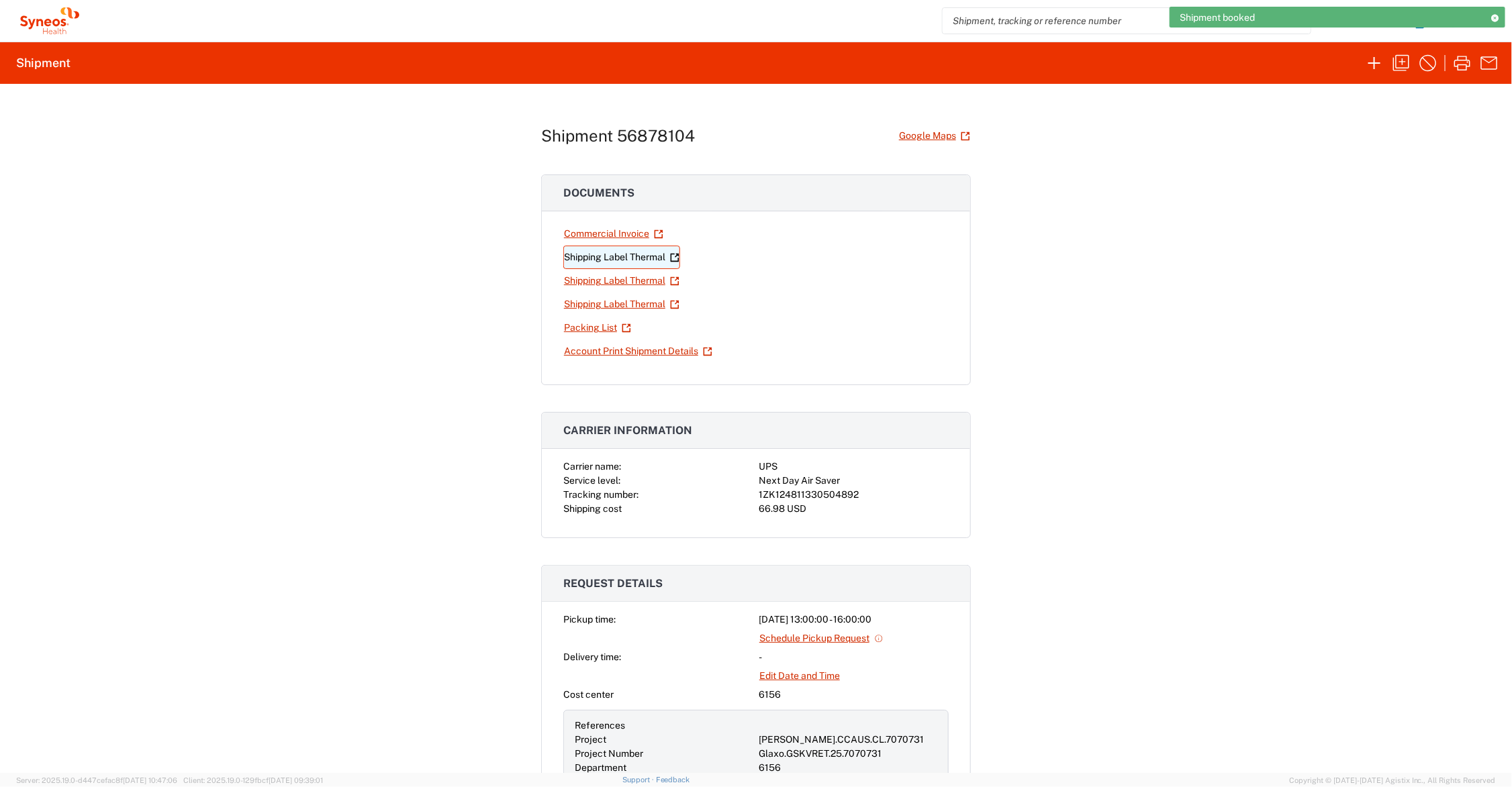
click at [633, 254] on link "Shipping Label Thermal" at bounding box center [621, 257] width 117 height 23
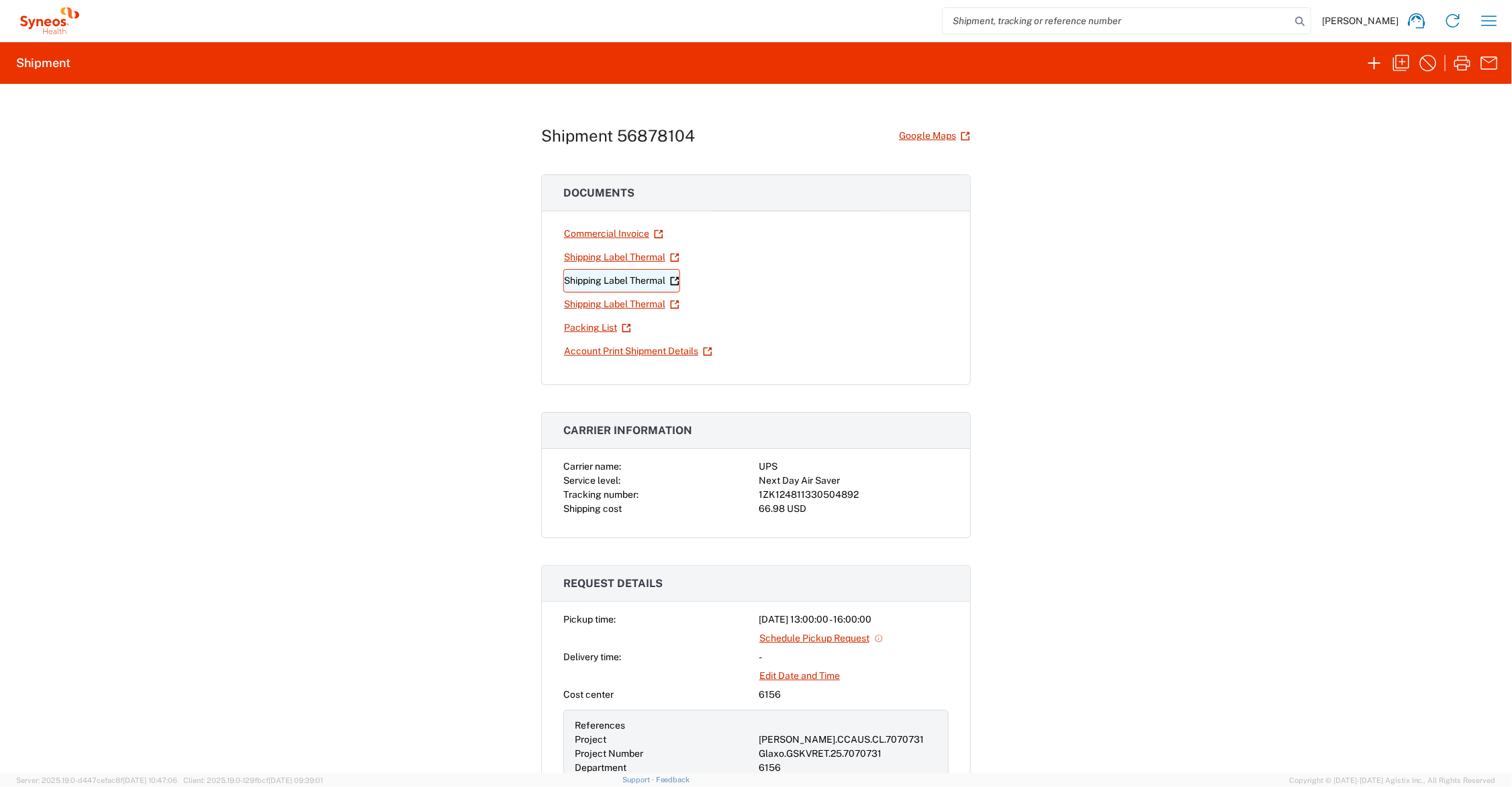
click at [648, 279] on link "Shipping Label Thermal" at bounding box center [621, 280] width 117 height 23
click at [626, 301] on link "Shipping Label Thermal" at bounding box center [621, 304] width 117 height 23
